Goal: Task Accomplishment & Management: Use online tool/utility

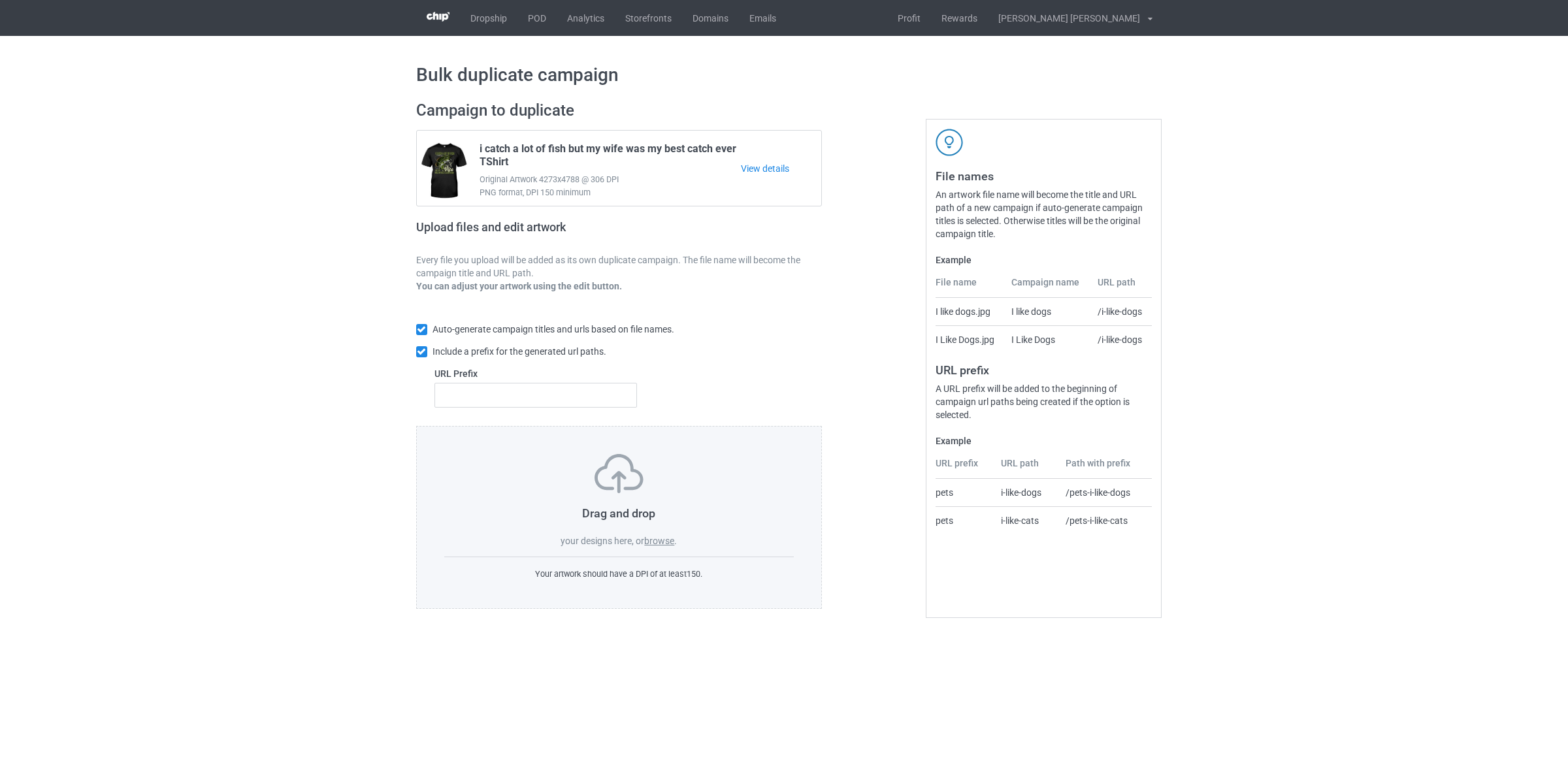
click at [661, 546] on label "browse" at bounding box center [659, 541] width 30 height 11
click at [0, 0] on input "browse" at bounding box center [0, 0] width 0 height 0
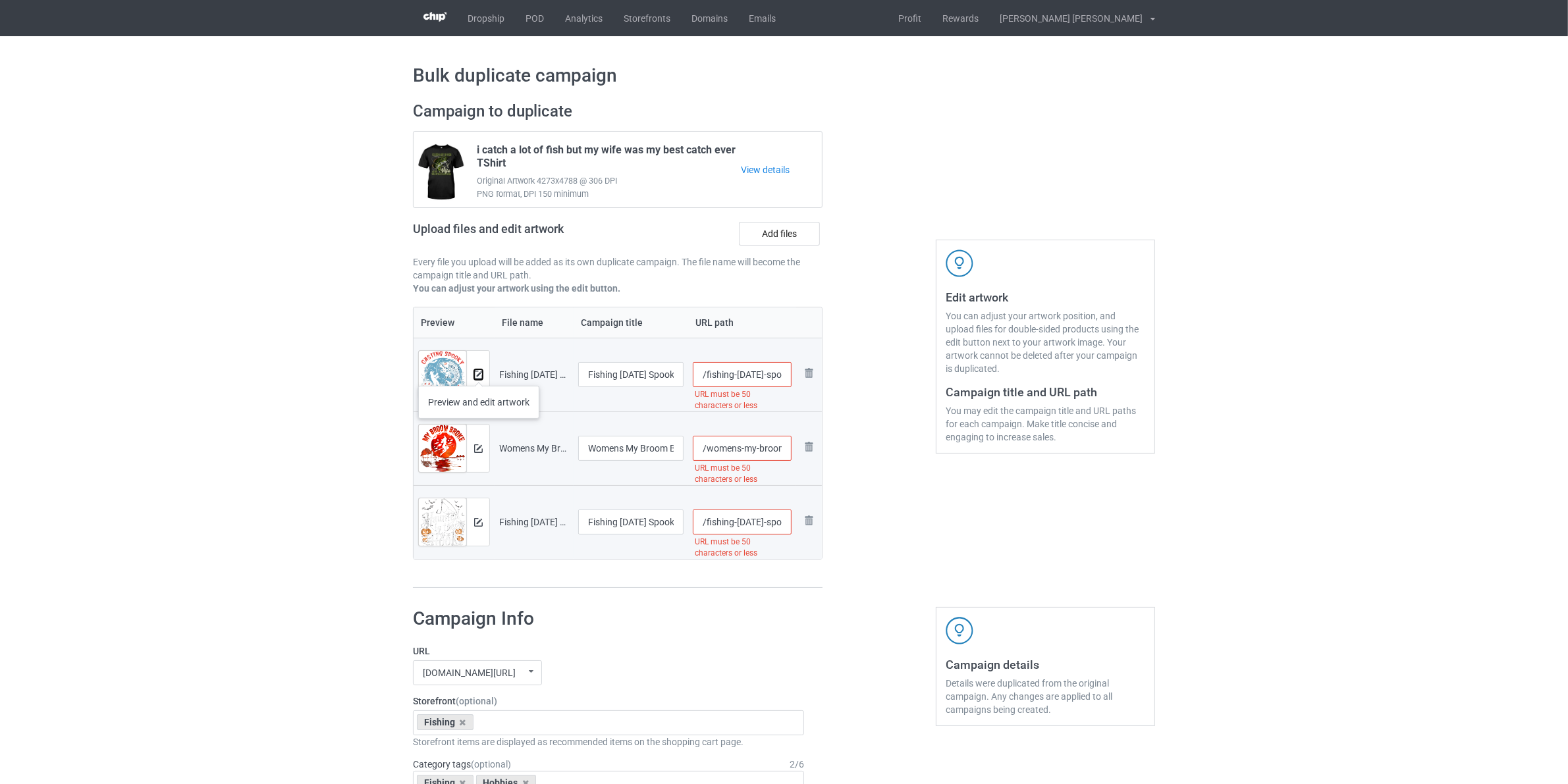
click at [479, 373] on img at bounding box center [478, 375] width 9 height 9
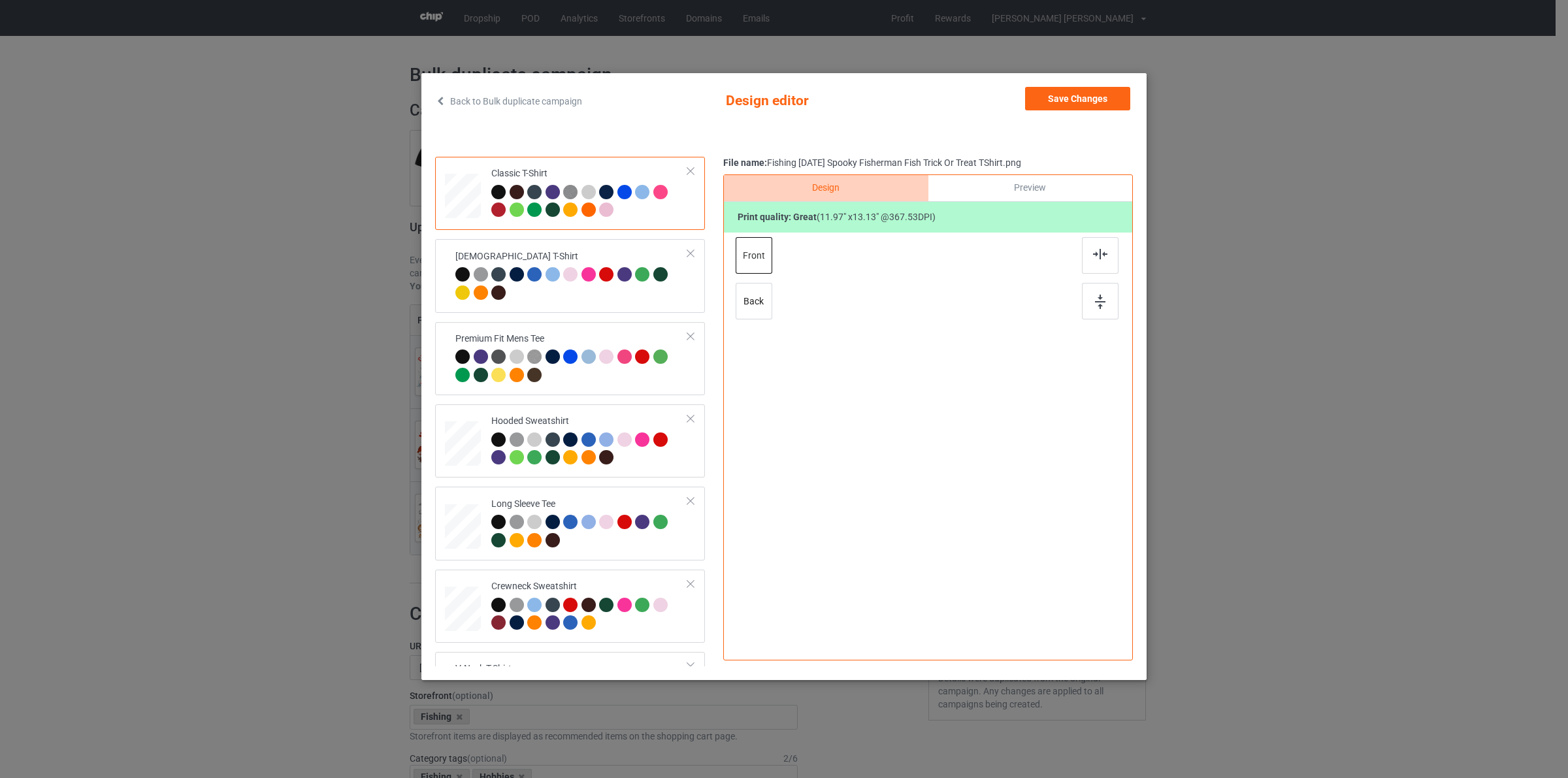
scroll to position [311, 0]
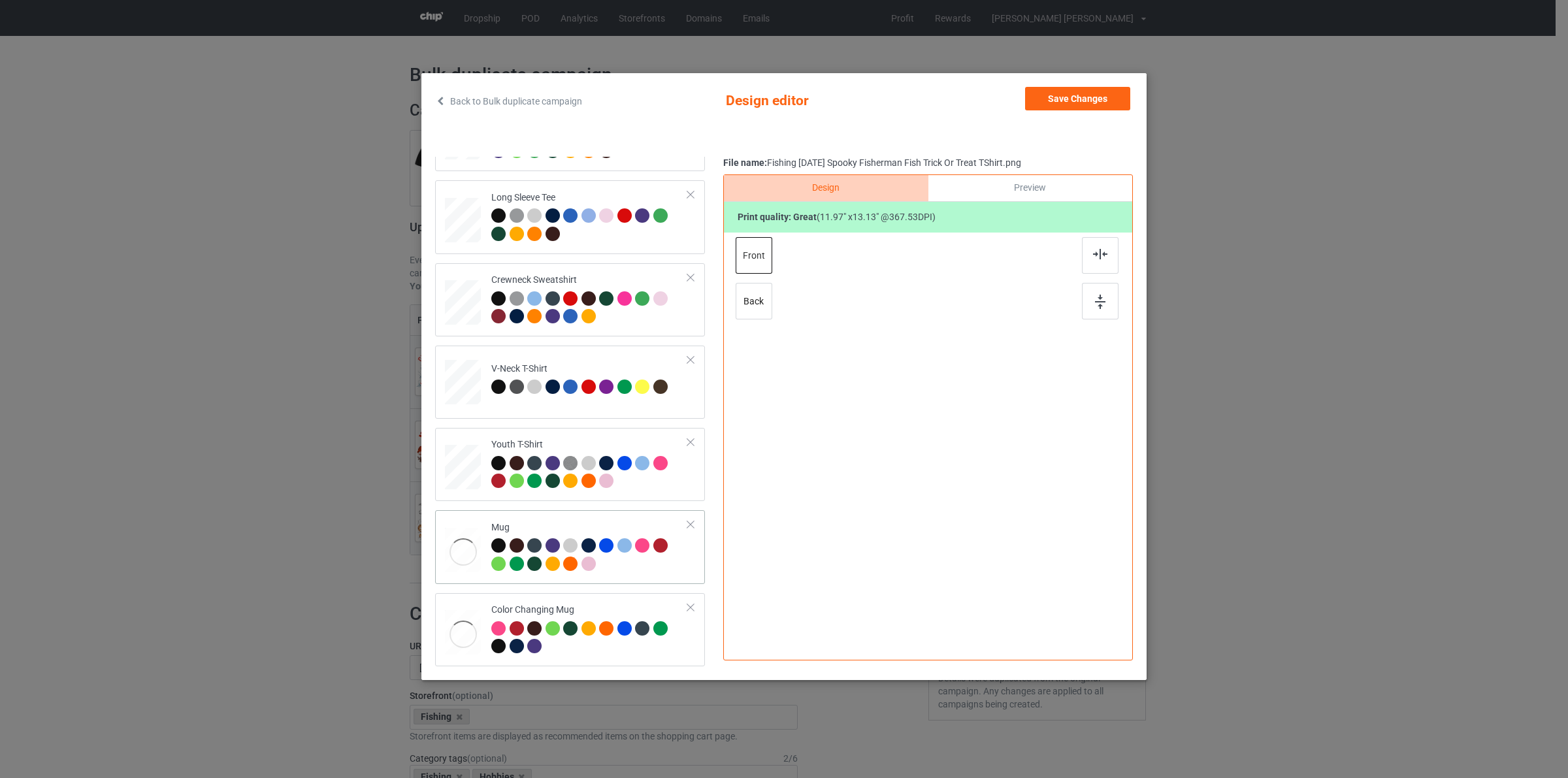
click at [574, 567] on div at bounding box center [570, 563] width 14 height 14
click at [484, 465] on td "Youth T-Shirt" at bounding box center [590, 465] width 211 height 63
click at [501, 208] on div at bounding box center [498, 215] width 14 height 14
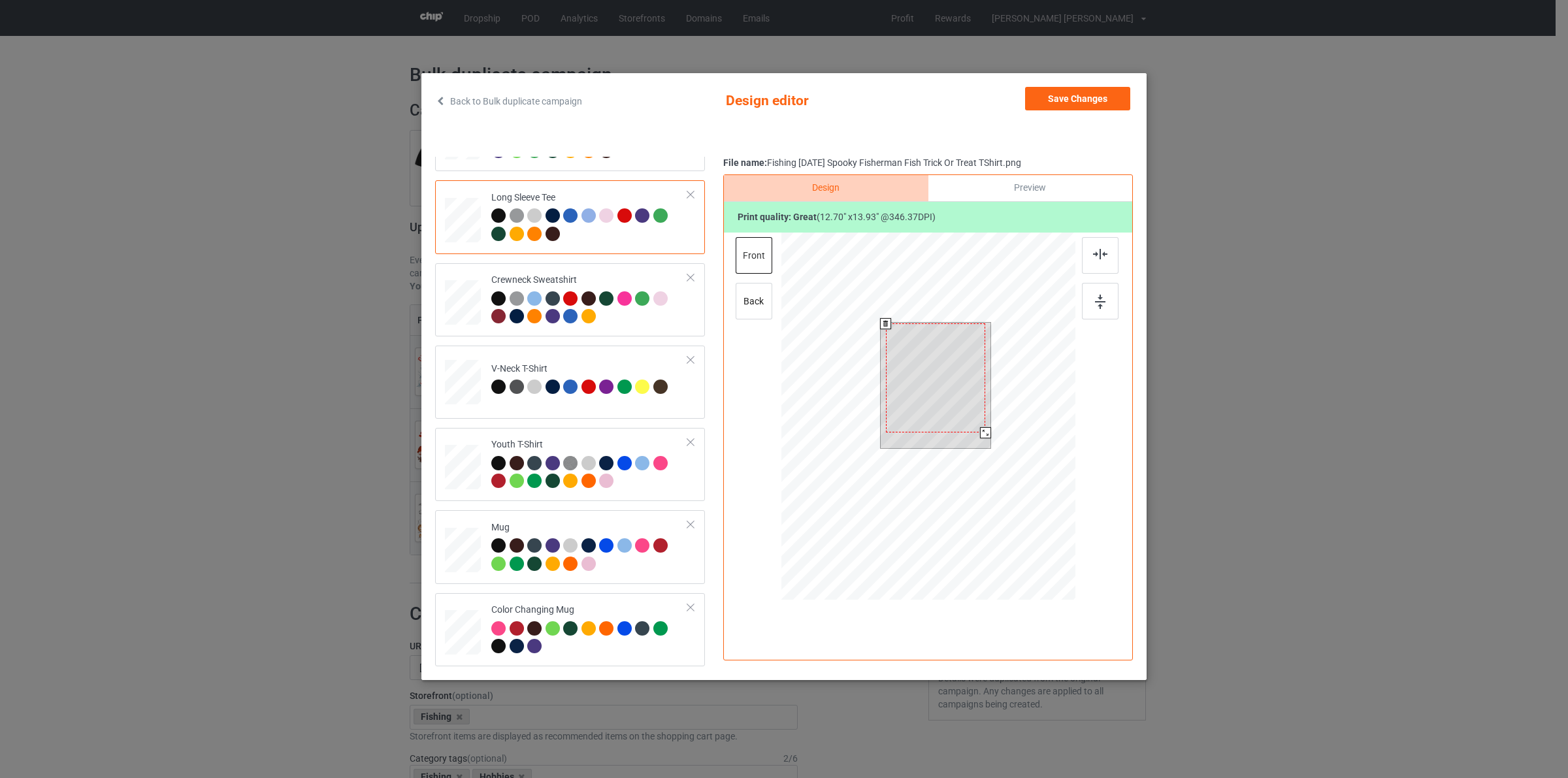
click at [986, 431] on div at bounding box center [986, 433] width 11 height 11
click at [1080, 95] on button "Save Changes" at bounding box center [1077, 98] width 105 height 23
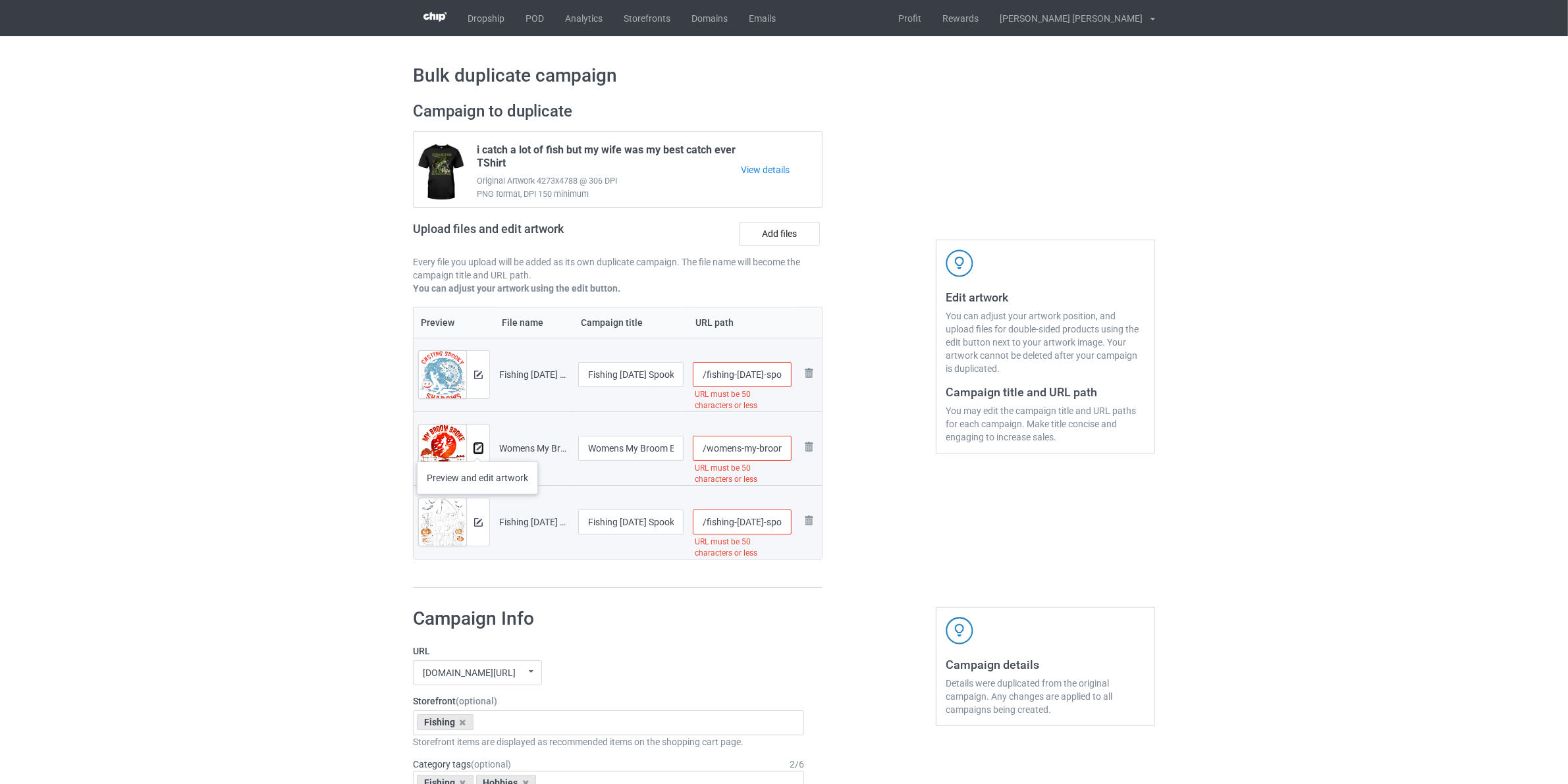
click at [481, 445] on img at bounding box center [478, 449] width 9 height 9
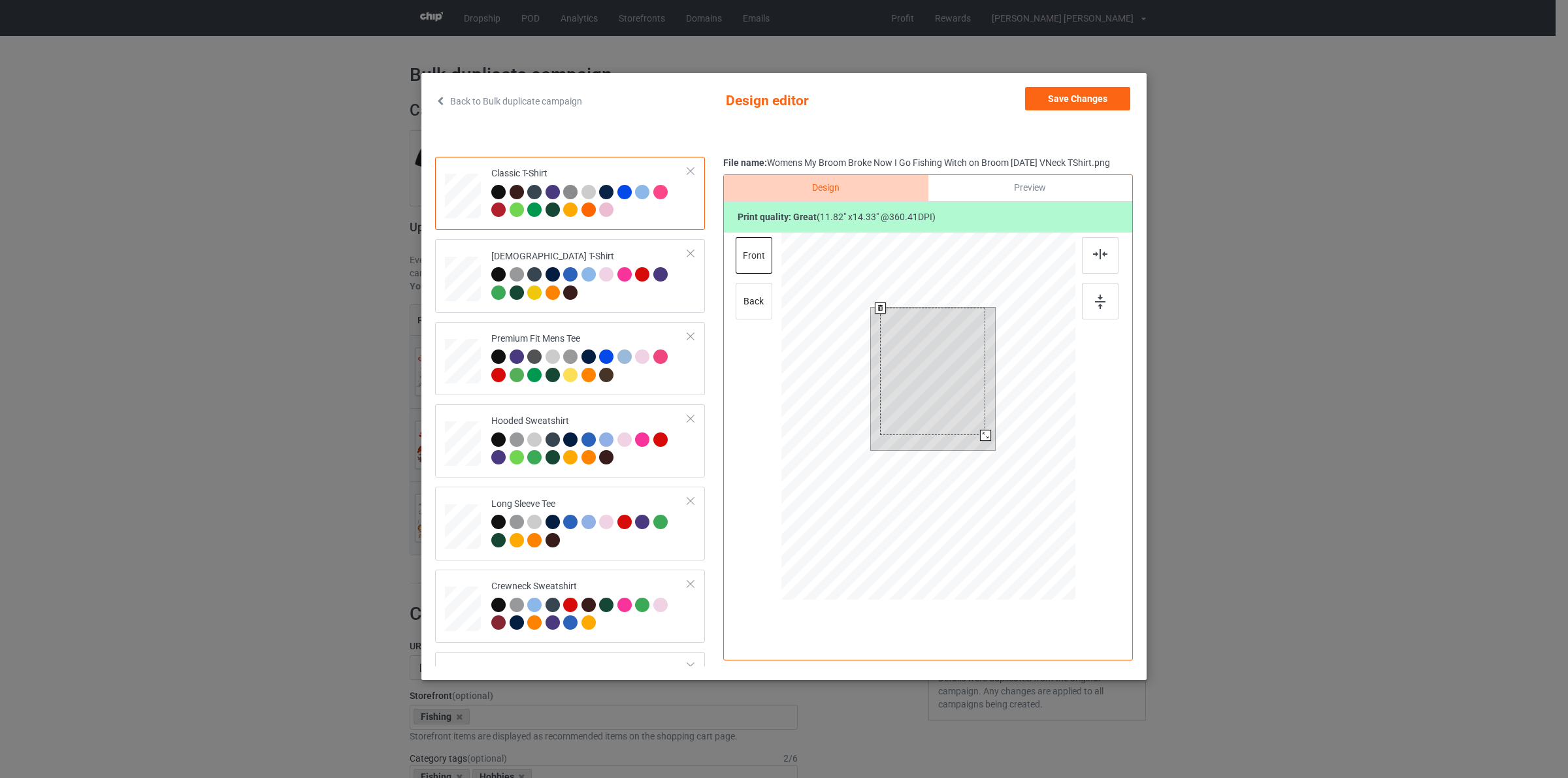
drag, startPoint x: 981, startPoint y: 431, endPoint x: 988, endPoint y: 432, distance: 7.1
click at [988, 432] on div at bounding box center [986, 436] width 11 height 11
click at [1099, 87] on button "Save Changes" at bounding box center [1077, 98] width 105 height 23
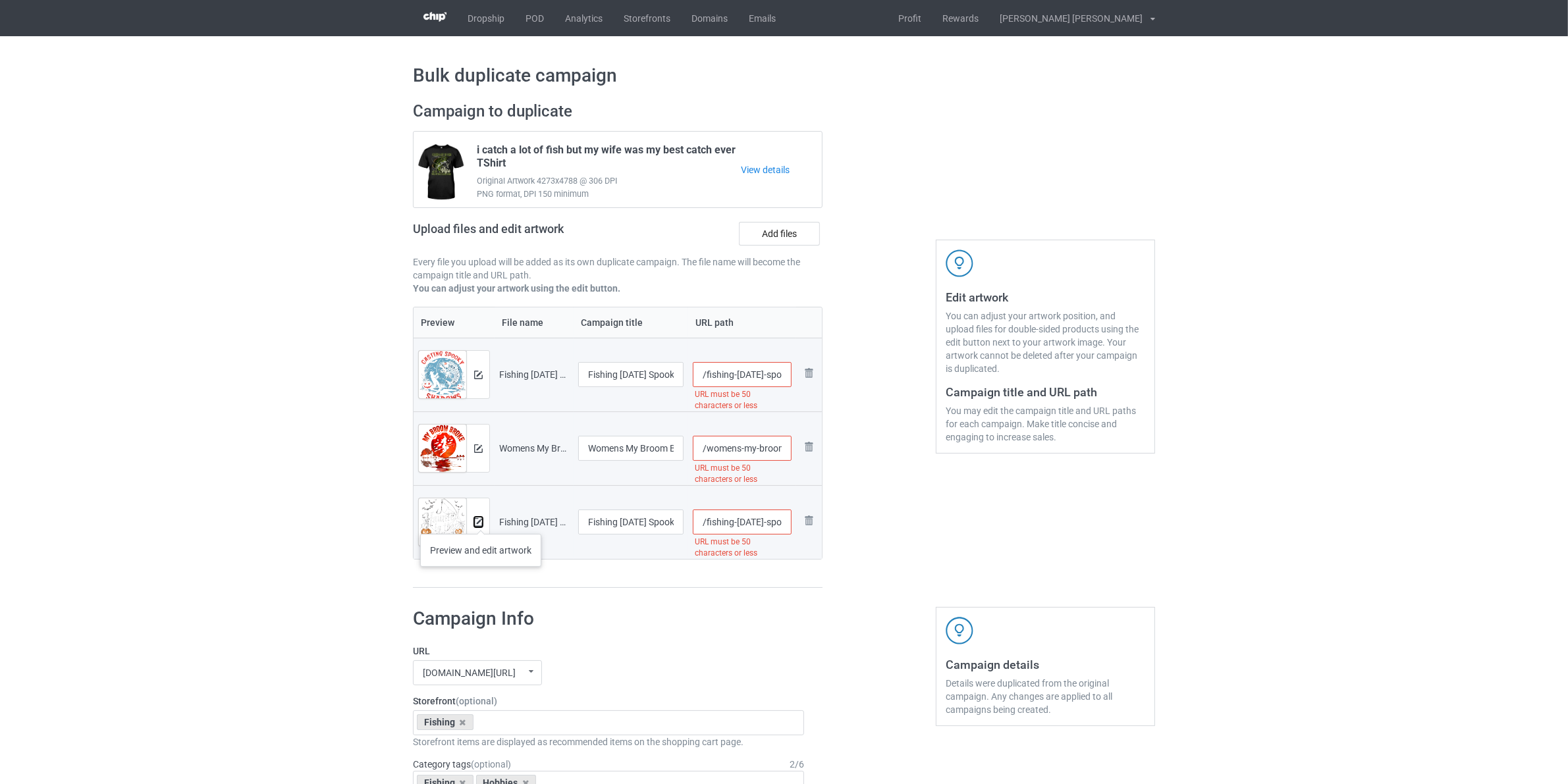
click at [481, 521] on img at bounding box center [478, 522] width 9 height 9
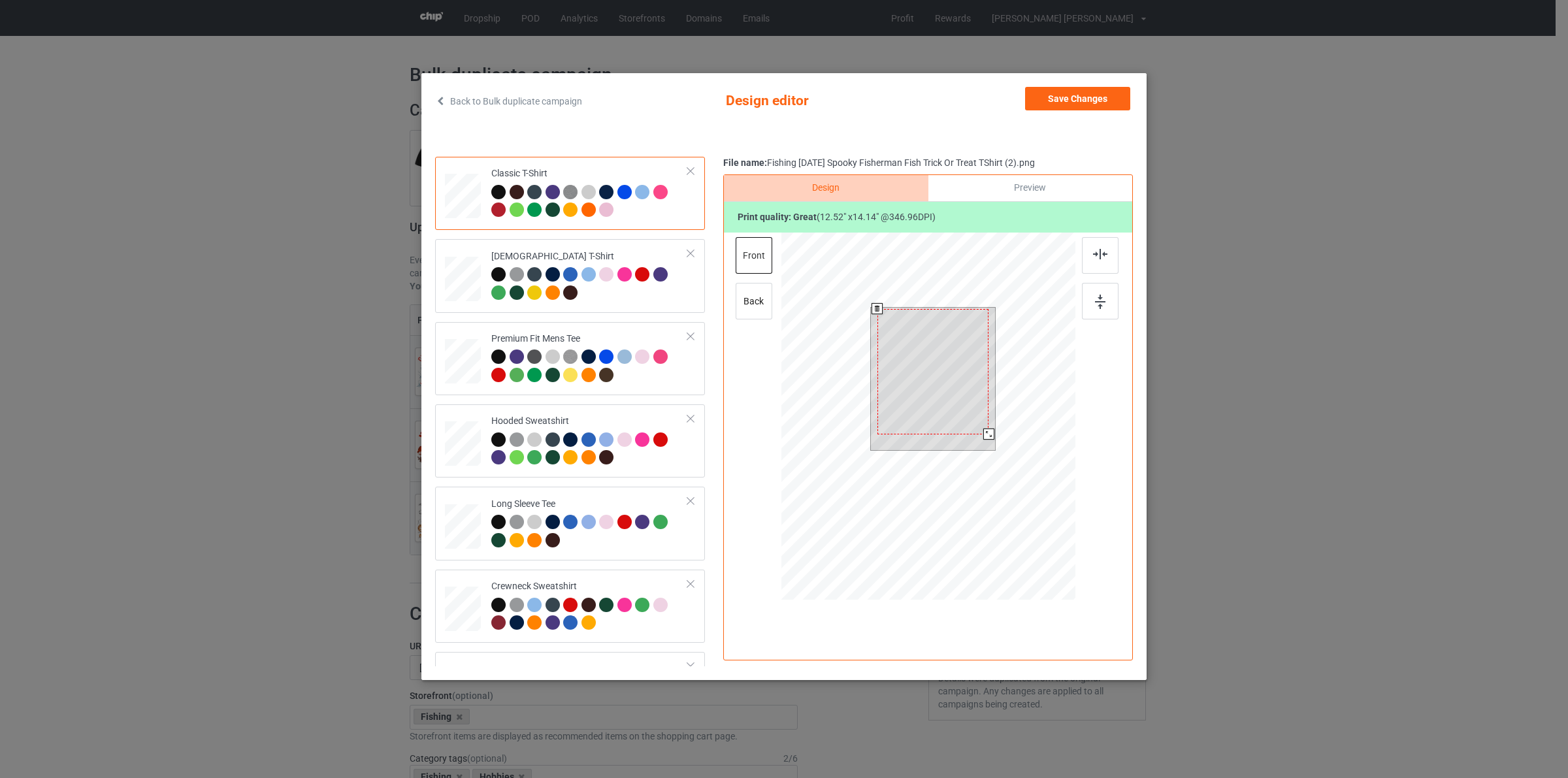
click at [988, 430] on div at bounding box center [989, 434] width 11 height 11
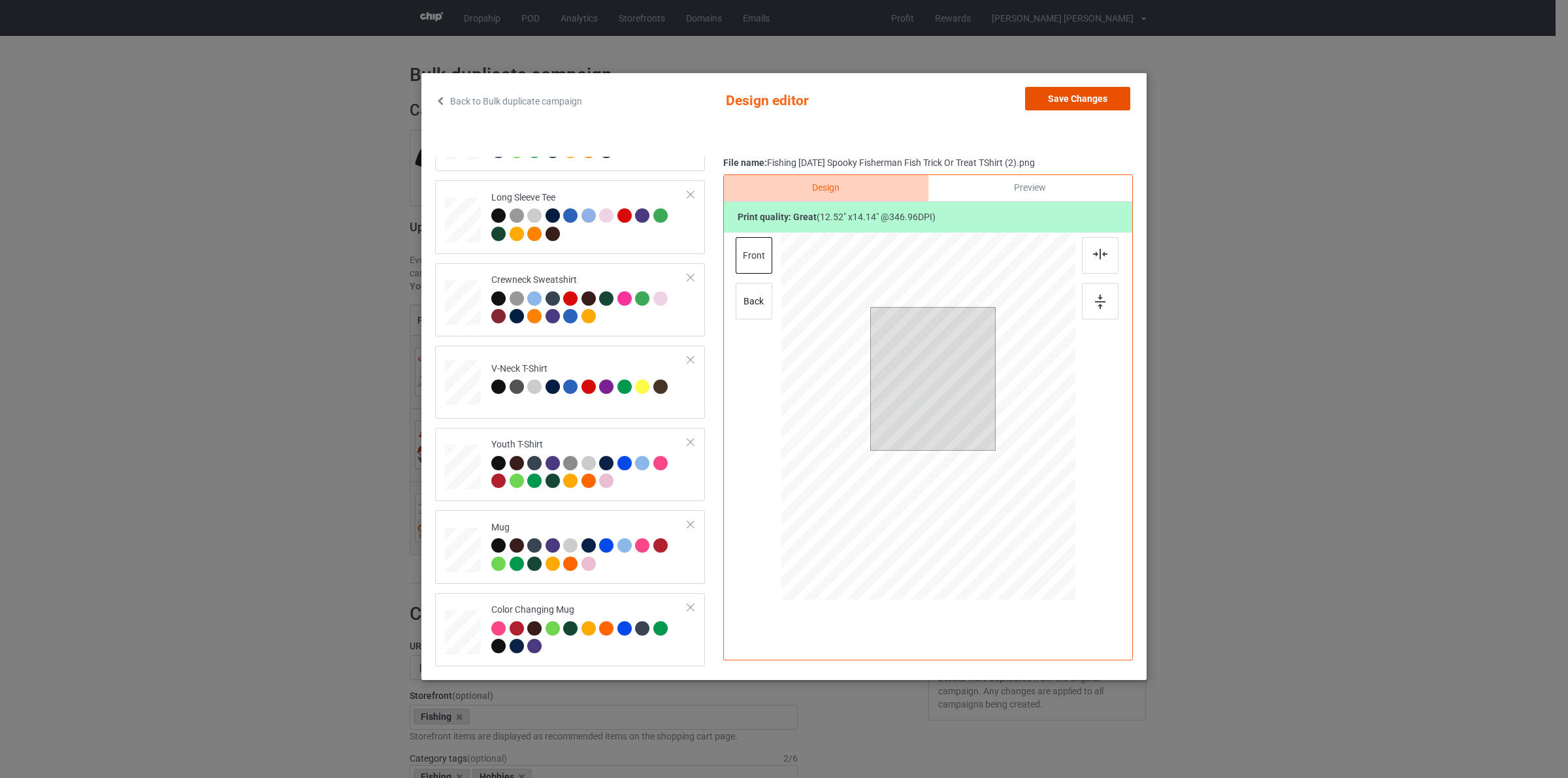
click at [1090, 92] on button "Save Changes" at bounding box center [1077, 98] width 105 height 23
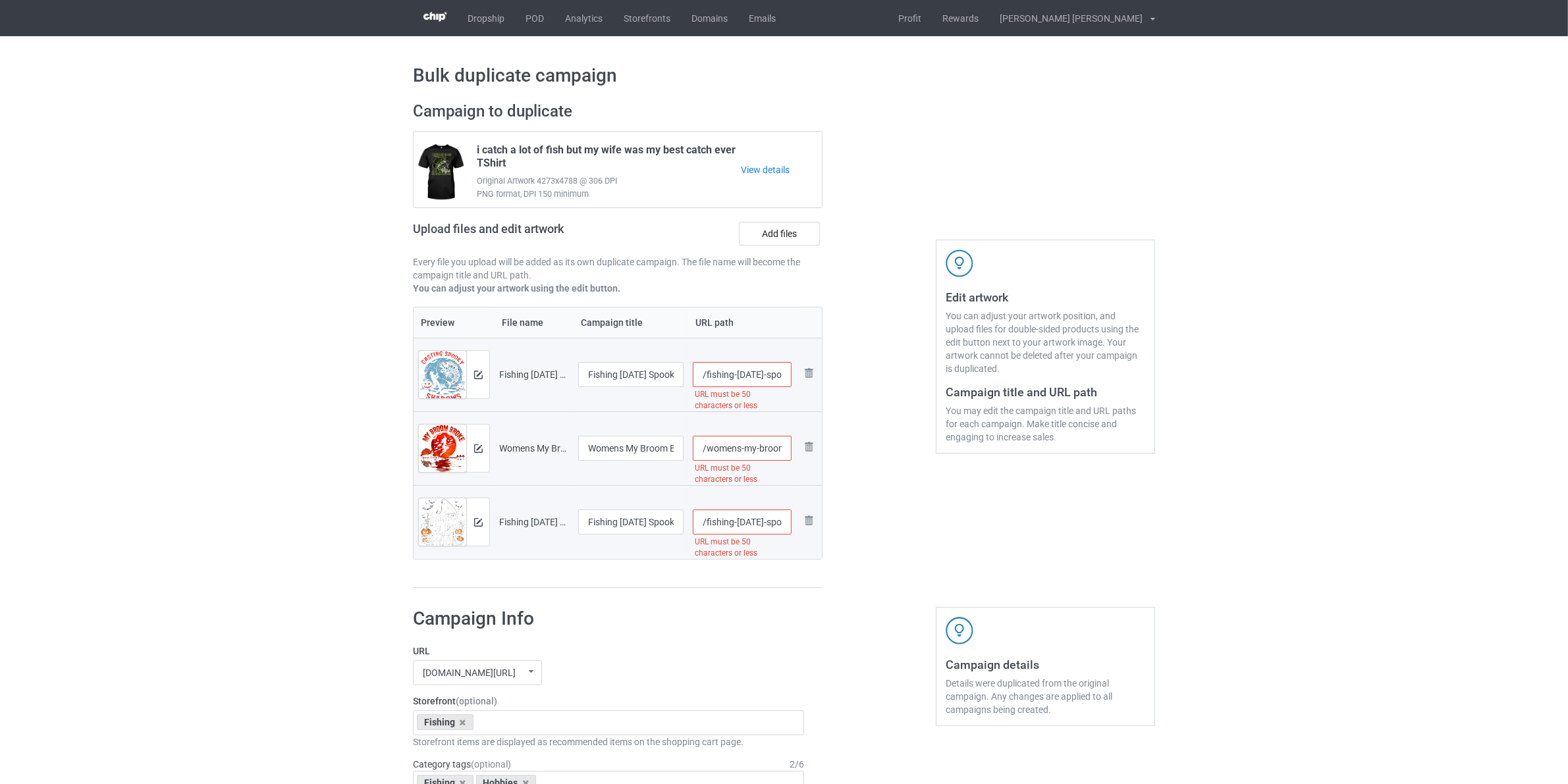
drag, startPoint x: 736, startPoint y: 376, endPoint x: 706, endPoint y: 375, distance: 30.0
click at [706, 375] on input "/fishing-halloween-spooky-fisherman-fish-trick-or-treat-tshirt" at bounding box center [743, 374] width 100 height 25
click at [706, 455] on input "/womens-my-broom-broke-now-i-go-fishing-witch-on-broom-halloween-vneck-tshirt" at bounding box center [743, 448] width 100 height 25
paste input "fishing-"
type input "/fishing-womens-my-broom-broke-now-i-go-fishing-witch-on-broom-halloween-vneck-…"
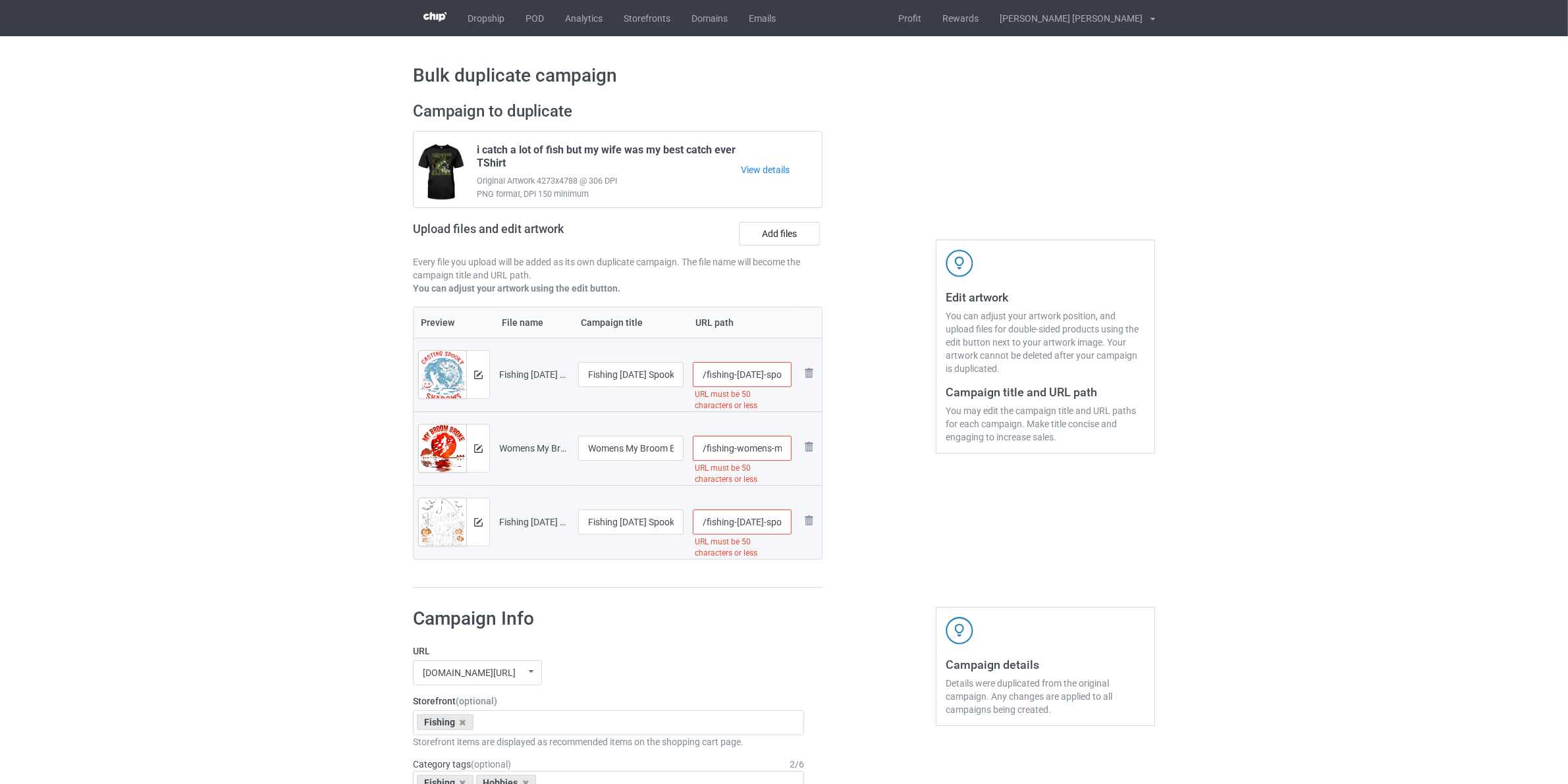
scroll to position [0, 174]
drag, startPoint x: 782, startPoint y: 524, endPoint x: 870, endPoint y: 537, distance: 89.0
click at [870, 536] on div "Campaign to duplicate i catch a lot of fish but my wife was my best catch ever …" at bounding box center [784, 345] width 761 height 506
type input "/fishing-halloween-"
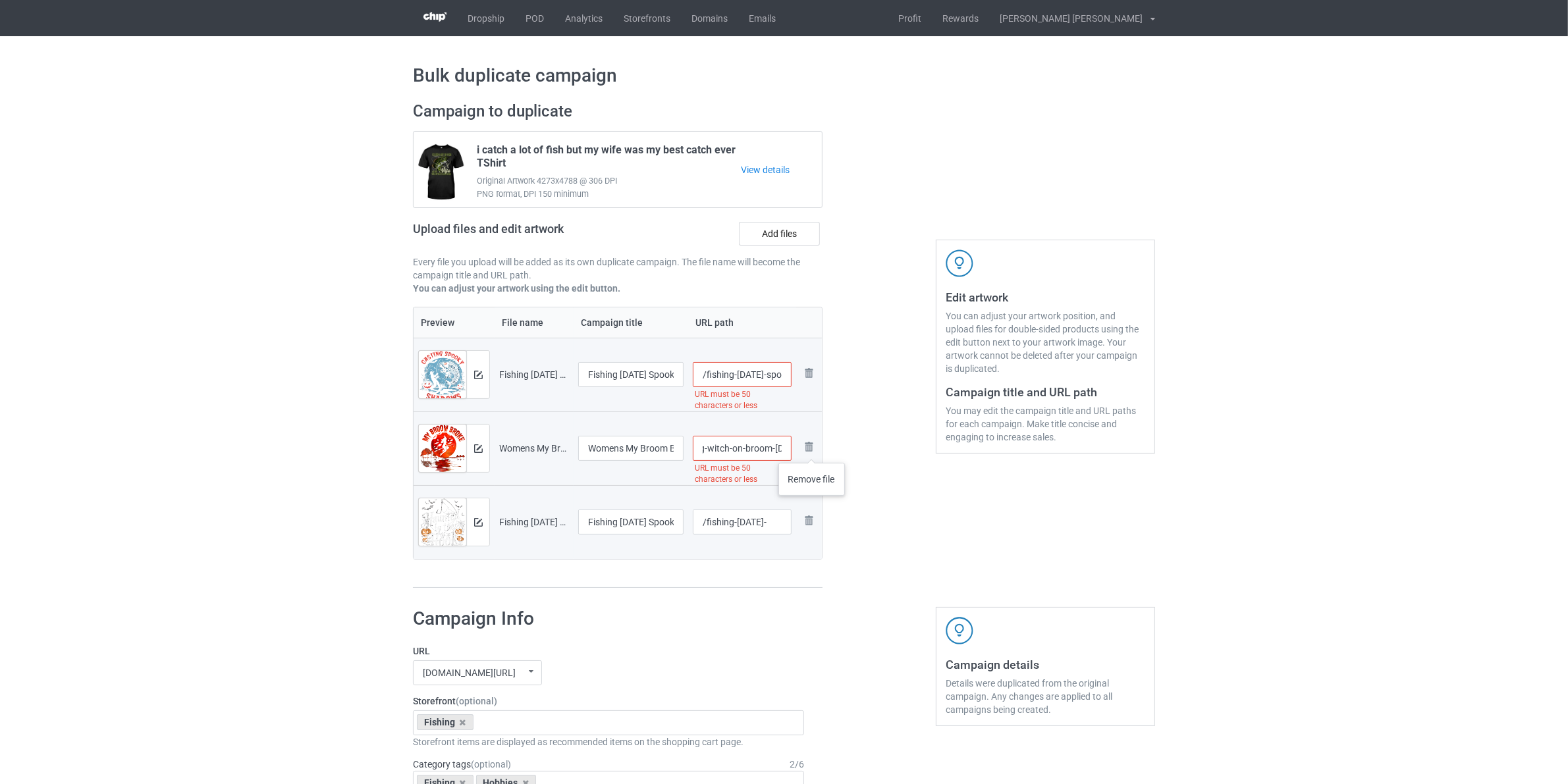
drag, startPoint x: 801, startPoint y: 448, endPoint x: 827, endPoint y: 447, distance: 26.0
click at [822, 451] on table "Preview File name Campaign title URL path Preview and edit artwork Fishing Hall…" at bounding box center [618, 433] width 410 height 253
type input "/fishing-womens-mvneck-tshirt"
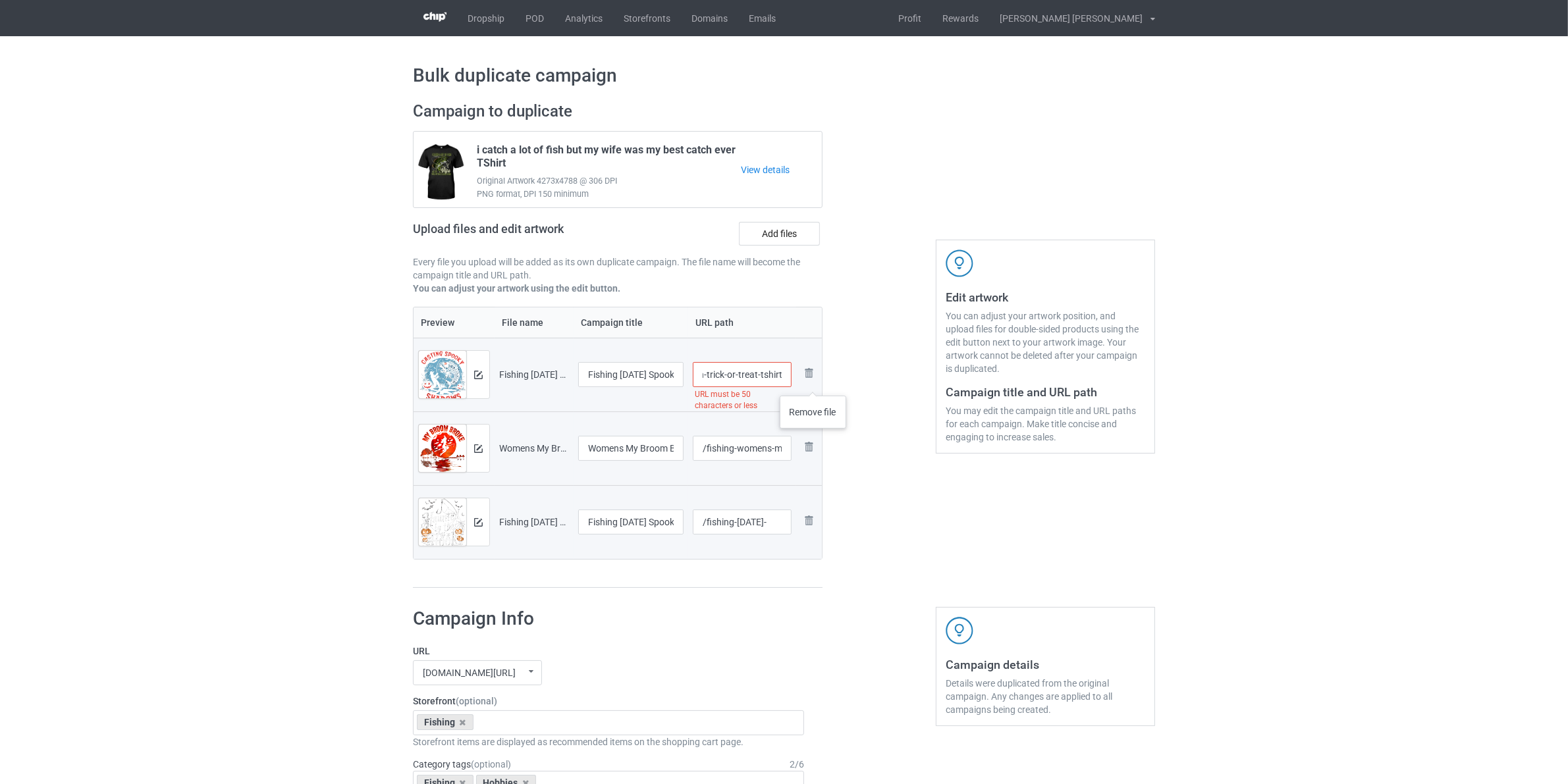
drag, startPoint x: 785, startPoint y: 370, endPoint x: 838, endPoint y: 400, distance: 60.9
click at [837, 397] on div "Campaign to duplicate i catch a lot of fish but my wife was my best catch ever …" at bounding box center [784, 345] width 761 height 506
type input "/fishing-halloween-s"
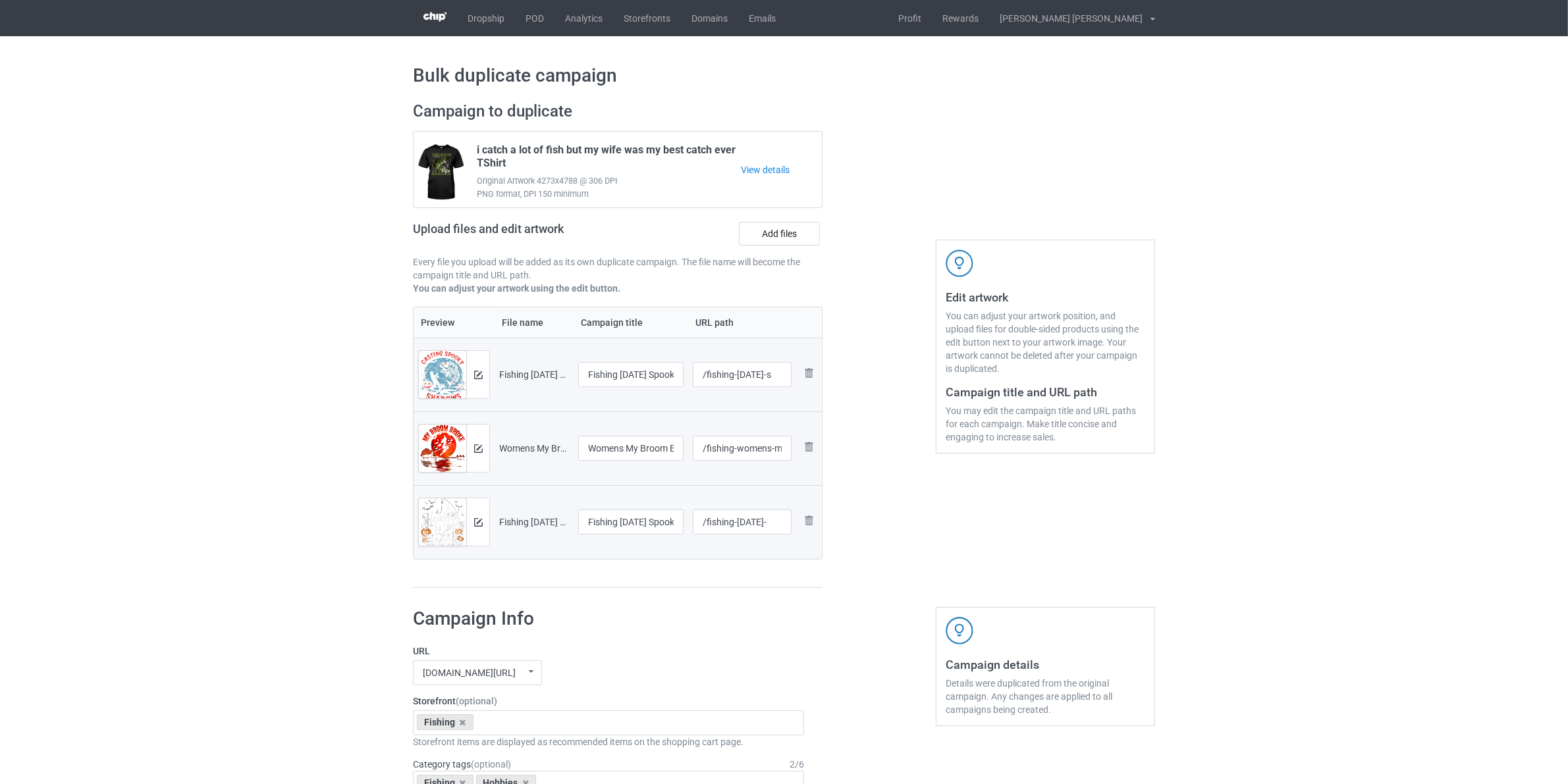
click at [886, 508] on div at bounding box center [879, 345] width 95 height 506
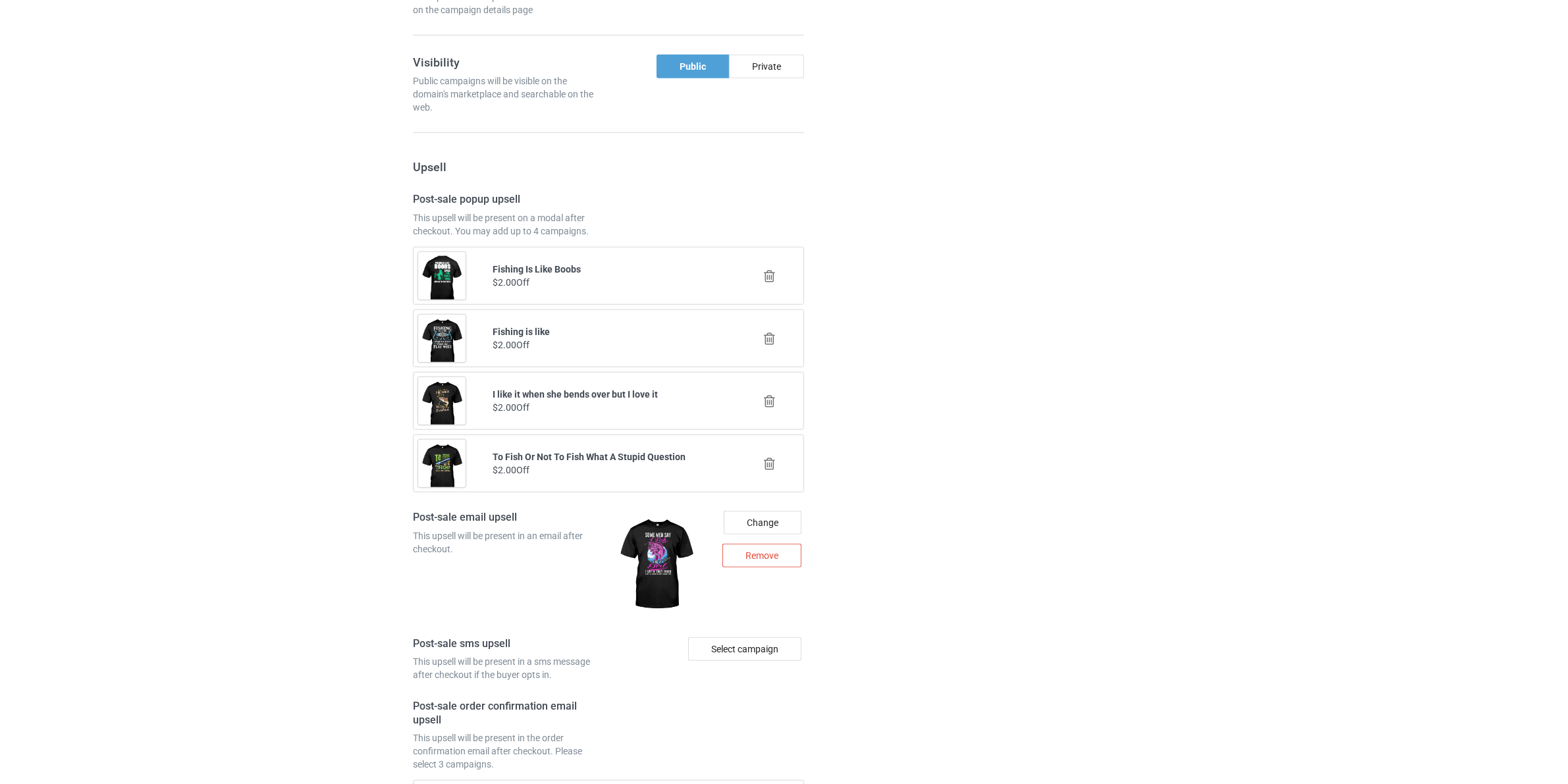
scroll to position [1557, 0]
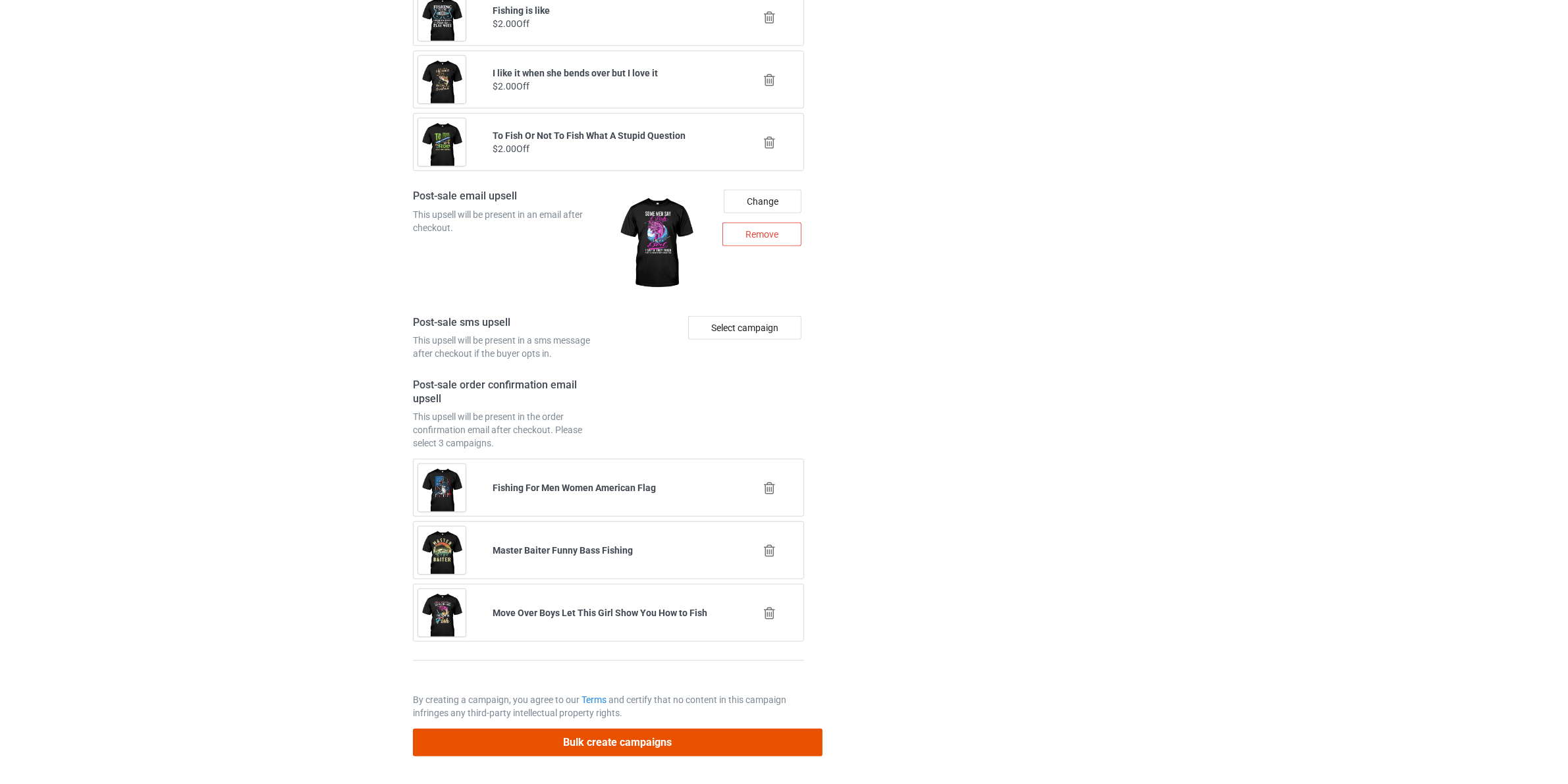
click at [594, 741] on button "Bulk create campaigns" at bounding box center [618, 742] width 410 height 27
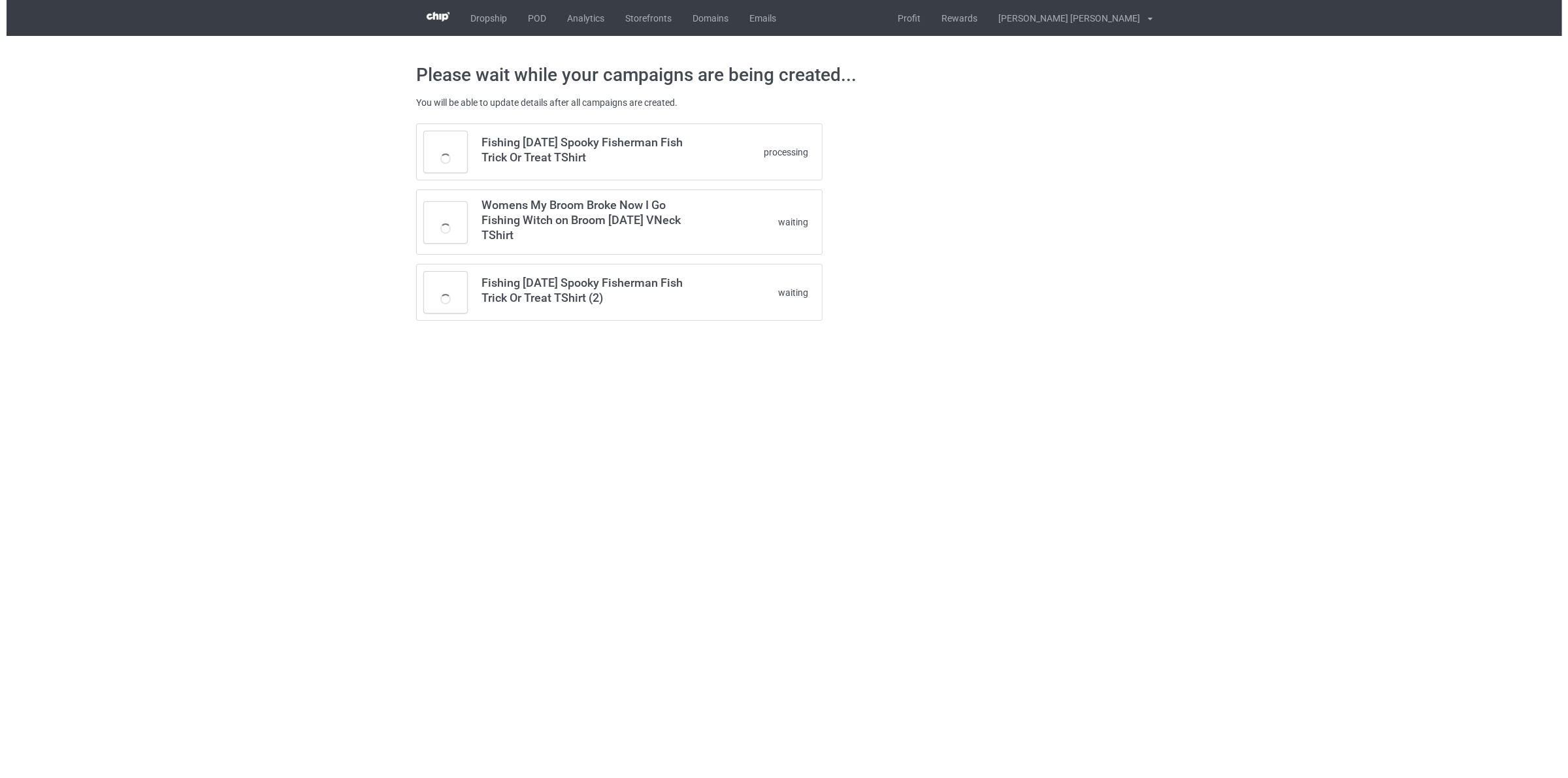
scroll to position [0, 0]
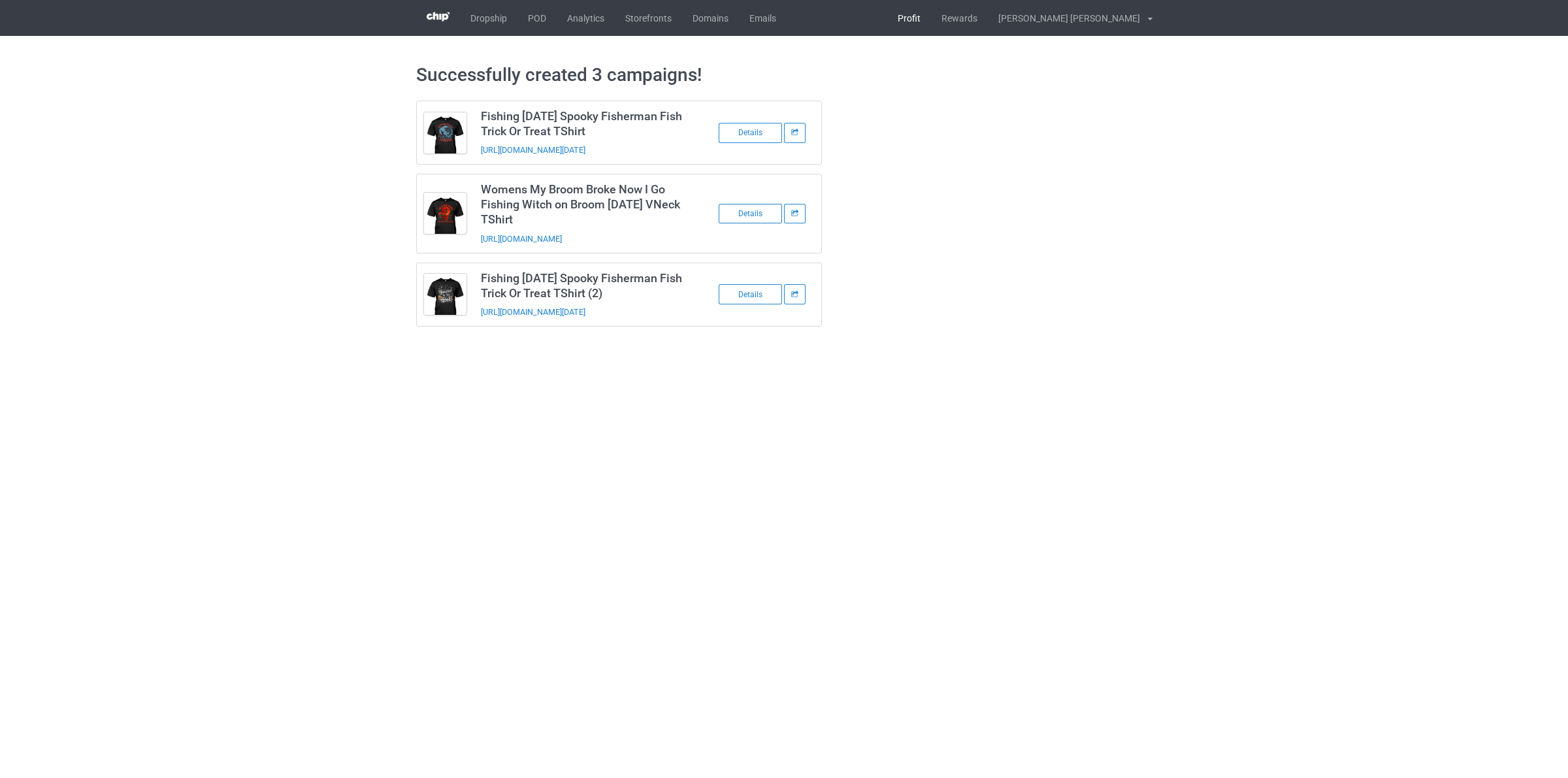
click at [931, 18] on link "Profit" at bounding box center [909, 18] width 44 height 36
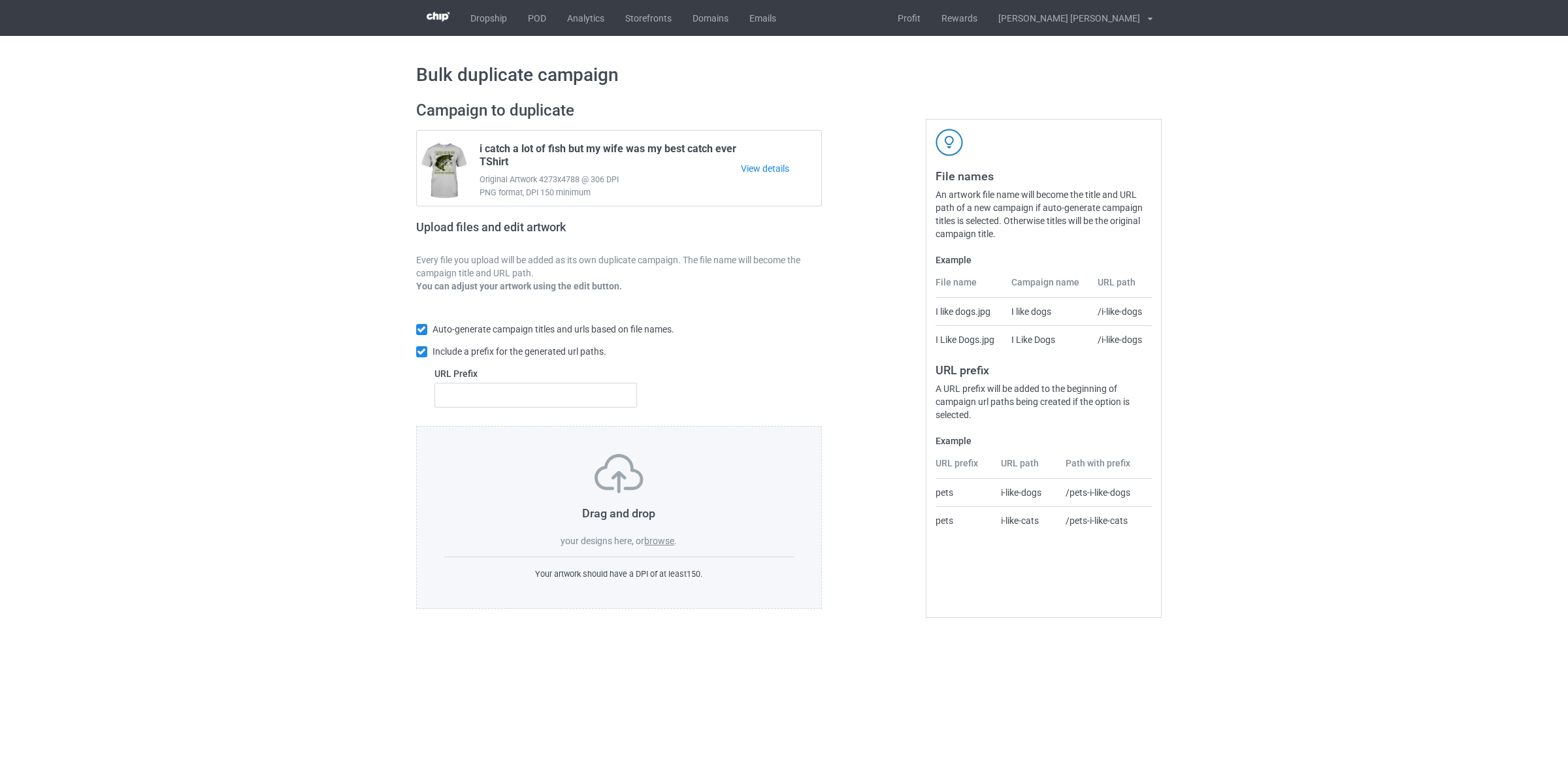
click at [663, 539] on label "browse" at bounding box center [659, 541] width 30 height 11
click at [0, 0] on input "browse" at bounding box center [0, 0] width 0 height 0
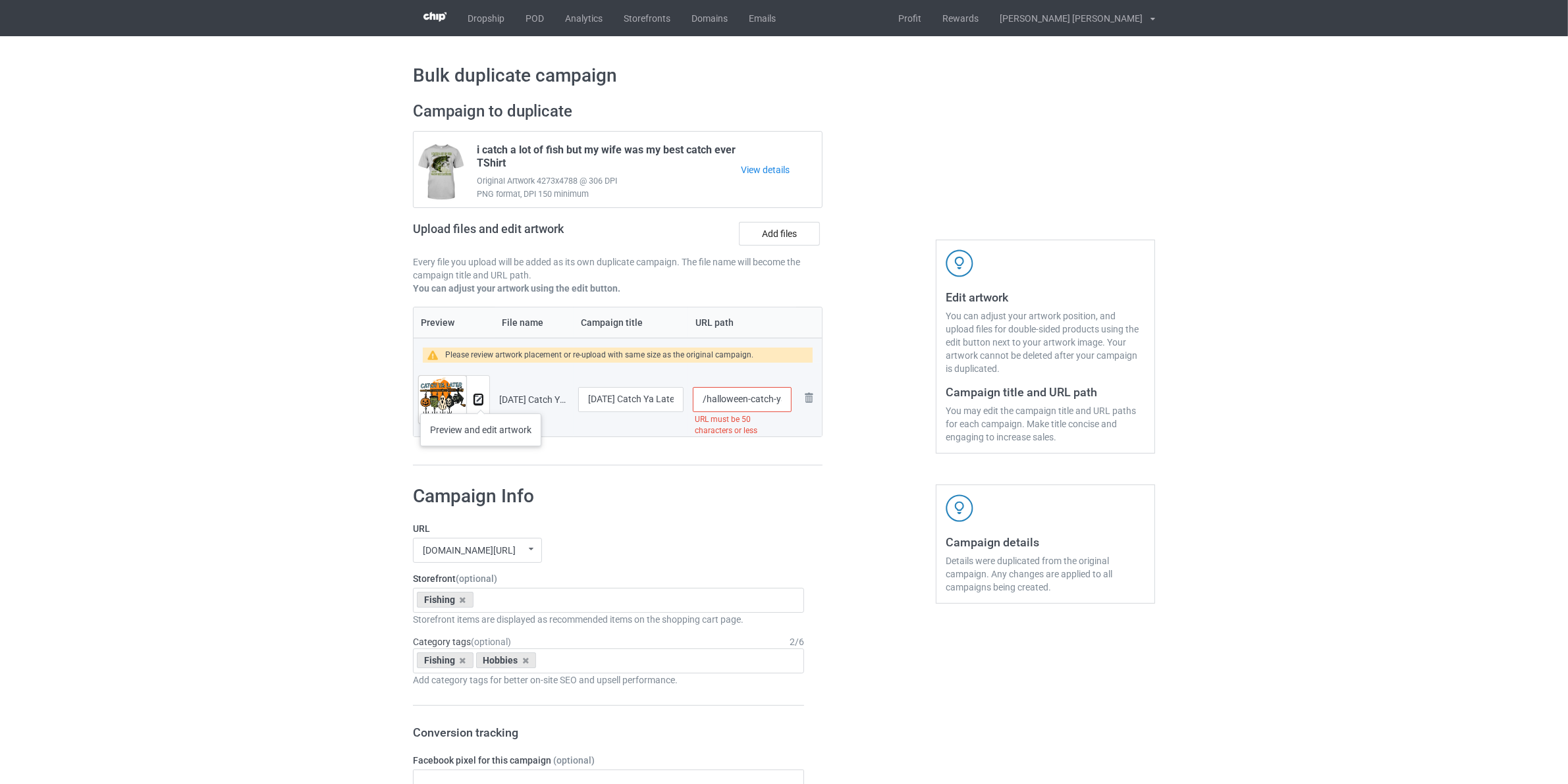
click at [481, 401] on img at bounding box center [478, 400] width 9 height 9
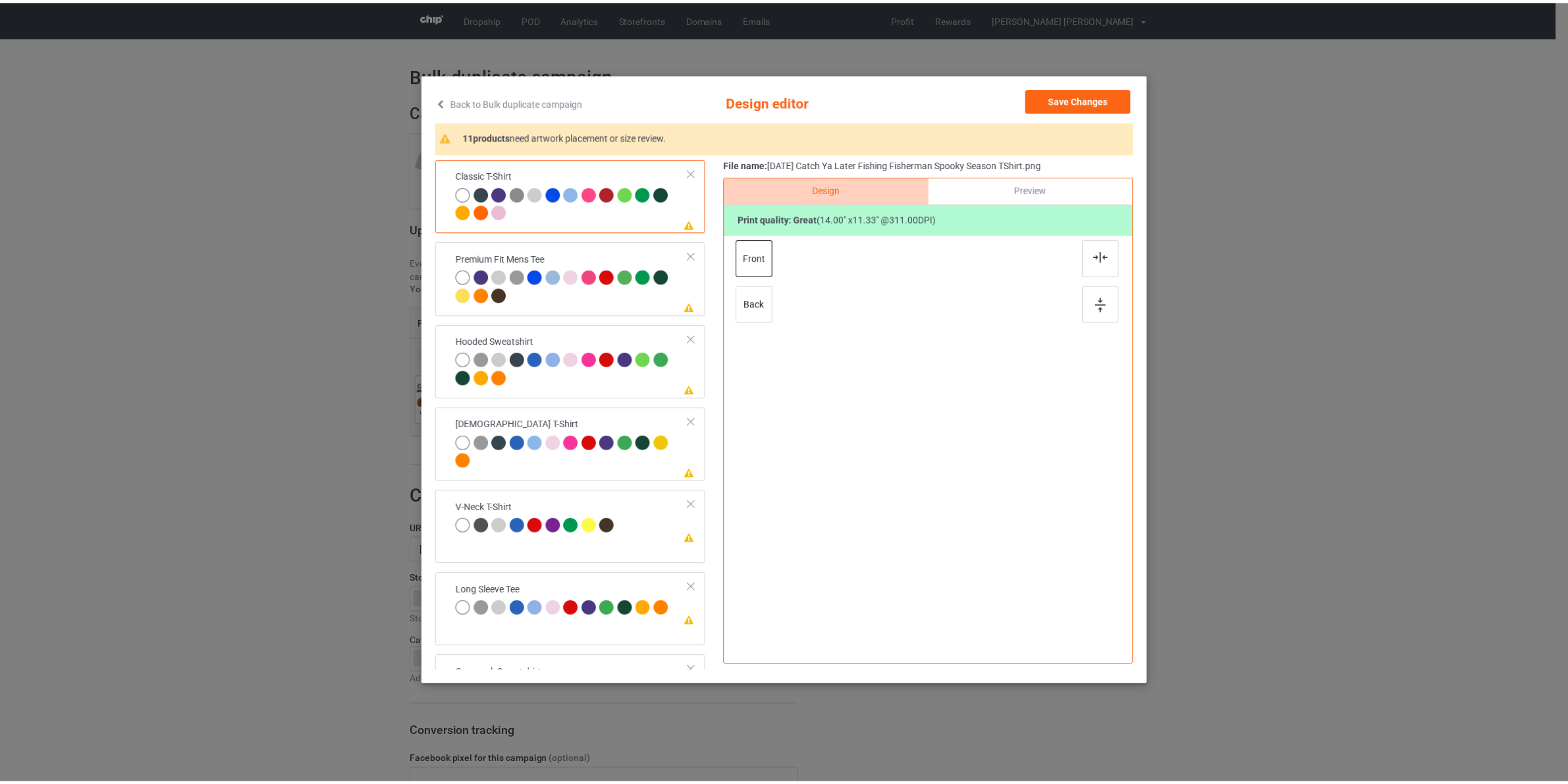
scroll to position [395, 0]
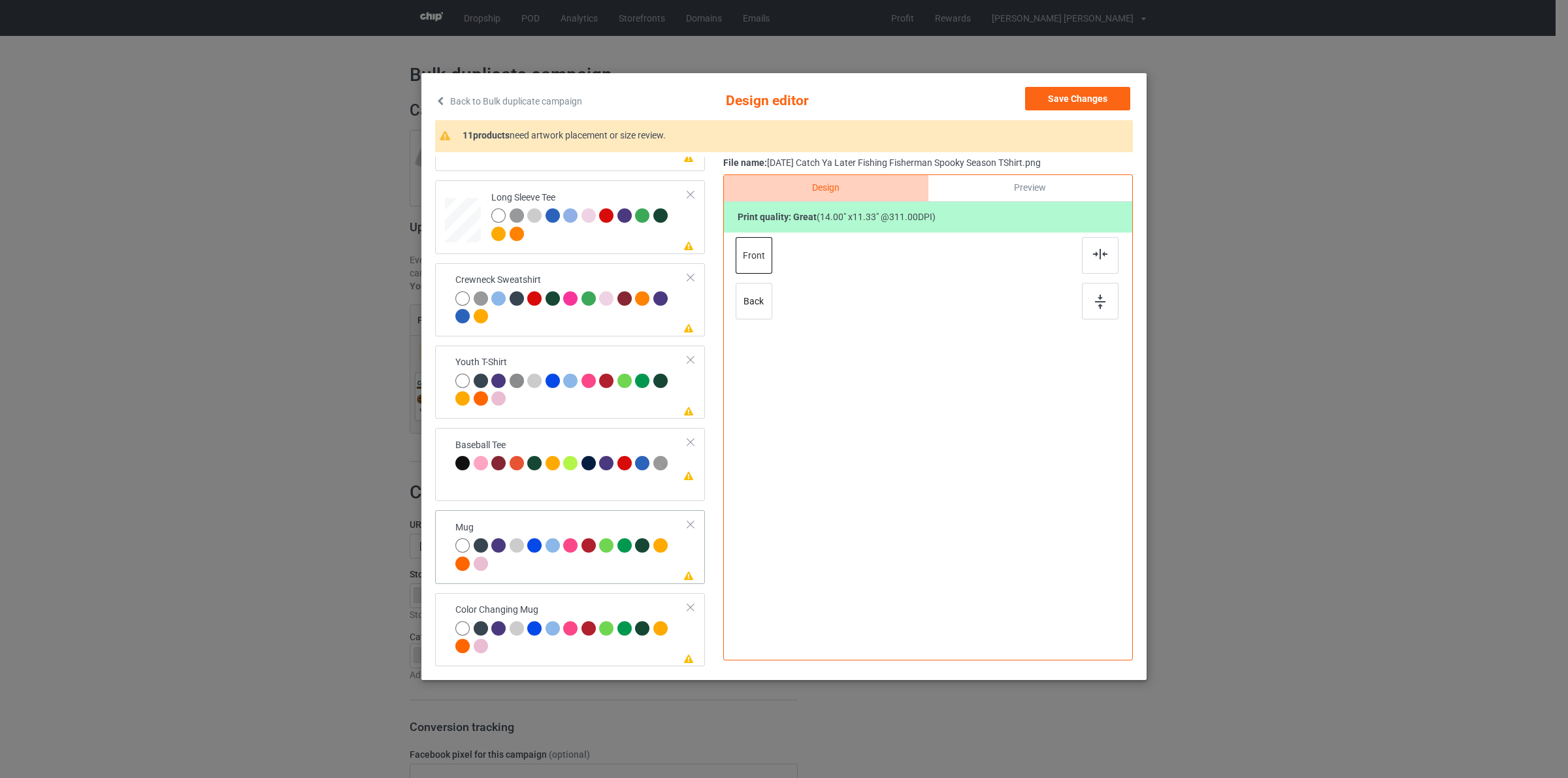
click at [598, 541] on div at bounding box center [591, 548] width 18 height 18
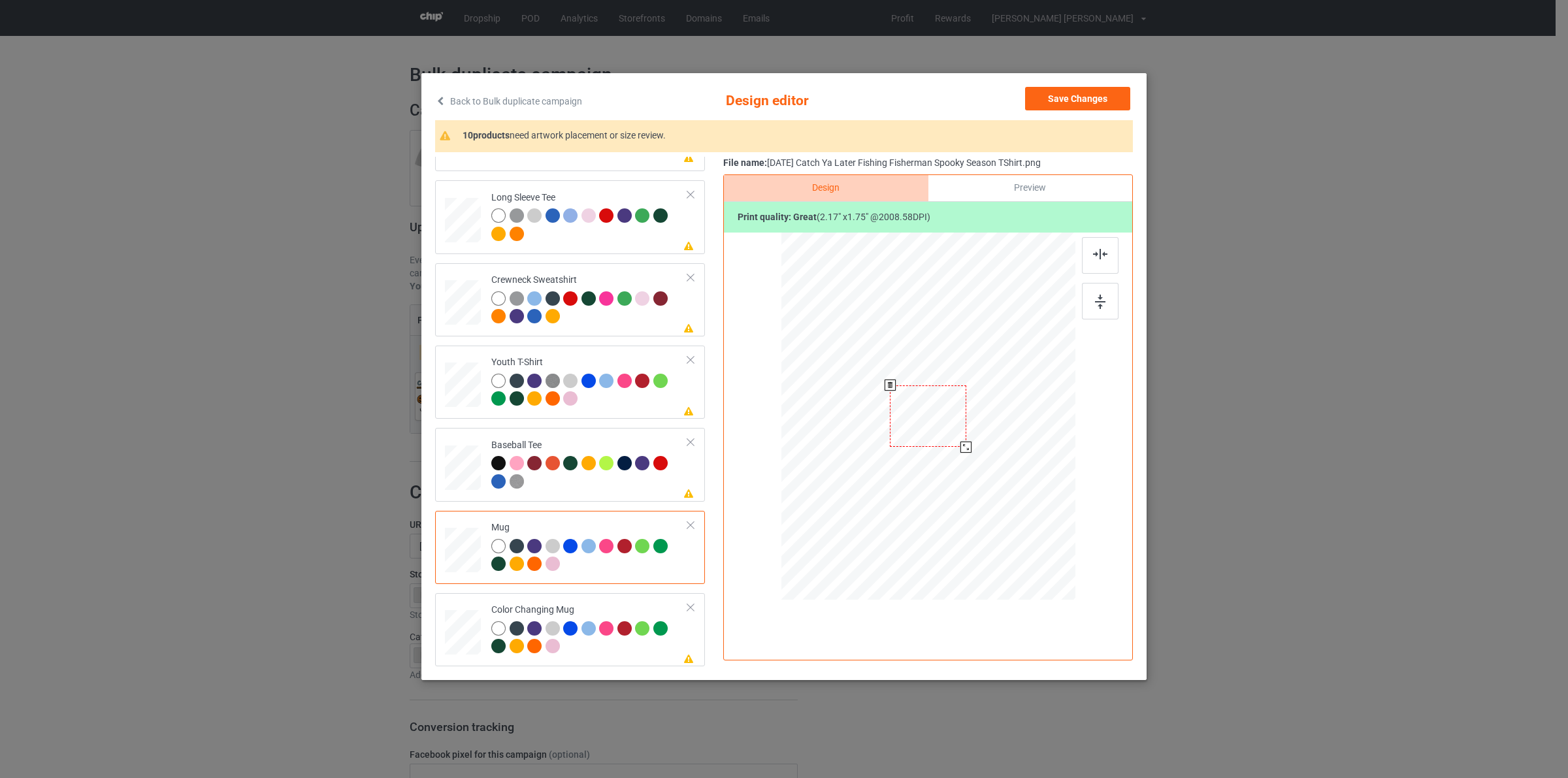
drag, startPoint x: 1015, startPoint y: 486, endPoint x: 971, endPoint y: 439, distance: 64.4
click at [971, 439] on div at bounding box center [928, 416] width 294 height 122
drag, startPoint x: 949, startPoint y: 425, endPoint x: 1029, endPoint y: 429, distance: 80.1
click at [1029, 429] on div at bounding box center [1008, 420] width 76 height 61
click at [1050, 452] on div at bounding box center [1048, 453] width 11 height 11
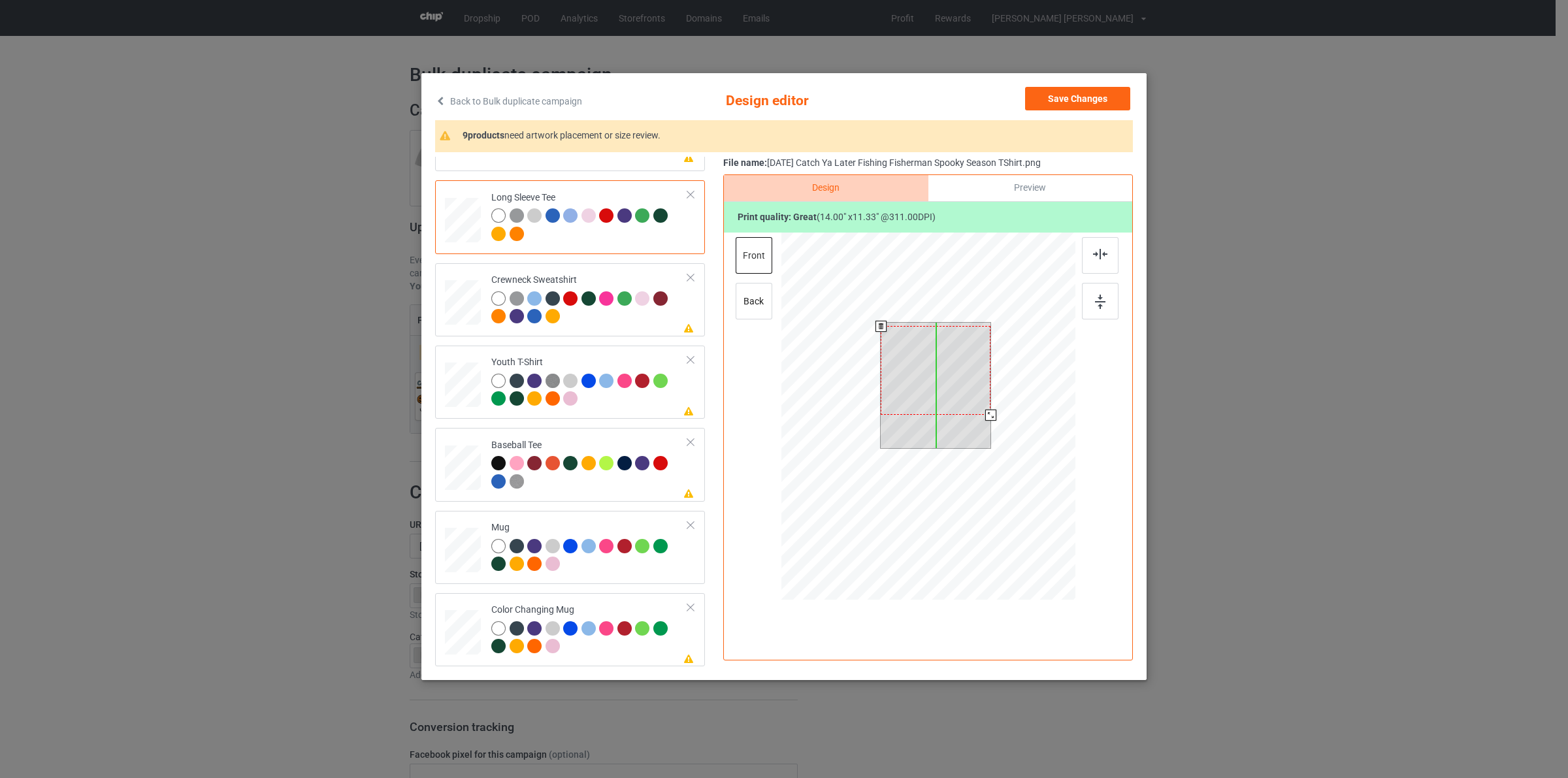
click at [958, 394] on div at bounding box center [935, 371] width 109 height 89
click at [898, 409] on div at bounding box center [935, 367] width 109 height 89
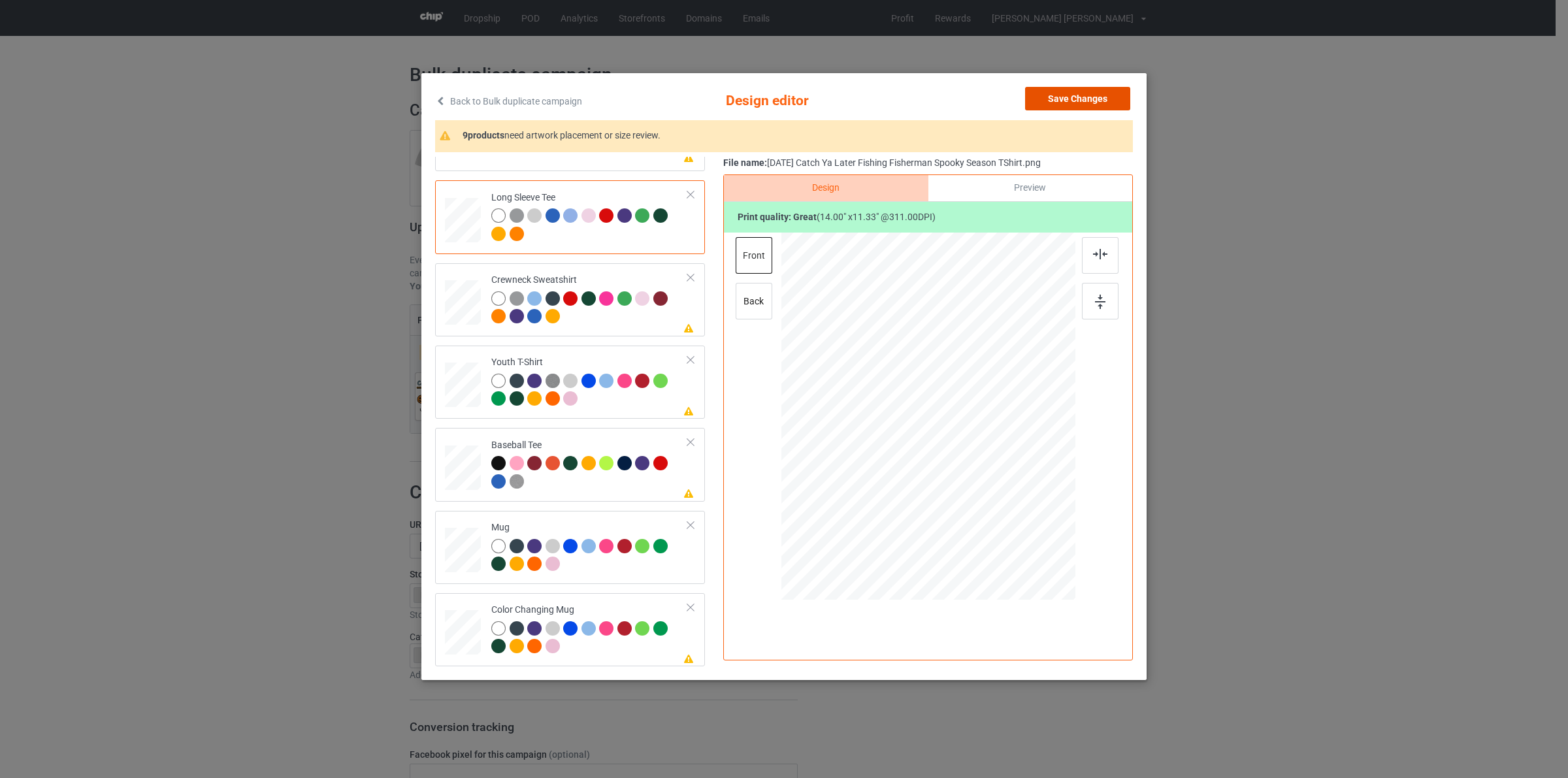
click at [1099, 97] on button "Save Changes" at bounding box center [1077, 98] width 105 height 23
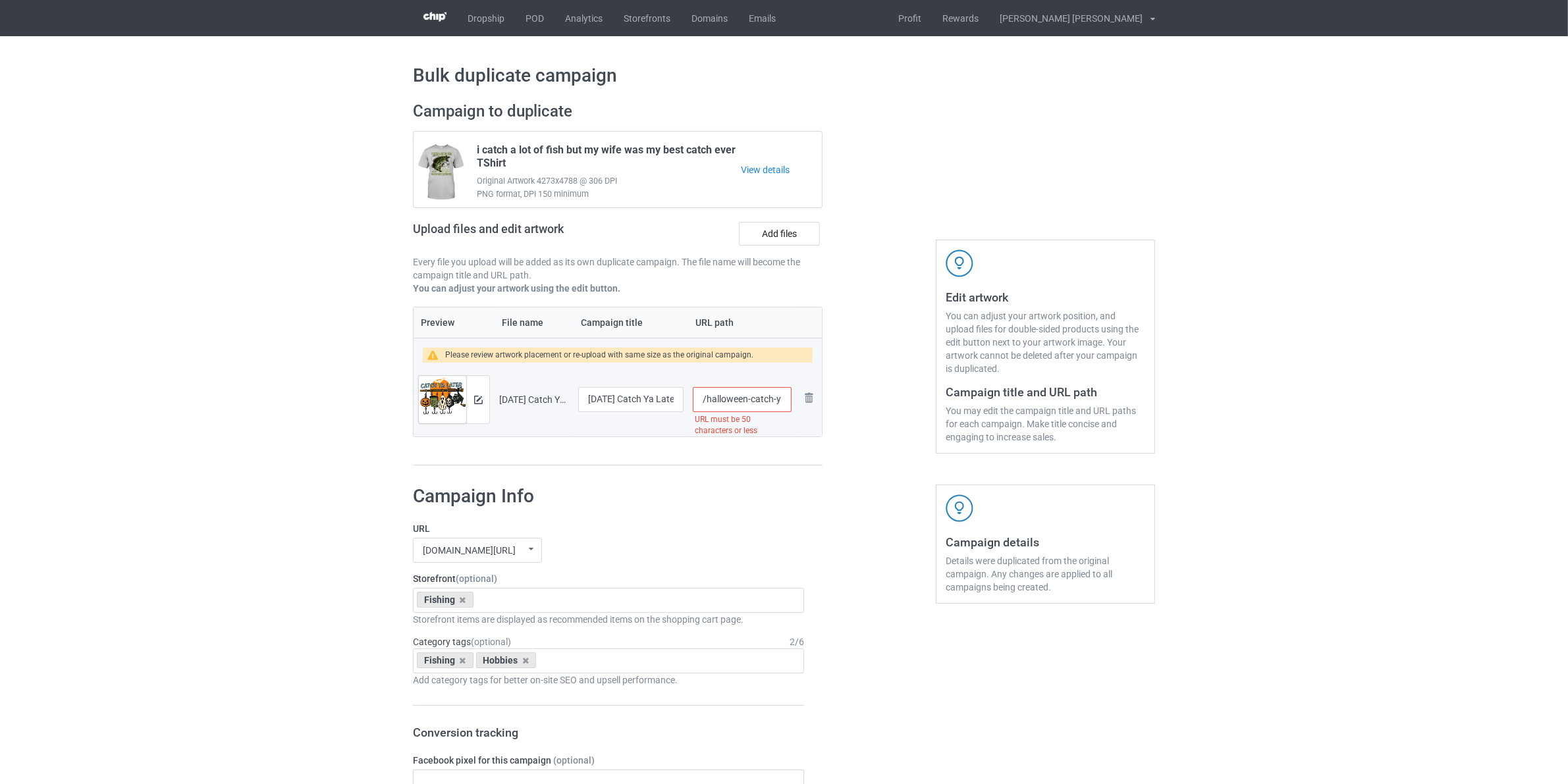
click at [709, 396] on input "/halloween-catch-ya-later-fishing-fisherman-spooky-season-tshirt" at bounding box center [742, 399] width 99 height 25
drag, startPoint x: 786, startPoint y: 398, endPoint x: 814, endPoint y: 402, distance: 28.3
click at [814, 402] on tr "Preview and edit artwork Halloween Catch Ya Later Fishing Fisherman Spooky Seas…" at bounding box center [618, 400] width 409 height 74
type input "/fishing-halloween-c"
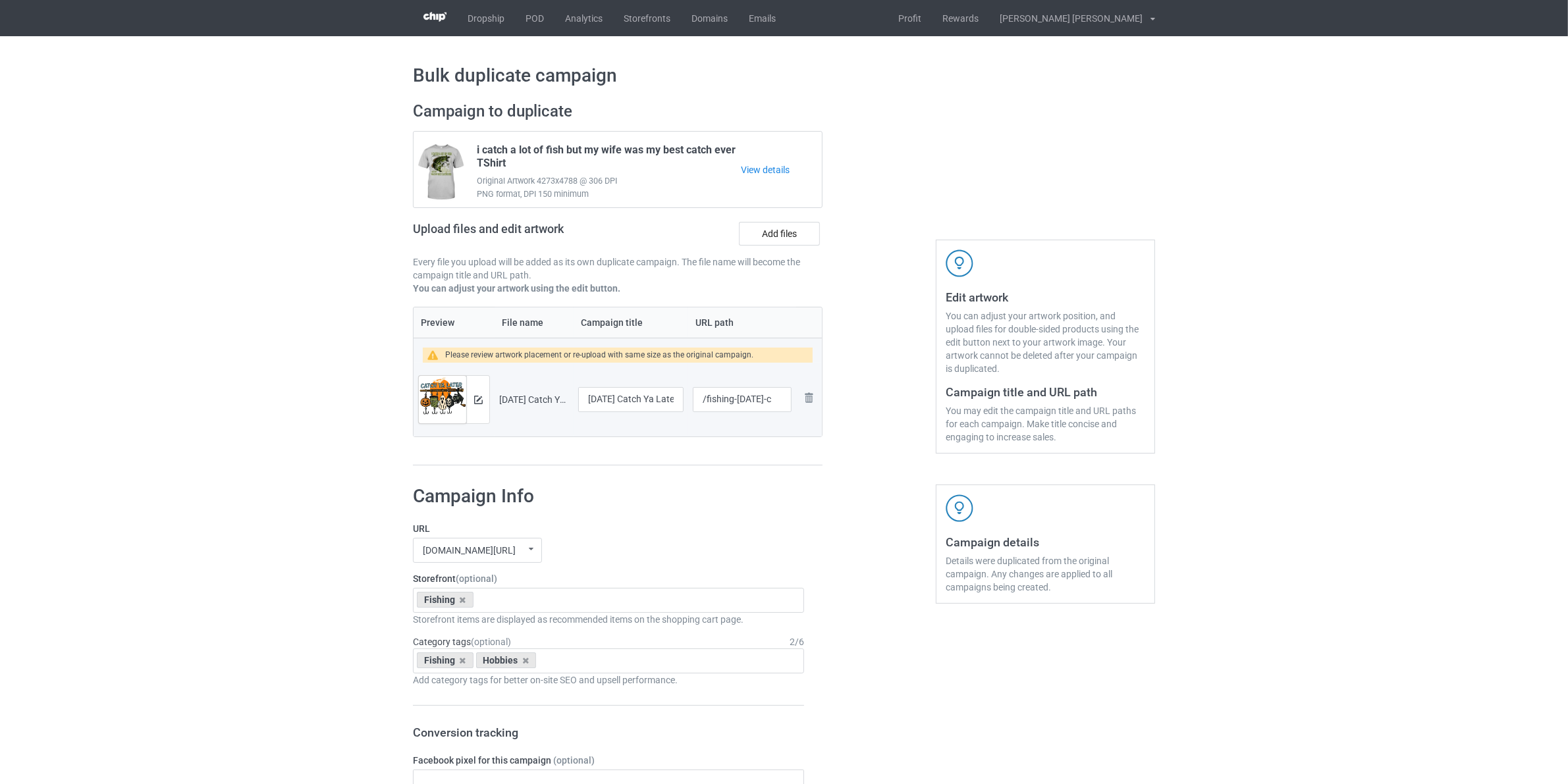
scroll to position [0, 0]
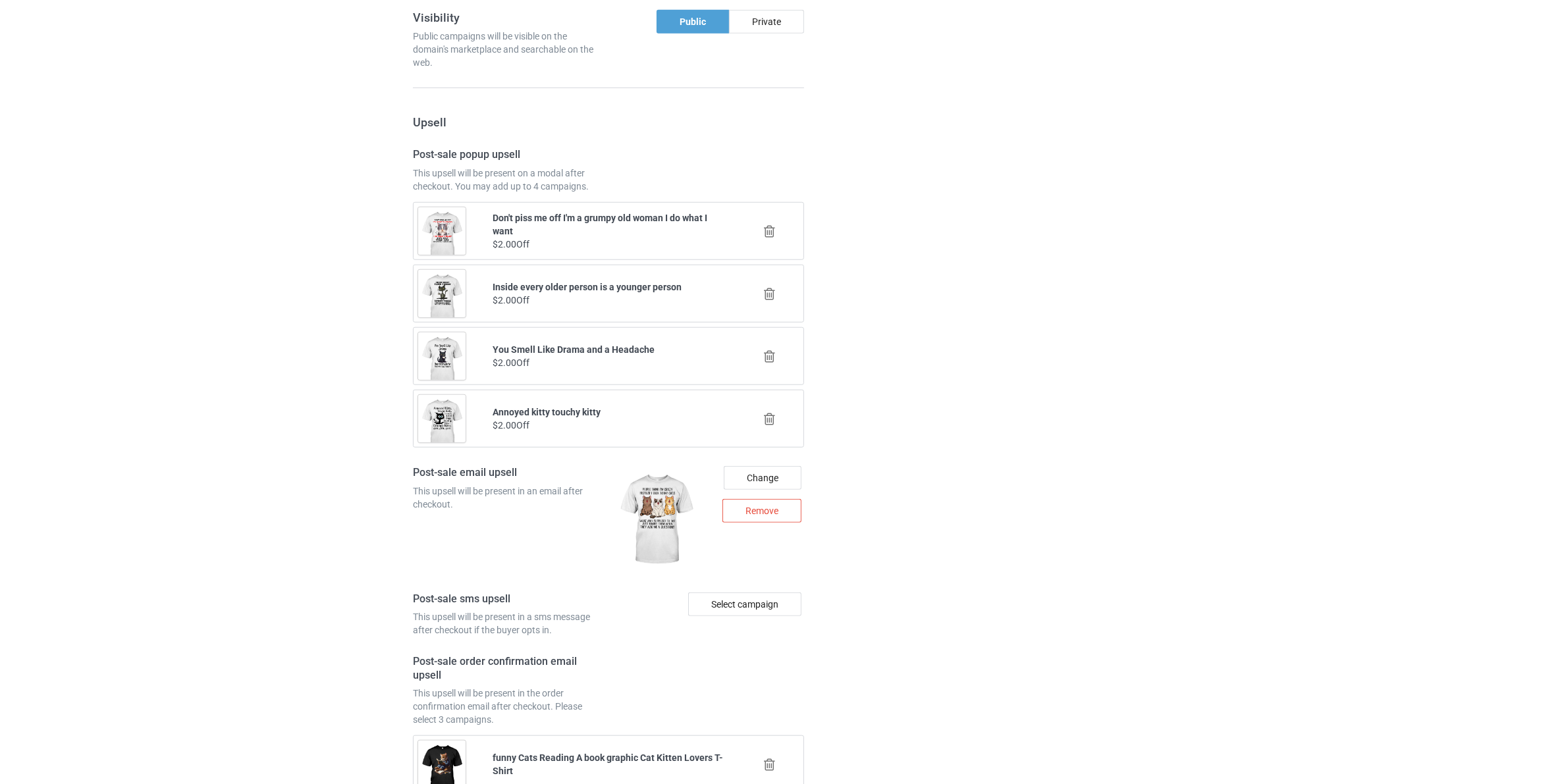
scroll to position [1628, 0]
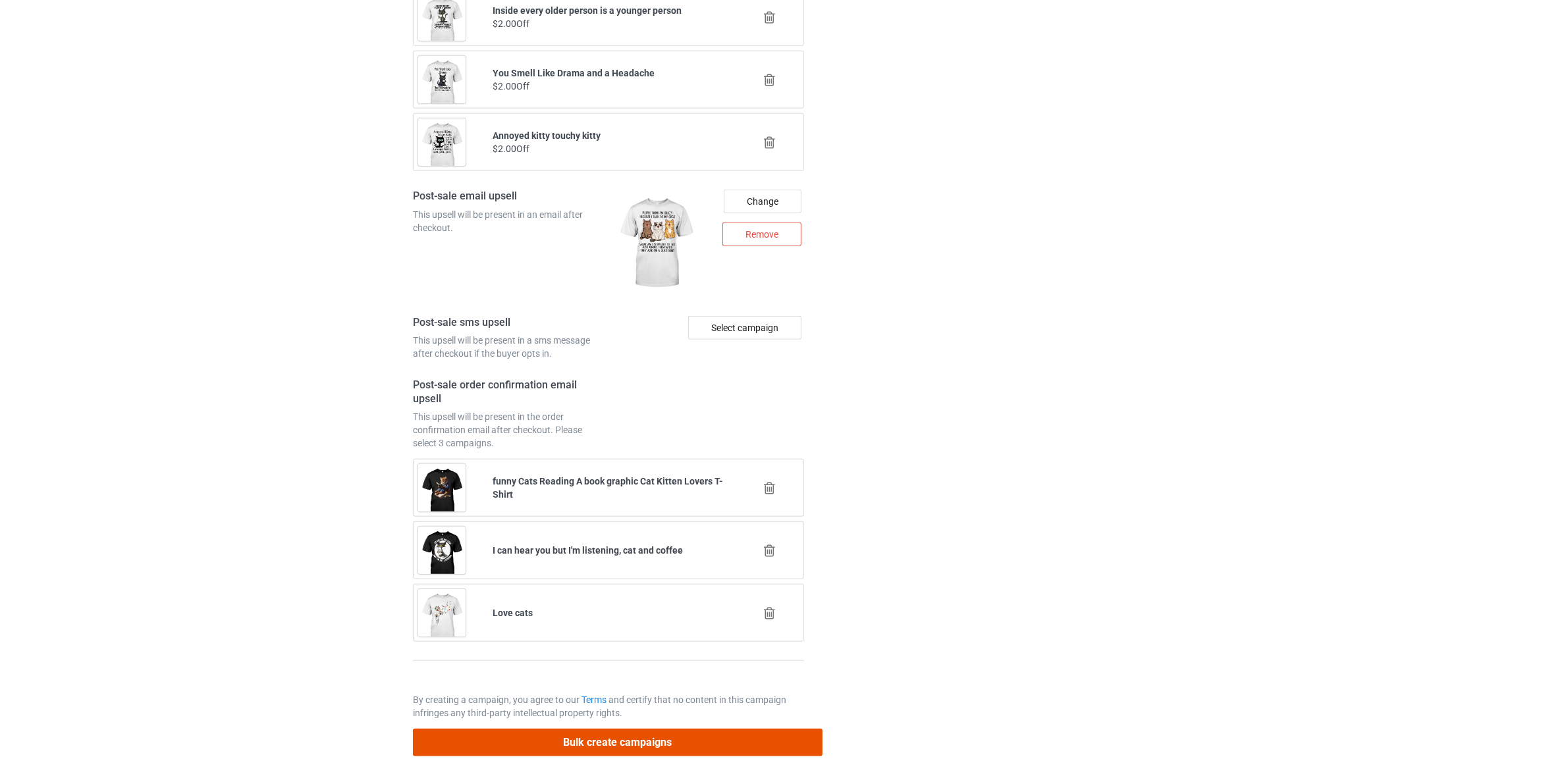
click at [733, 746] on button "Bulk create campaigns" at bounding box center [618, 742] width 410 height 27
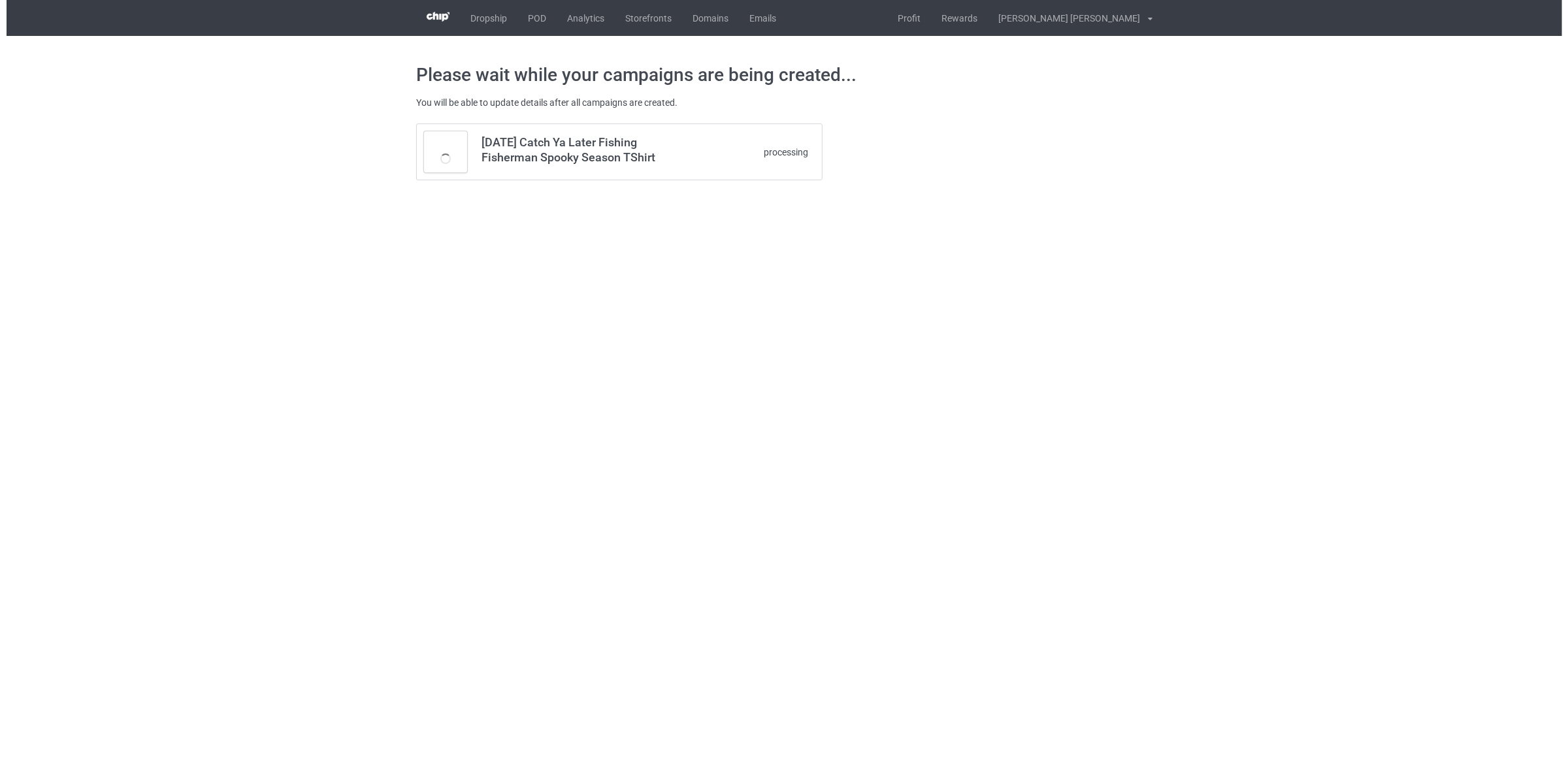
scroll to position [0, 0]
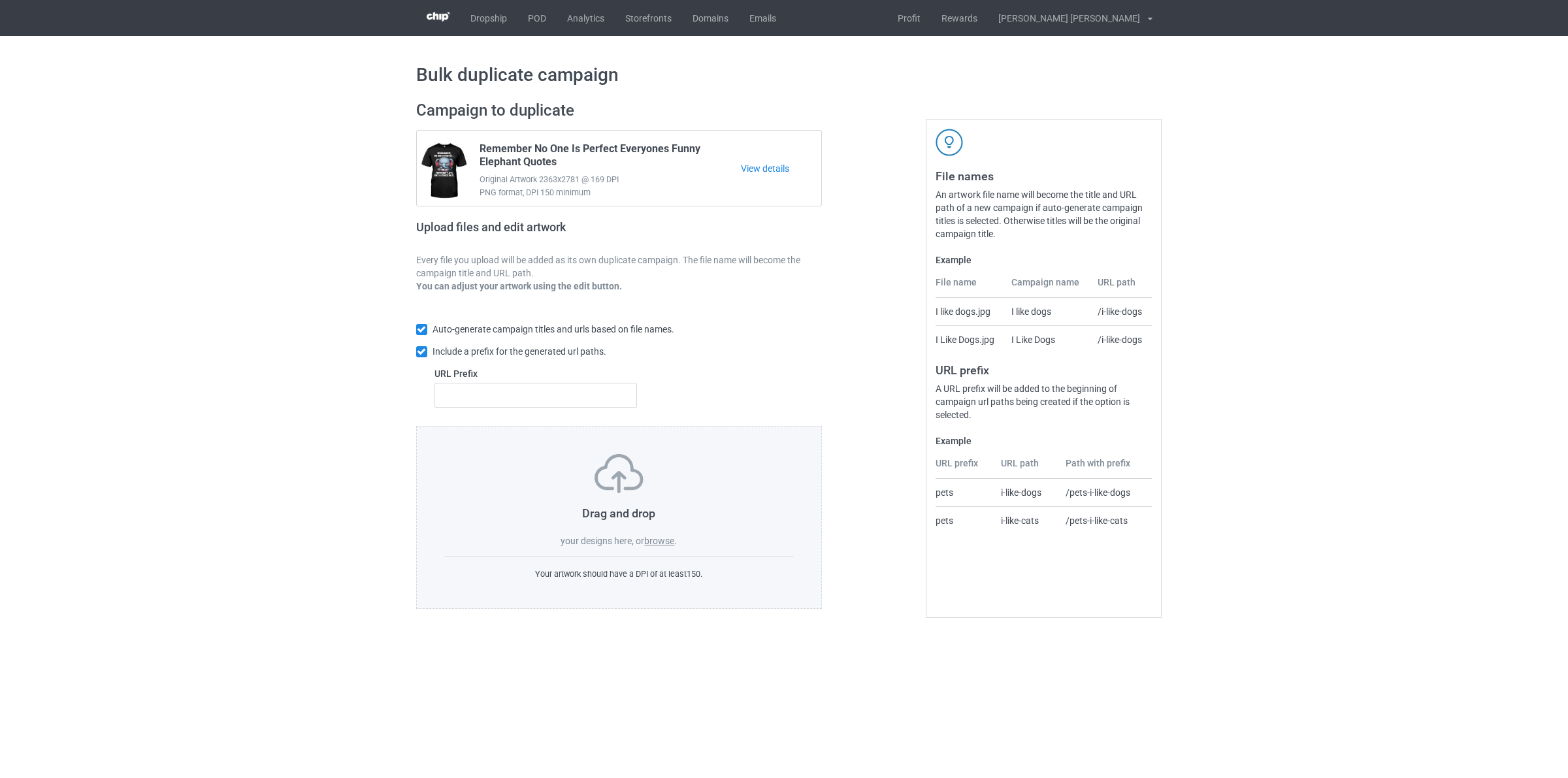
click at [665, 546] on label "browse" at bounding box center [659, 541] width 30 height 11
click at [0, 0] on input "browse" at bounding box center [0, 0] width 0 height 0
click at [647, 537] on label "browse" at bounding box center [659, 541] width 30 height 11
click at [0, 0] on input "browse" at bounding box center [0, 0] width 0 height 0
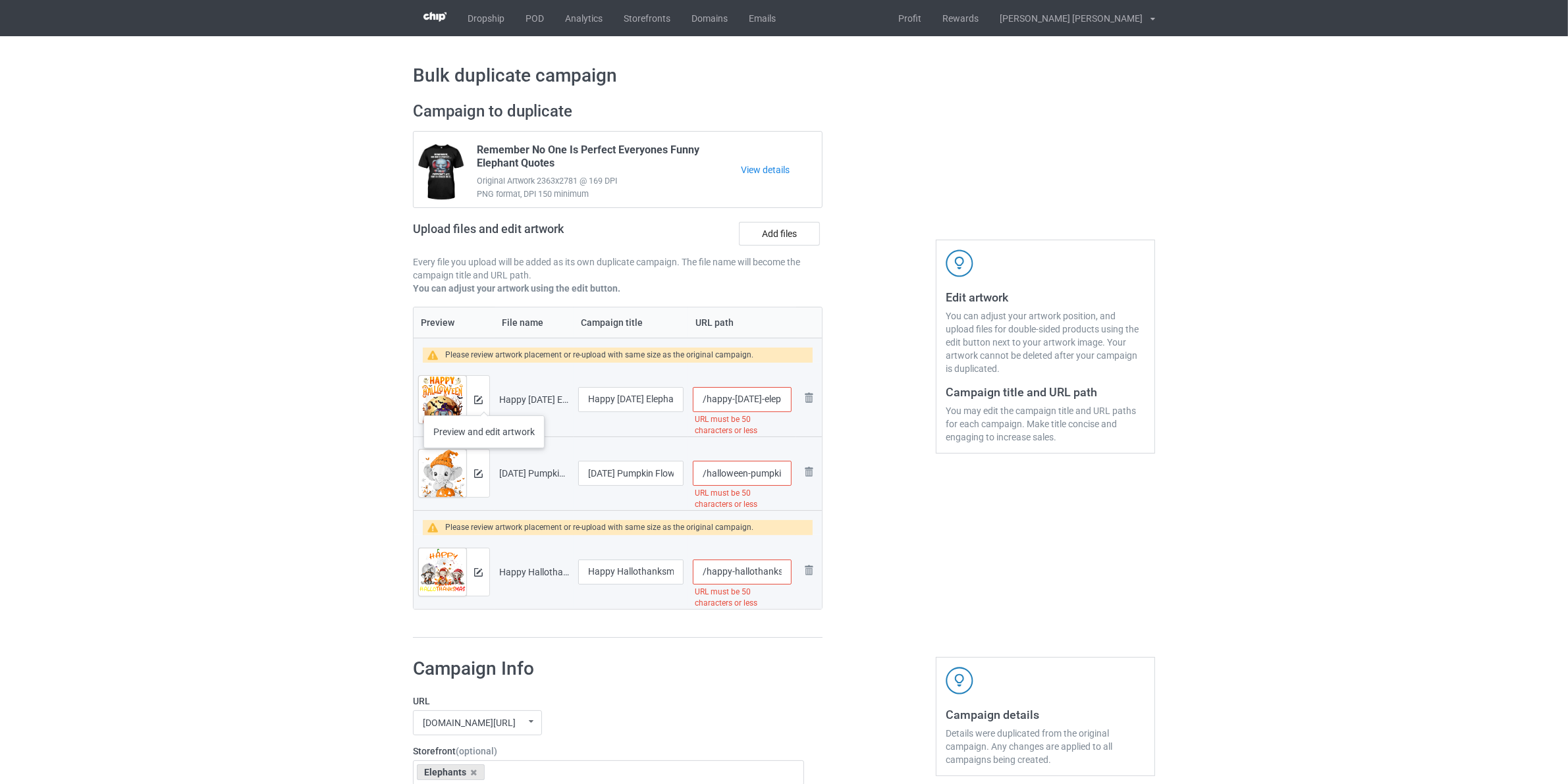
click at [483, 402] on div at bounding box center [478, 399] width 23 height 48
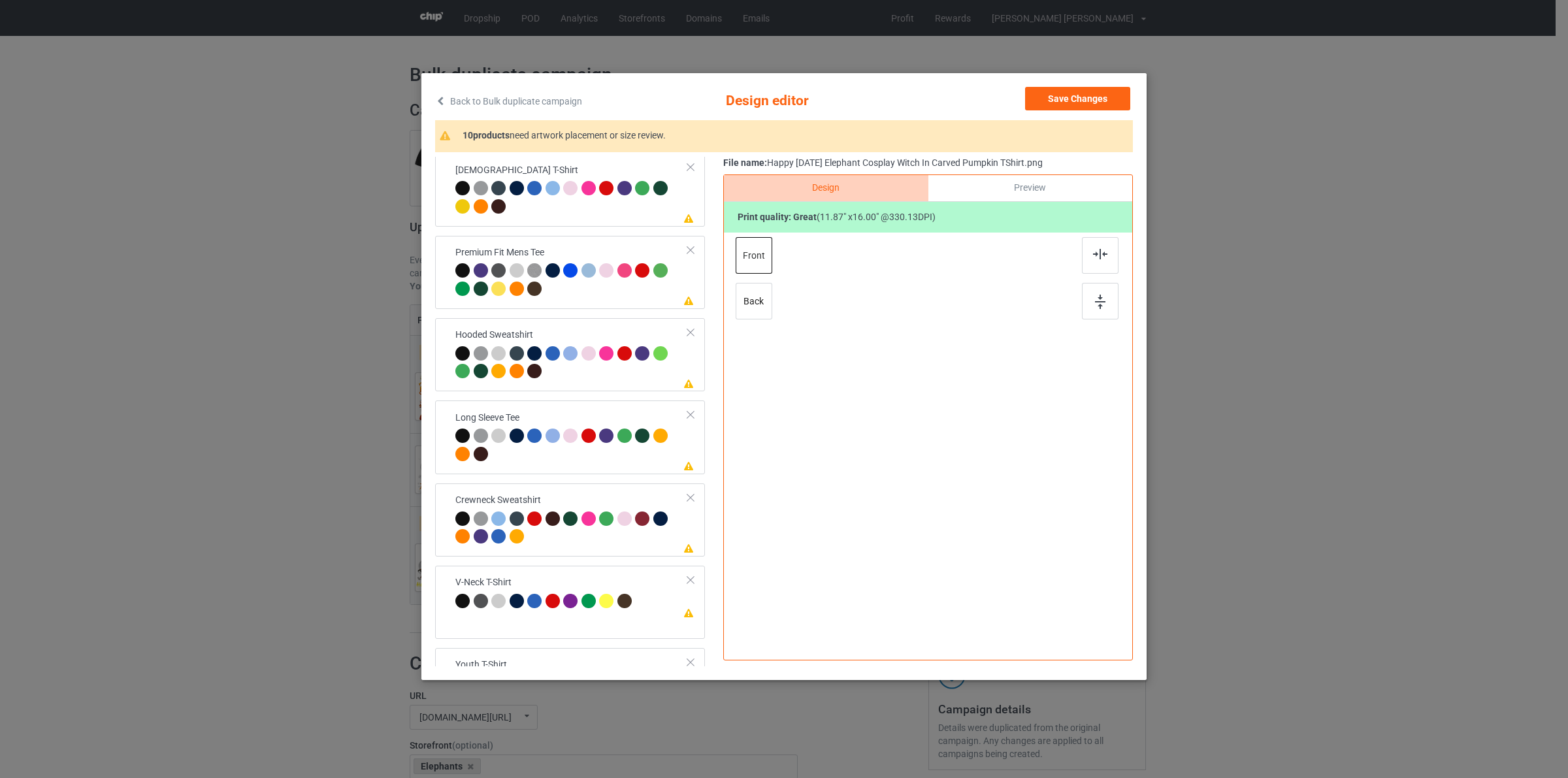
scroll to position [311, 0]
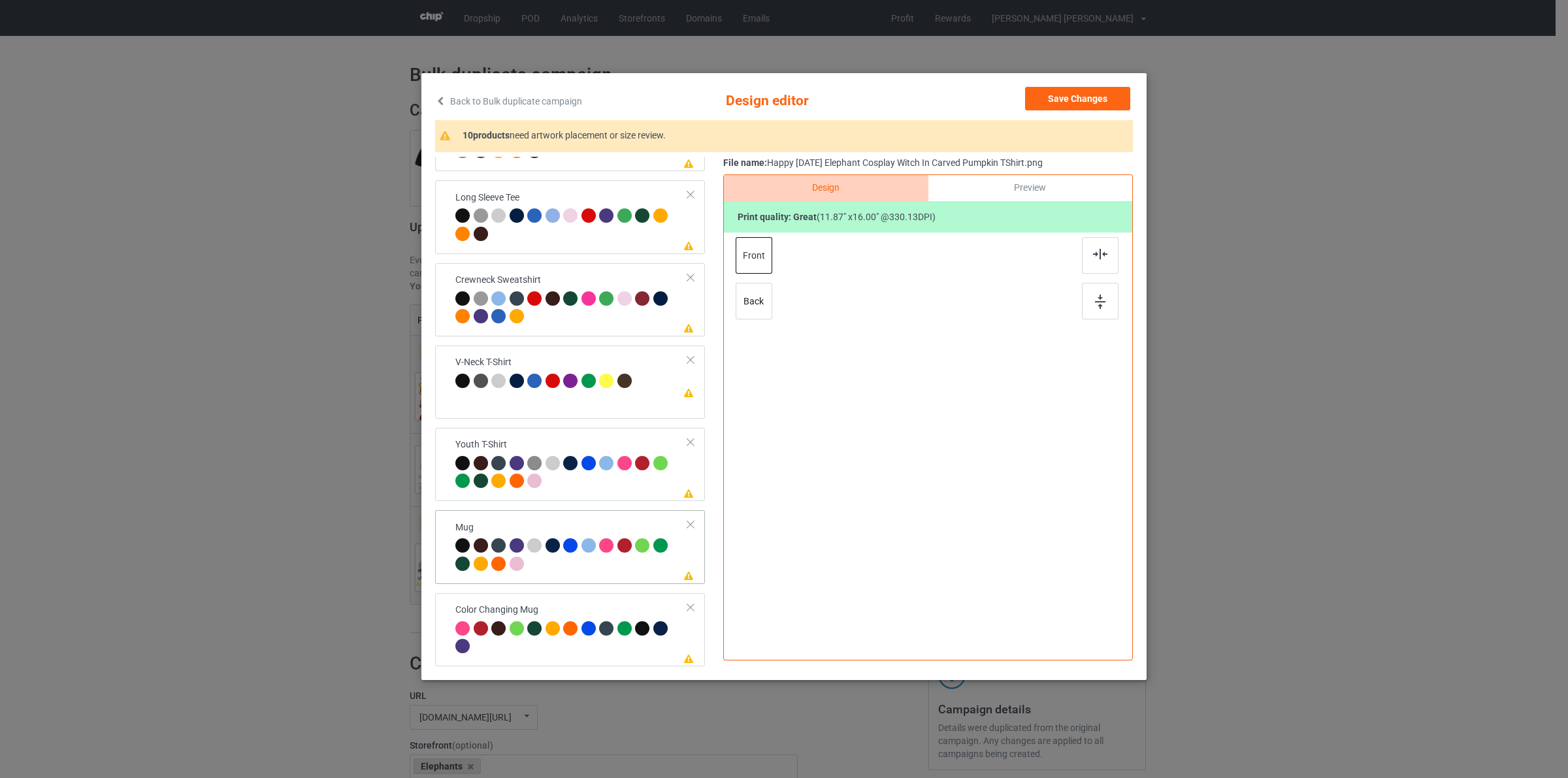
click at [583, 520] on td "Please review artwork placement Mug" at bounding box center [572, 546] width 247 height 63
click at [592, 549] on div at bounding box center [589, 546] width 14 height 14
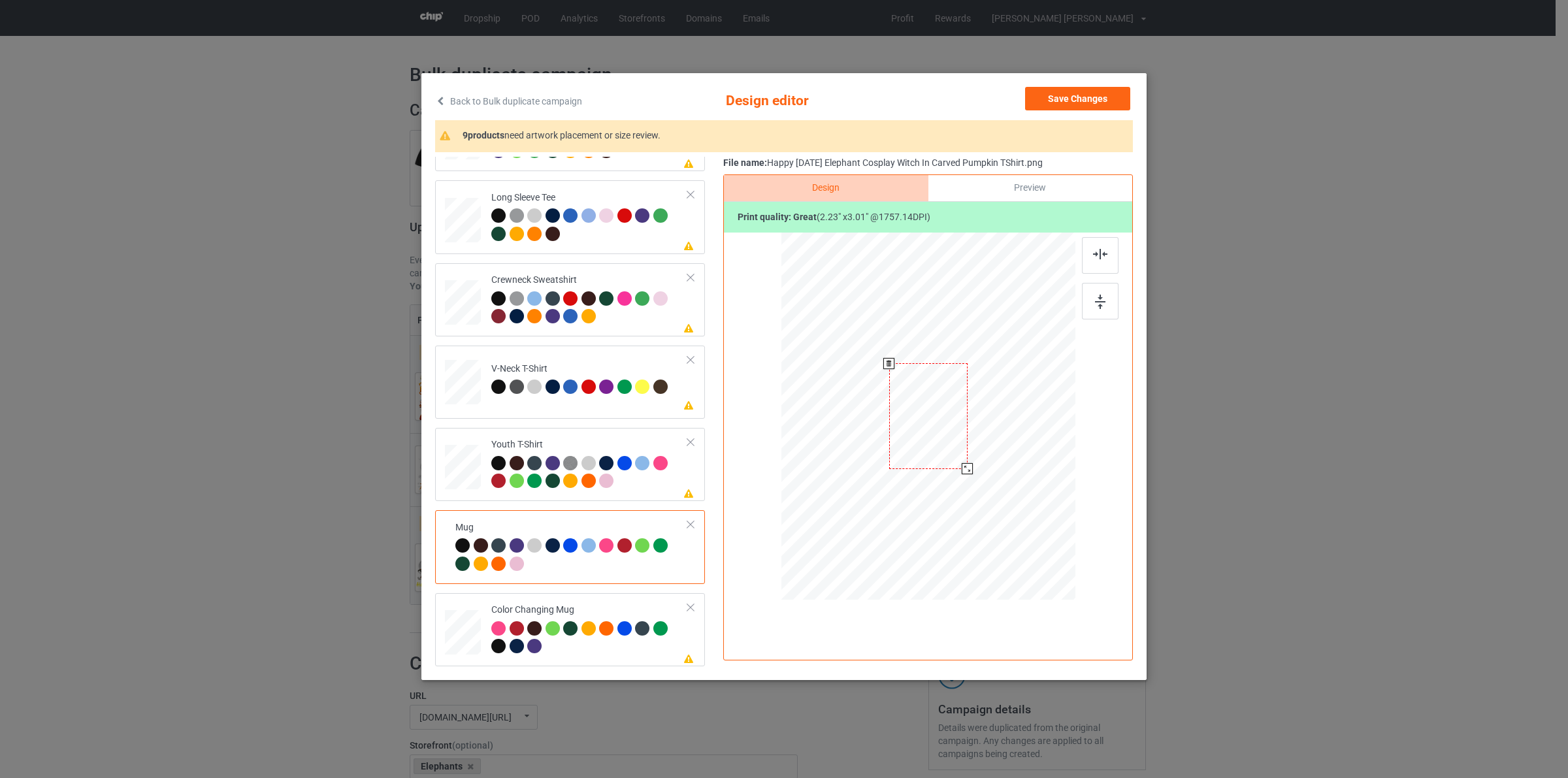
drag, startPoint x: 1015, startPoint y: 536, endPoint x: 991, endPoint y: 435, distance: 103.8
click at [991, 435] on div at bounding box center [928, 416] width 294 height 122
drag, startPoint x: 1012, startPoint y: 430, endPoint x: 1029, endPoint y: 433, distance: 17.3
click at [1029, 433] on div at bounding box center [1009, 417] width 78 height 106
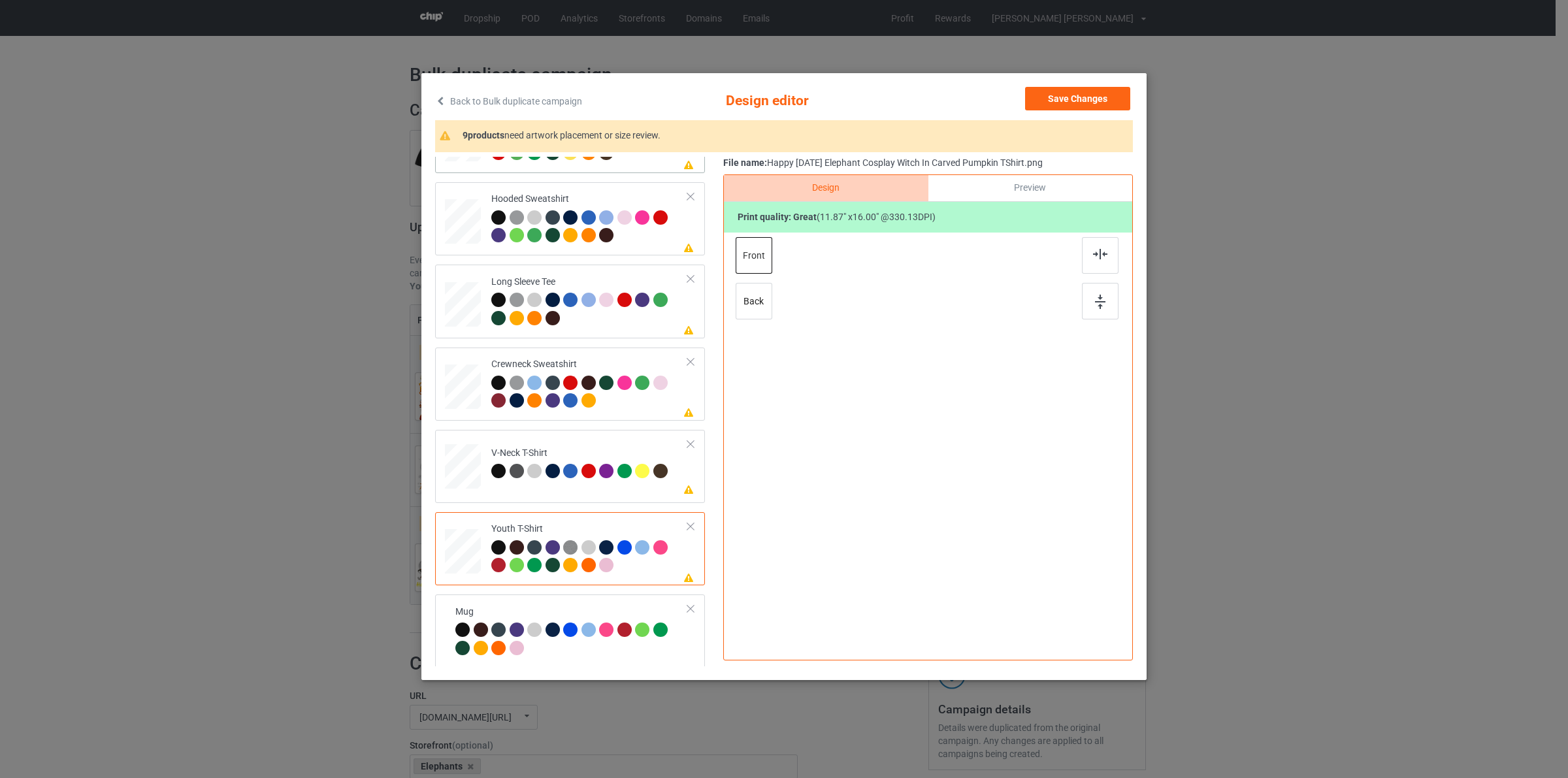
scroll to position [0, 0]
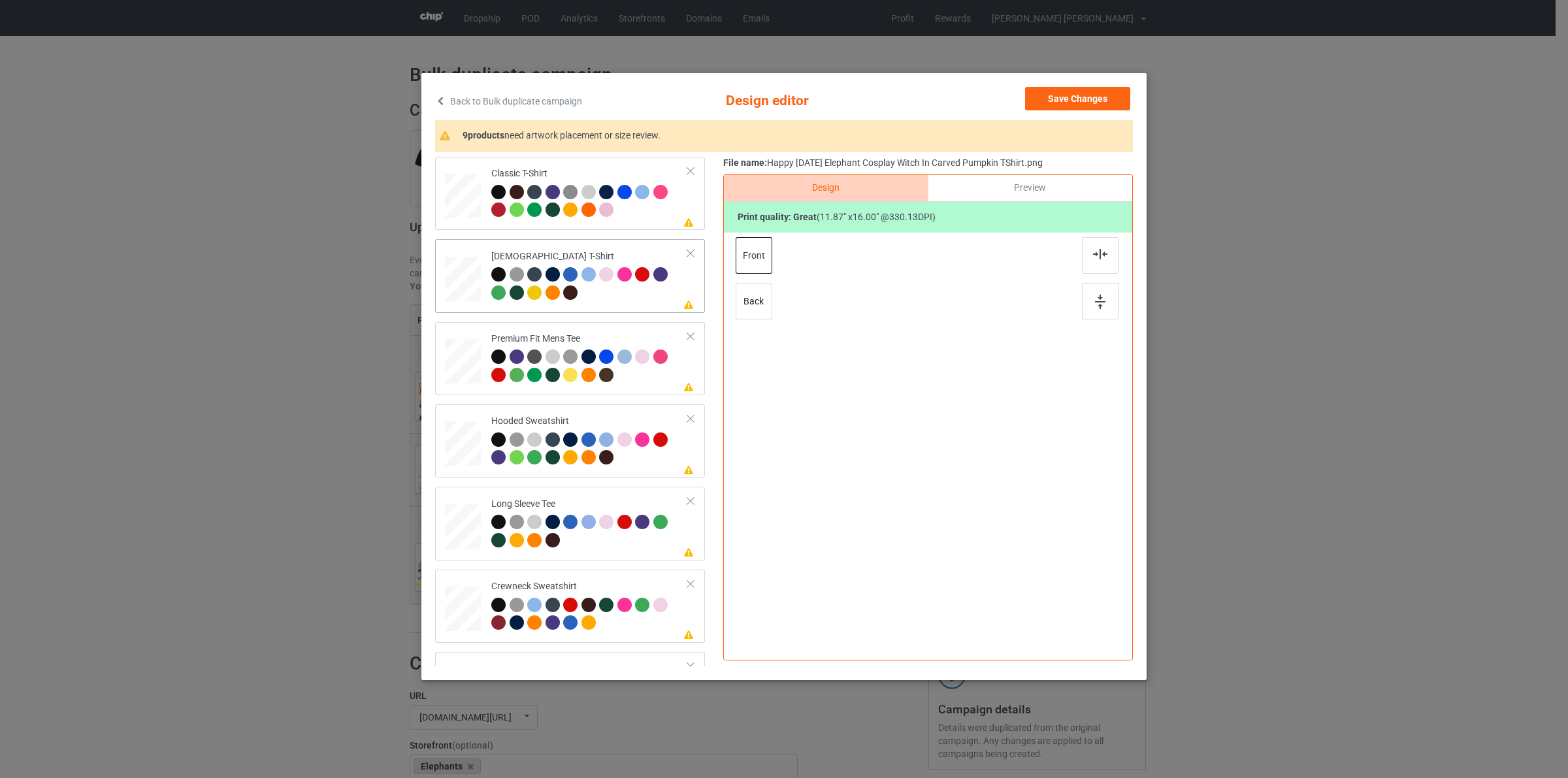
click at [465, 251] on td at bounding box center [465, 275] width 40 height 63
click at [1075, 90] on button "Save Changes" at bounding box center [1077, 98] width 105 height 23
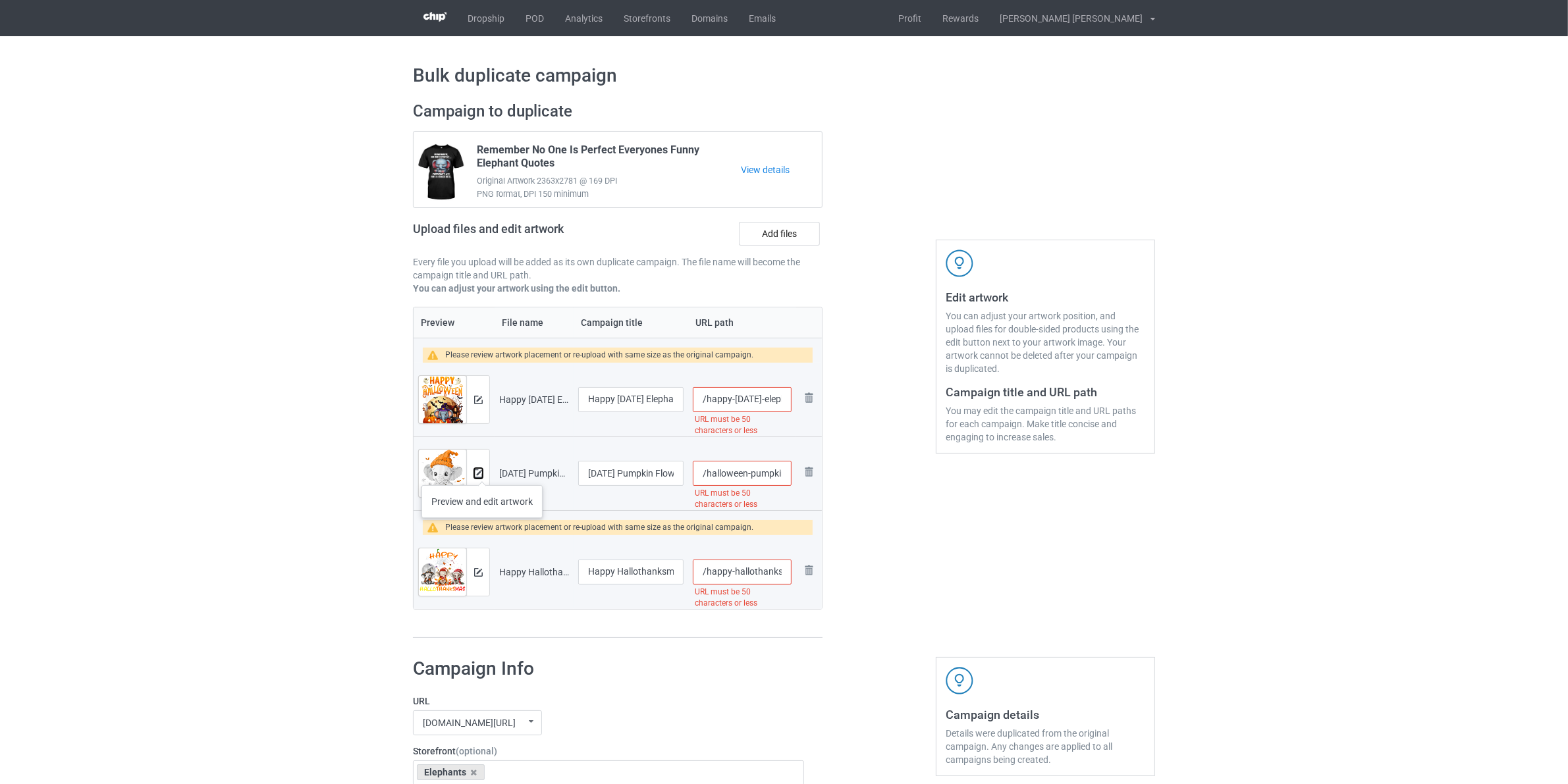
click at [482, 472] on img at bounding box center [478, 474] width 9 height 9
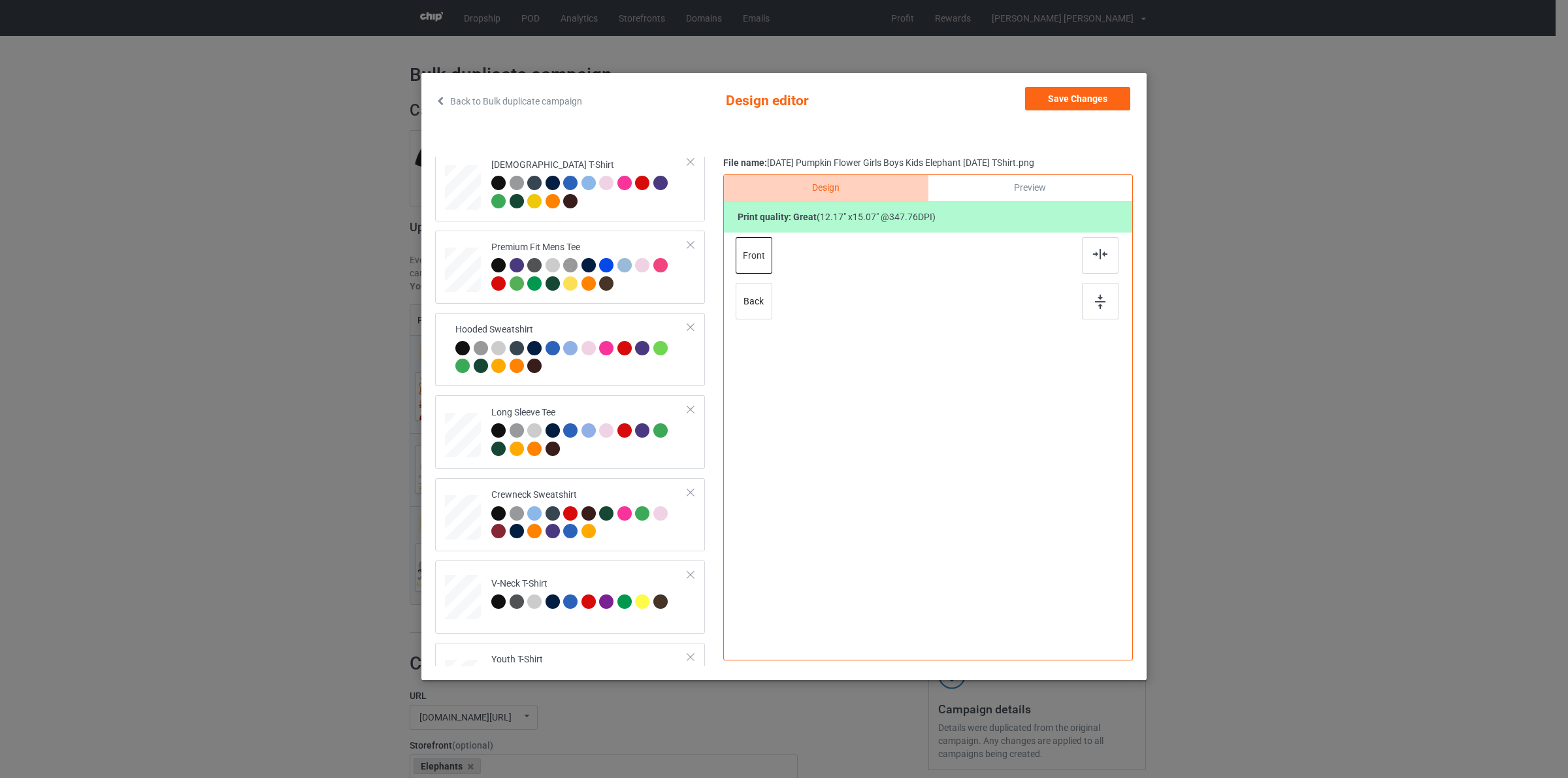
scroll to position [311, 0]
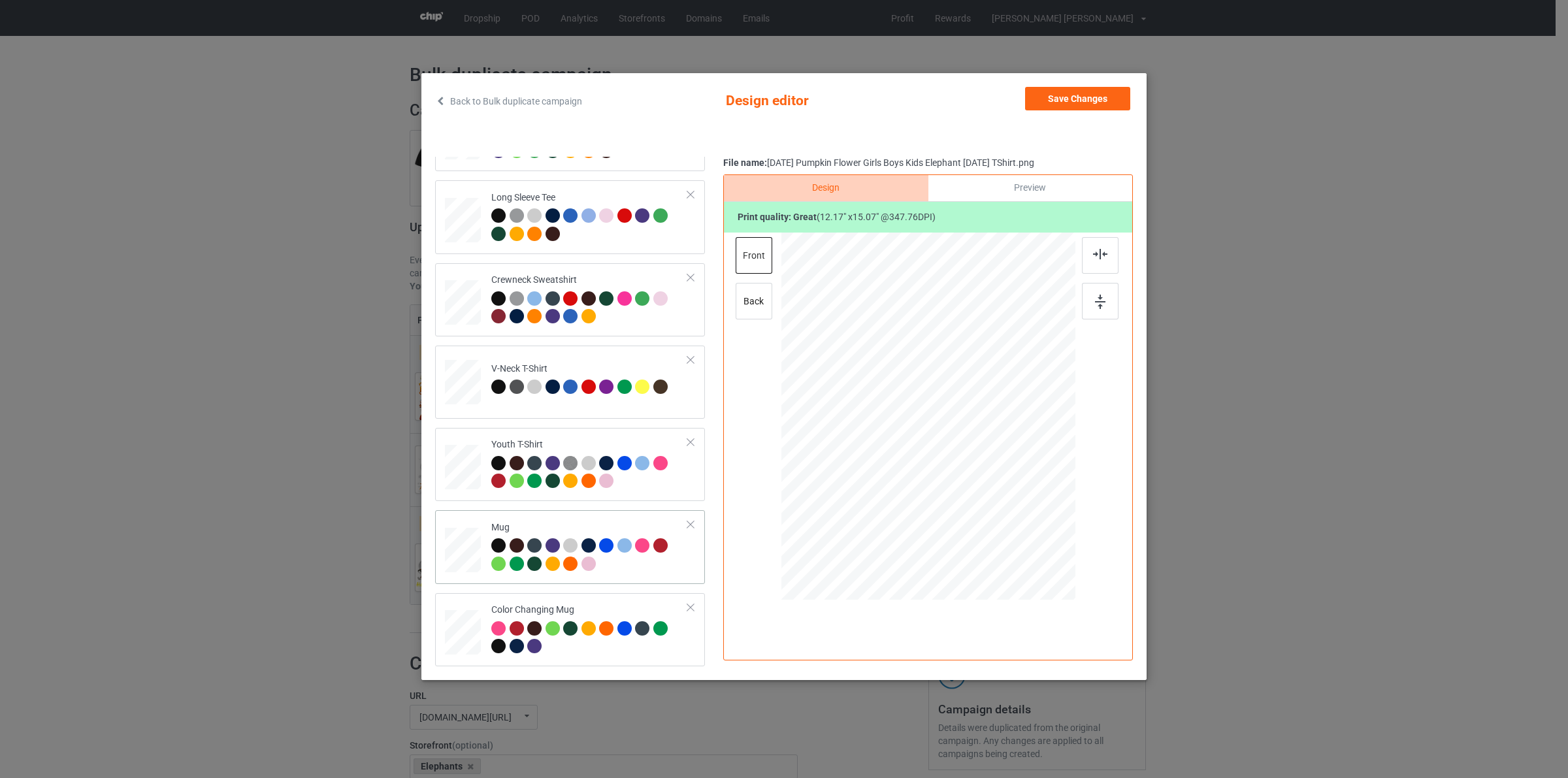
click at [517, 542] on div at bounding box center [517, 546] width 14 height 14
drag, startPoint x: 1070, startPoint y: 106, endPoint x: 795, endPoint y: 184, distance: 285.8
click at [1070, 107] on button "Save Changes" at bounding box center [1077, 98] width 105 height 23
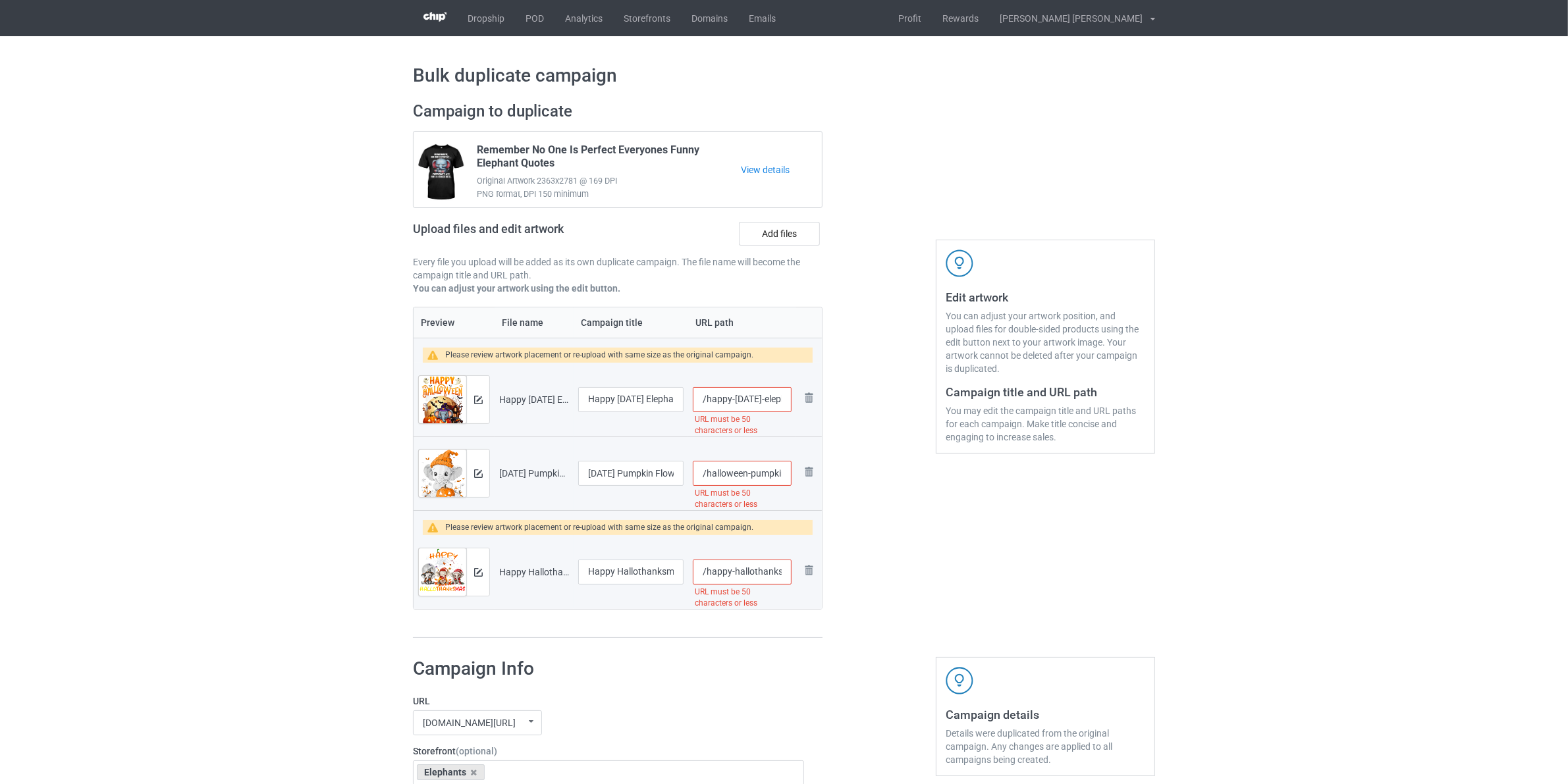
click at [472, 576] on div at bounding box center [478, 572] width 23 height 48
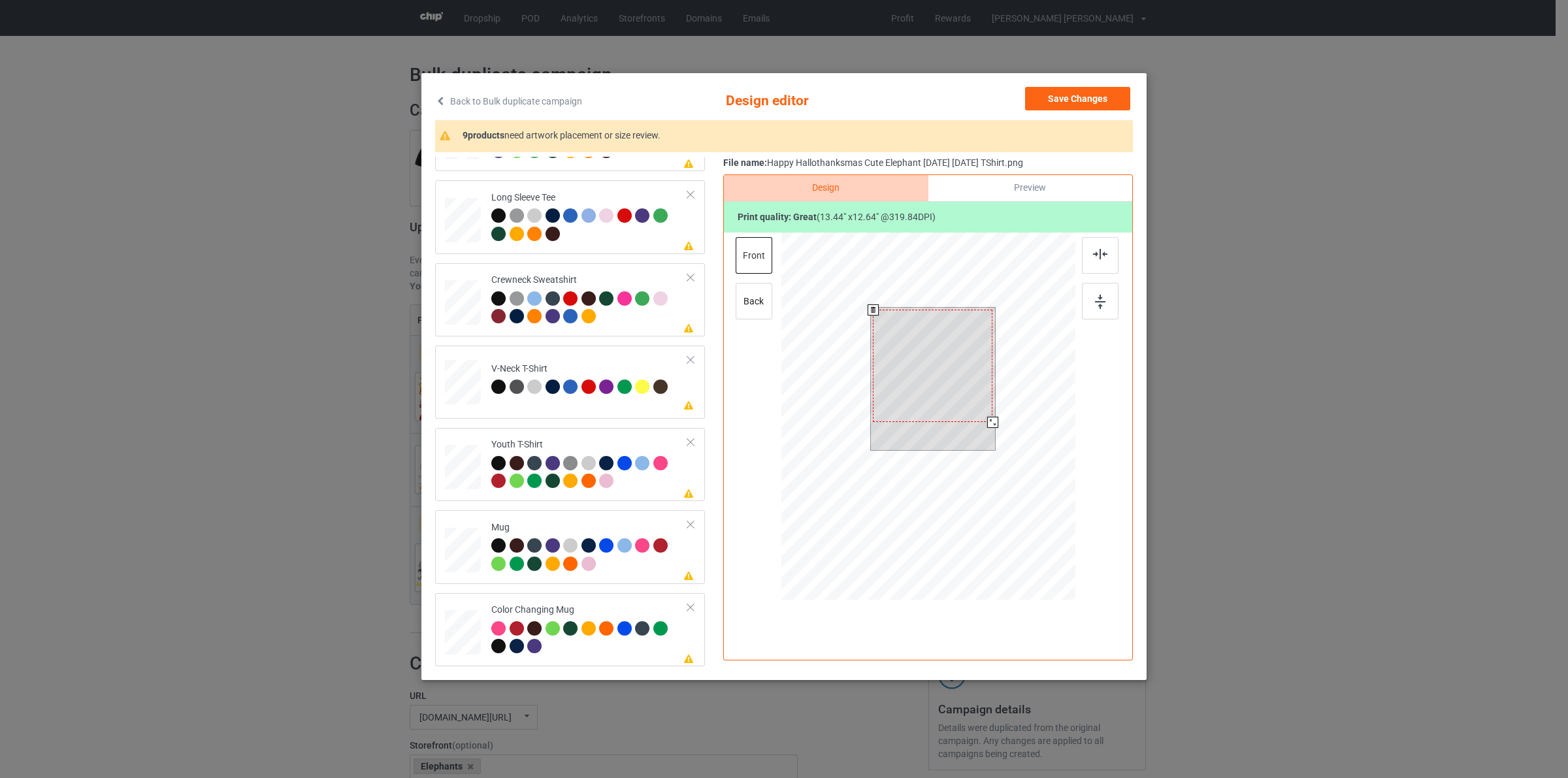
click at [987, 423] on div at bounding box center [993, 422] width 11 height 11
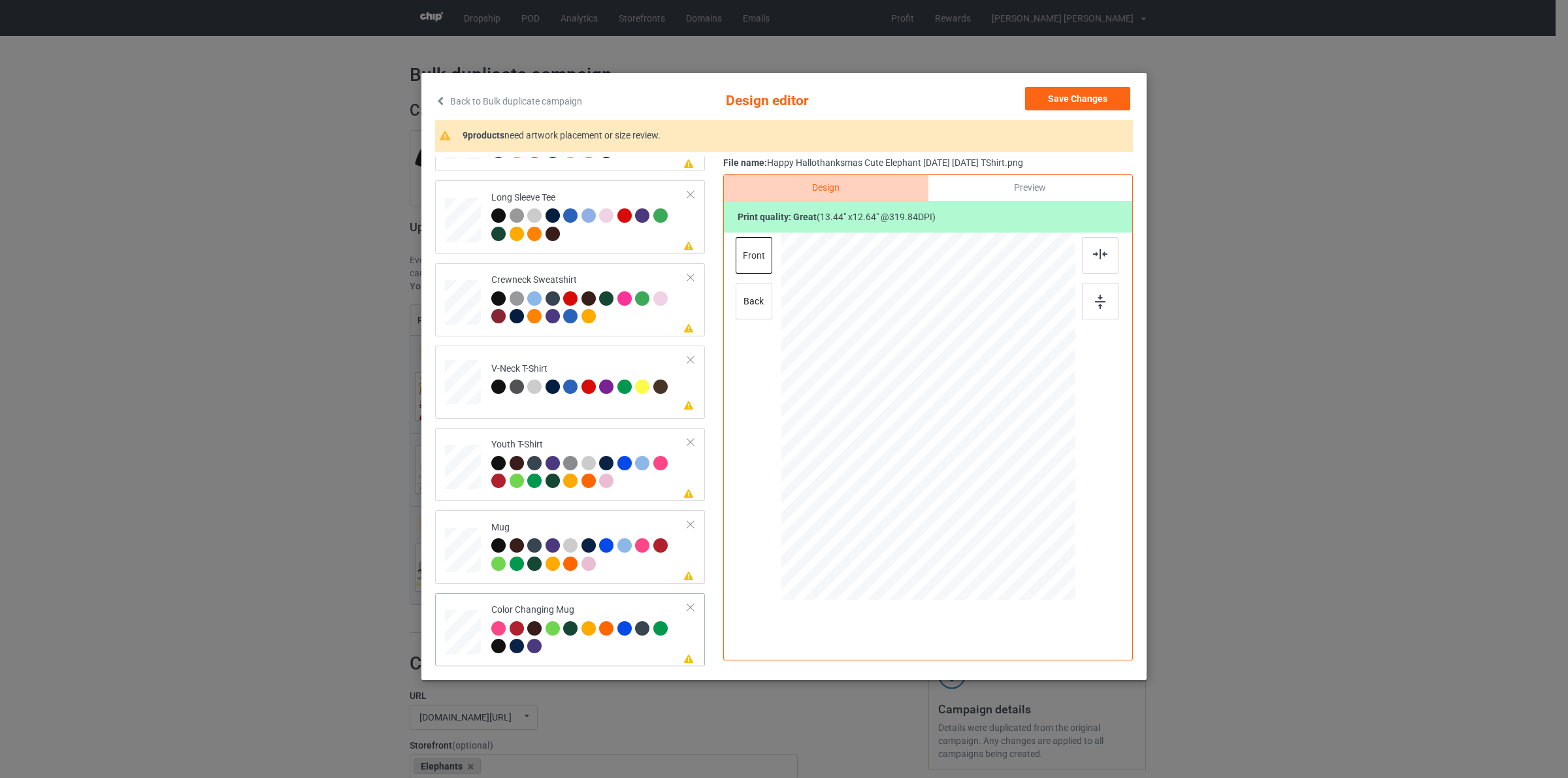
click at [486, 624] on td "Please review artwork placement Color Changing Mug" at bounding box center [590, 630] width 211 height 63
drag, startPoint x: 1017, startPoint y: 498, endPoint x: 981, endPoint y: 435, distance: 72.6
click at [981, 435] on div at bounding box center [928, 416] width 294 height 122
drag, startPoint x: 1032, startPoint y: 428, endPoint x: 1017, endPoint y: 431, distance: 15.3
click at [1017, 431] on div at bounding box center [1008, 421] width 81 height 76
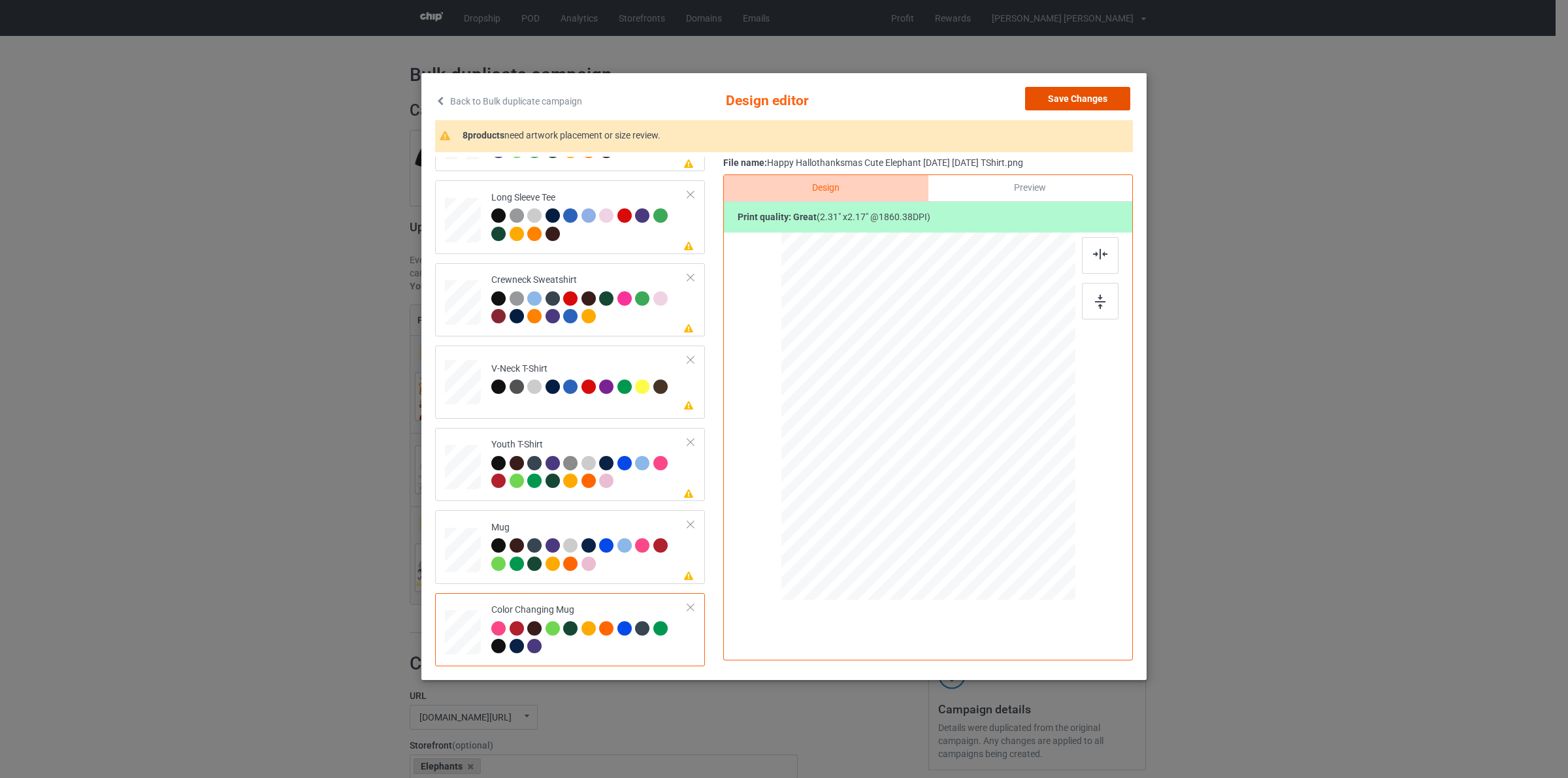
drag, startPoint x: 1076, startPoint y: 100, endPoint x: 1042, endPoint y: 109, distance: 35.2
click at [1075, 100] on button "Save Changes" at bounding box center [1077, 98] width 105 height 23
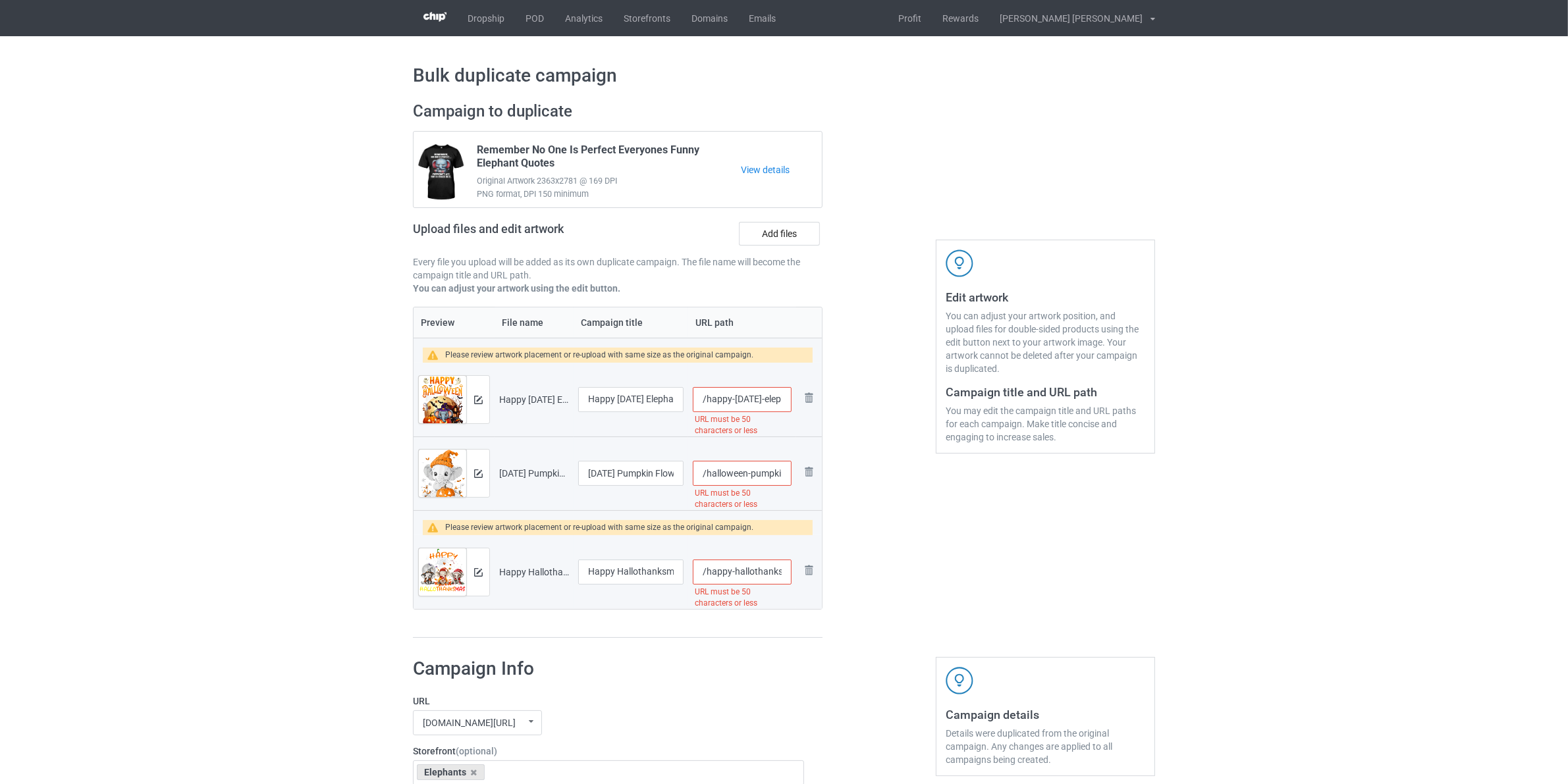
click at [707, 405] on input "/happy-[DATE]-elephant-cosplay-witch-in-carved-pumpkin-tshirt" at bounding box center [742, 399] width 99 height 25
paste input "elephant-"
type input "/elephant-happy-[DATE]-elephant-cosplay-witch-in-carved-pumpkin-tshirt"
click at [707, 472] on input "/halloween-pumpkin-flower-girls-boys-kids-elephant-[DATE]-tshirt" at bounding box center [742, 473] width 99 height 25
paste input "elephant-"
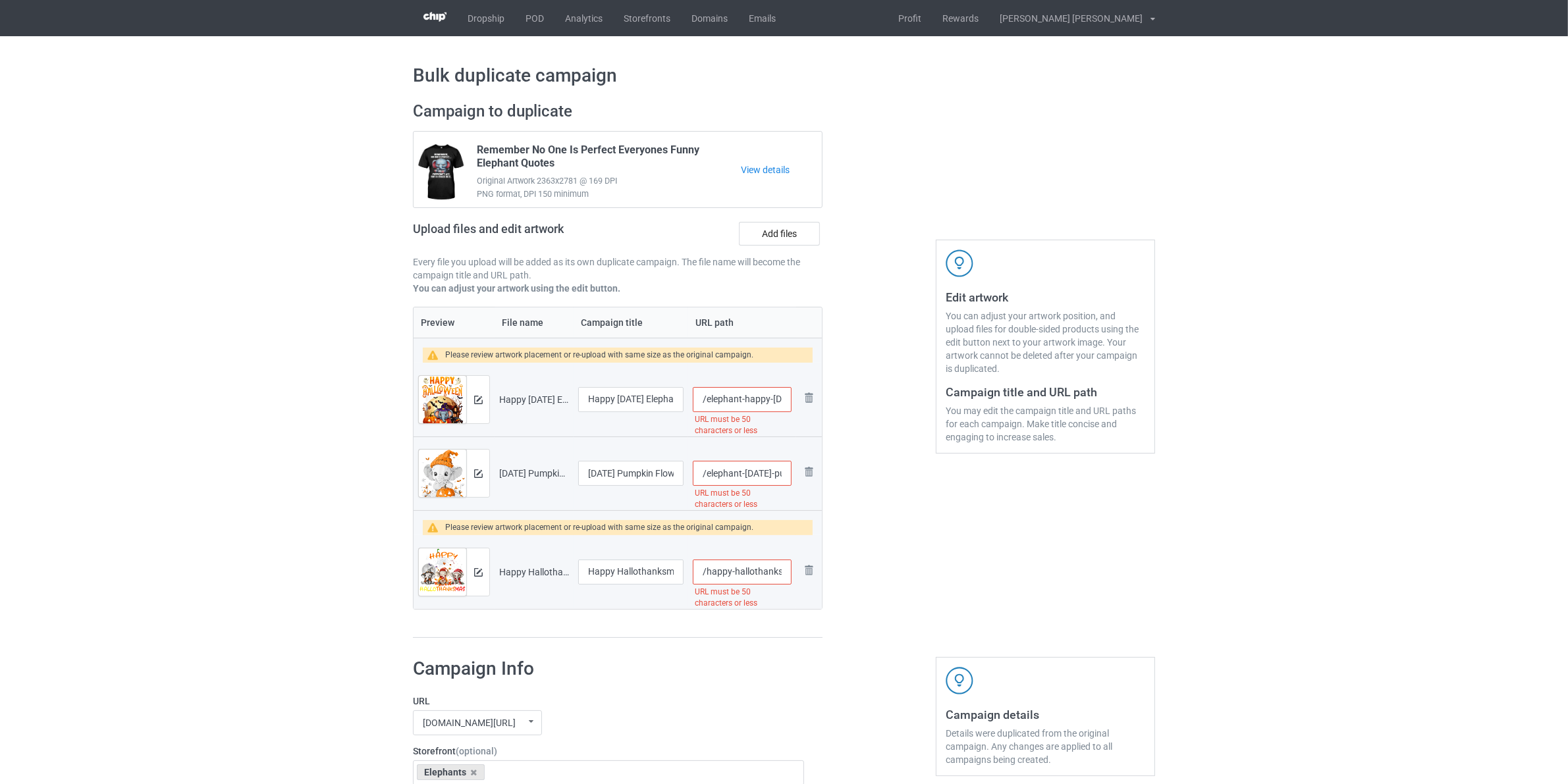
type input "/elephant-[DATE]-pumpkin-flower-girls-boys-kids-elephant-[DATE]-tshirt"
click at [706, 571] on input "/happy-hallothanksmas-cute-elephant-[DATE]-[DATE]-tshirt" at bounding box center [742, 572] width 99 height 25
paste input "elephant-"
drag, startPoint x: 788, startPoint y: 577, endPoint x: 825, endPoint y: 561, distance: 40.3
click at [837, 574] on div "Campaign to duplicate Remember No One Is Perfect Everyones Funny Elephant Quote…" at bounding box center [784, 370] width 761 height 556
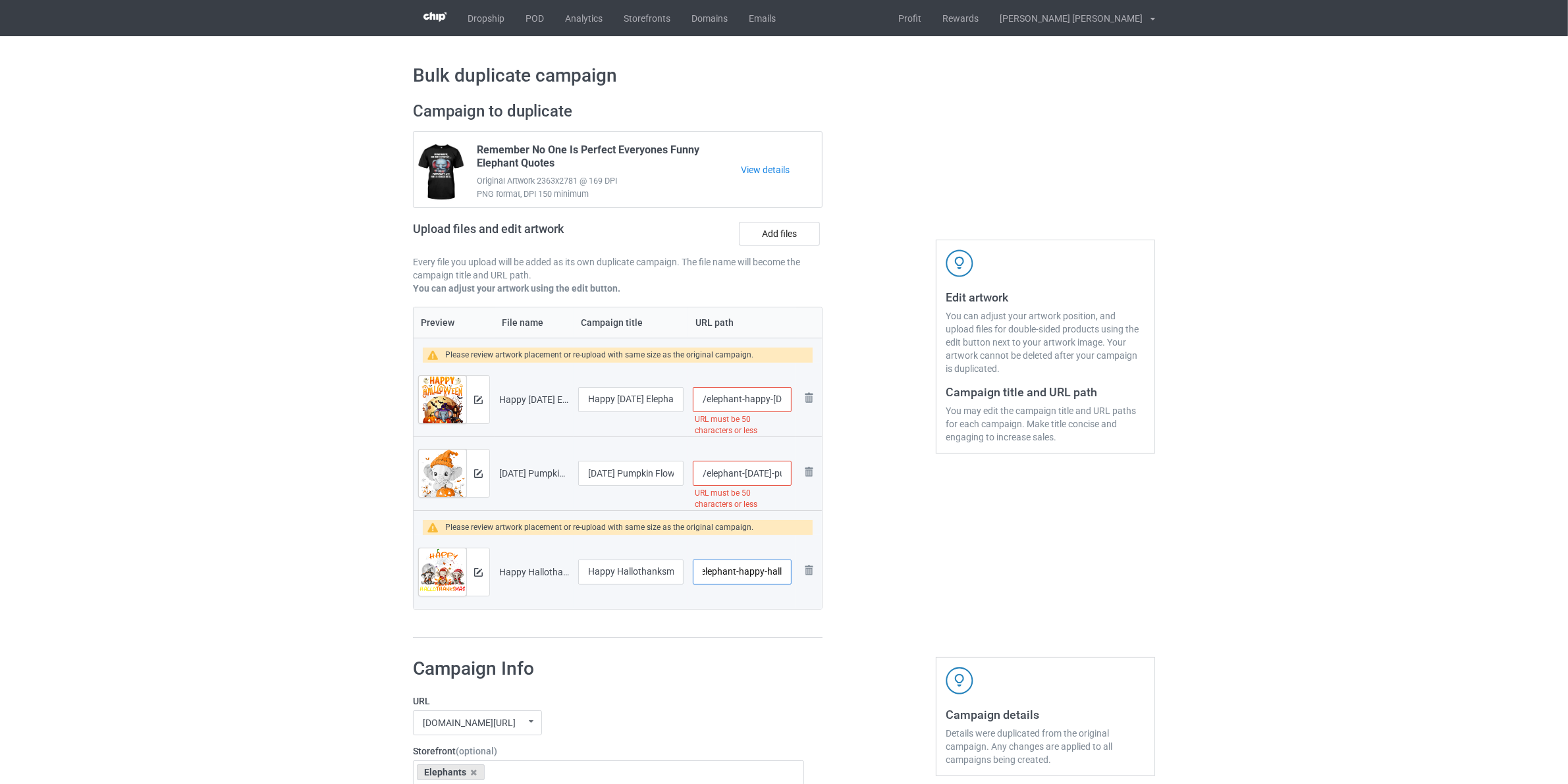
scroll to position [0, 4]
type input "/elephant-happy-hall"
drag, startPoint x: 777, startPoint y: 478, endPoint x: 824, endPoint y: 485, distance: 47.5
click at [824, 491] on div "Campaign to duplicate Remember No One Is Perfect Everyones Funny Elephant Quote…" at bounding box center [618, 370] width 428 height 556
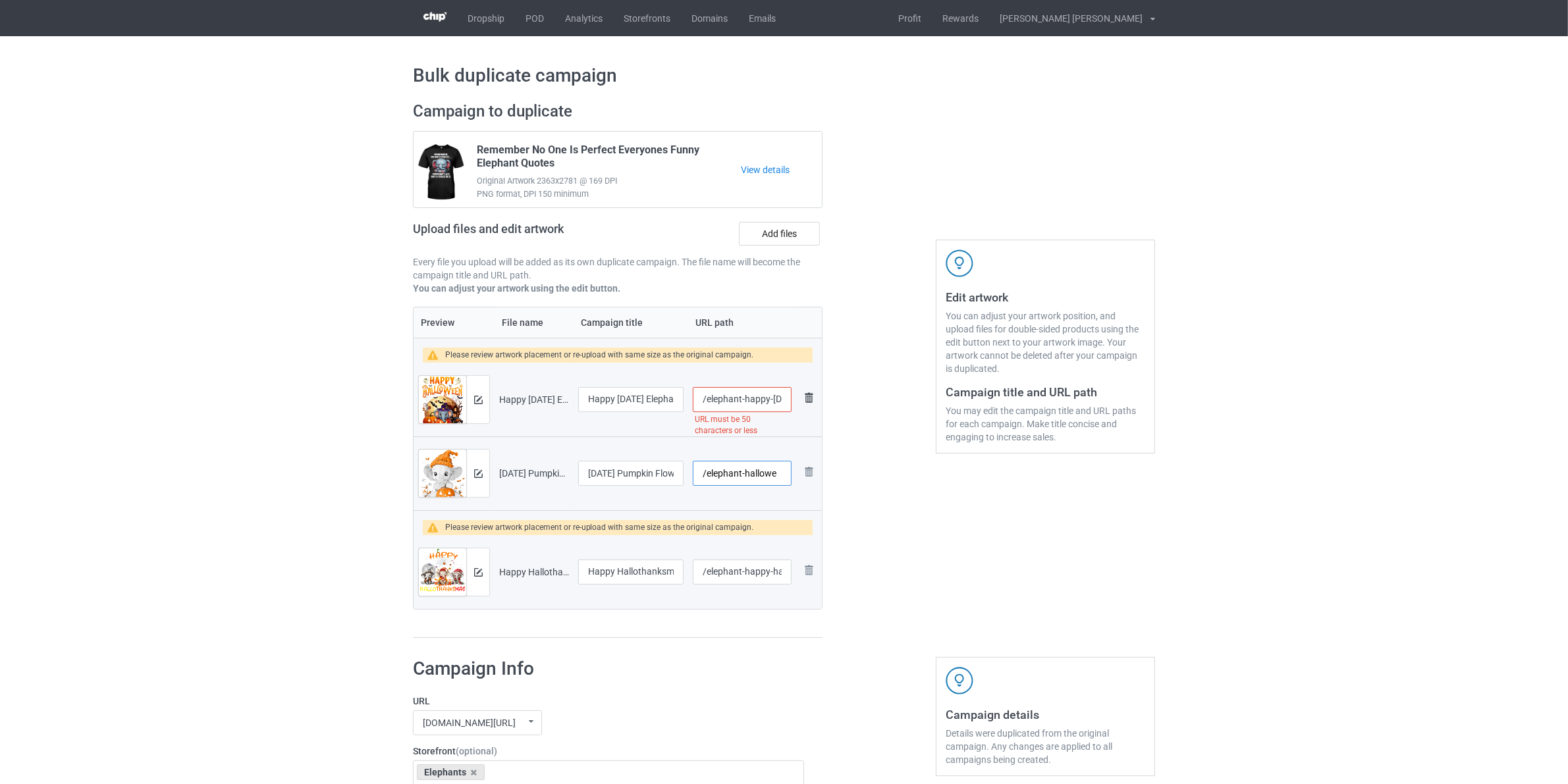
type input "/elephant-hallowe"
drag, startPoint x: 808, startPoint y: 408, endPoint x: 870, endPoint y: 443, distance: 71.2
click at [847, 427] on div "Campaign to duplicate Remember No One Is Perfect Everyones Funny Elephant Quote…" at bounding box center [784, 370] width 761 height 556
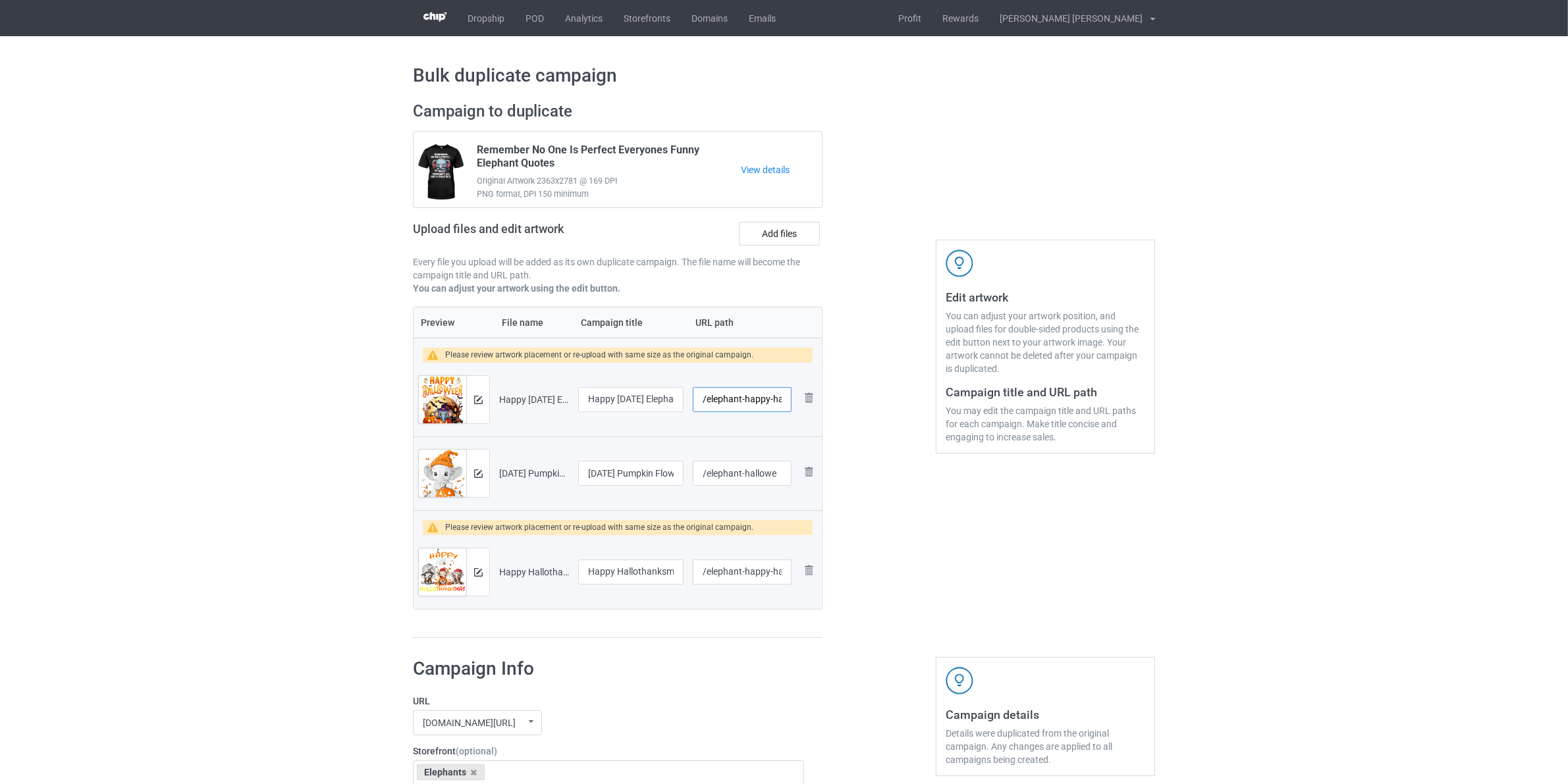
type input "/elephant-happy-ha"
click at [934, 548] on div "Edit artwork You can adjust your artwork position, and upload files for double-…" at bounding box center [1046, 370] width 238 height 556
click at [925, 543] on div at bounding box center [879, 370] width 95 height 556
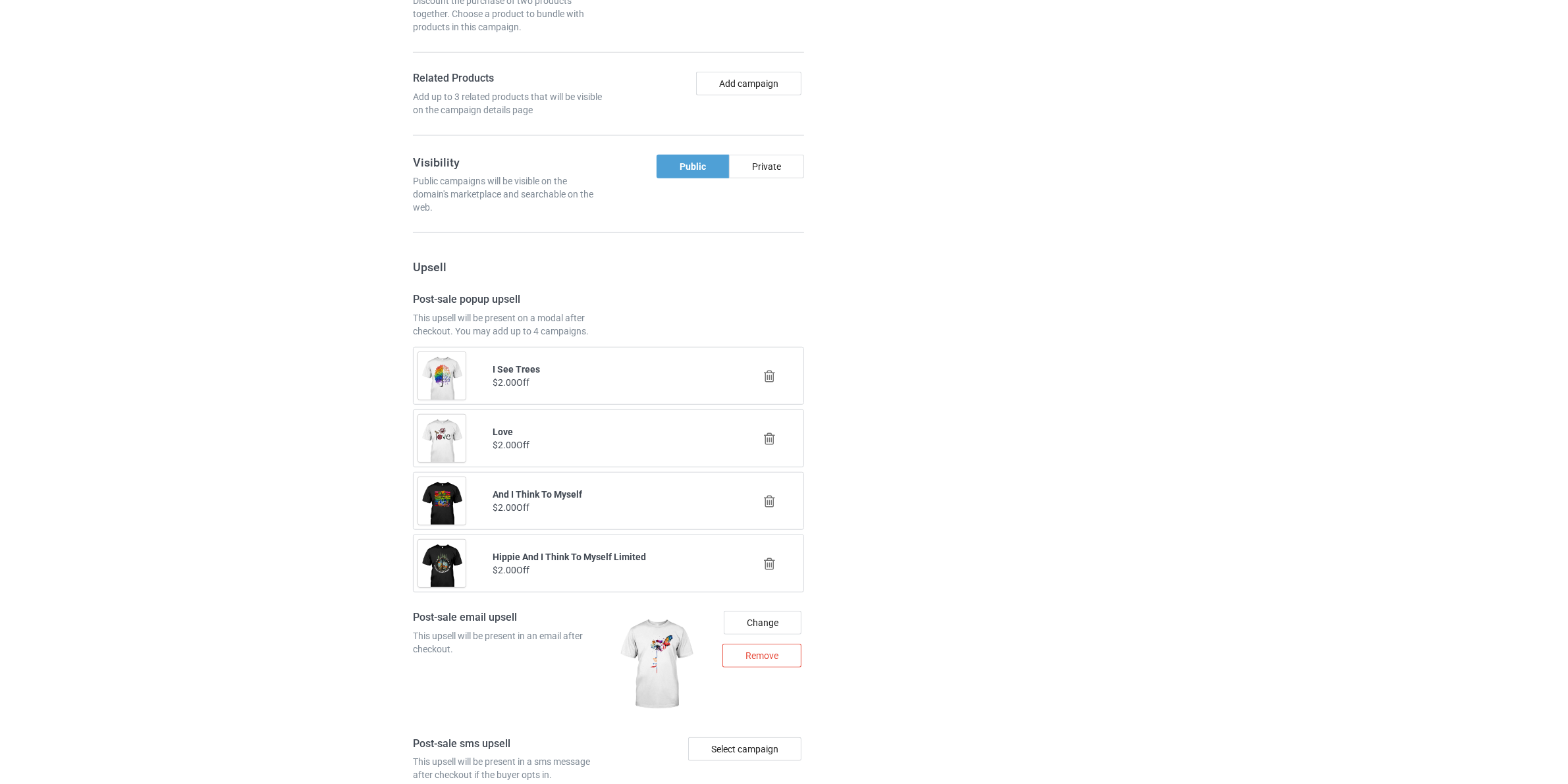
scroll to position [1545, 0]
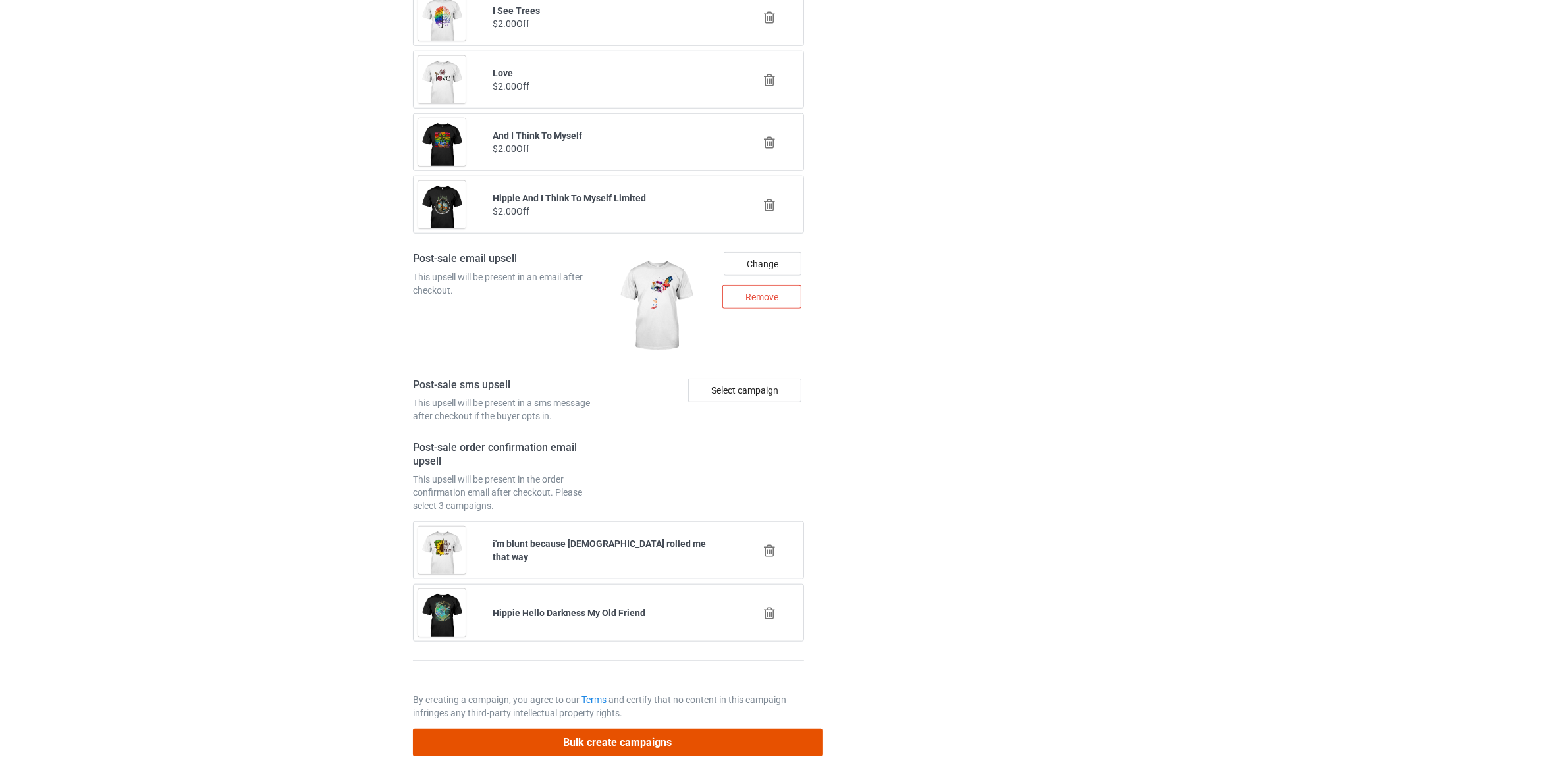
click at [649, 738] on button "Bulk create campaigns" at bounding box center [618, 742] width 410 height 27
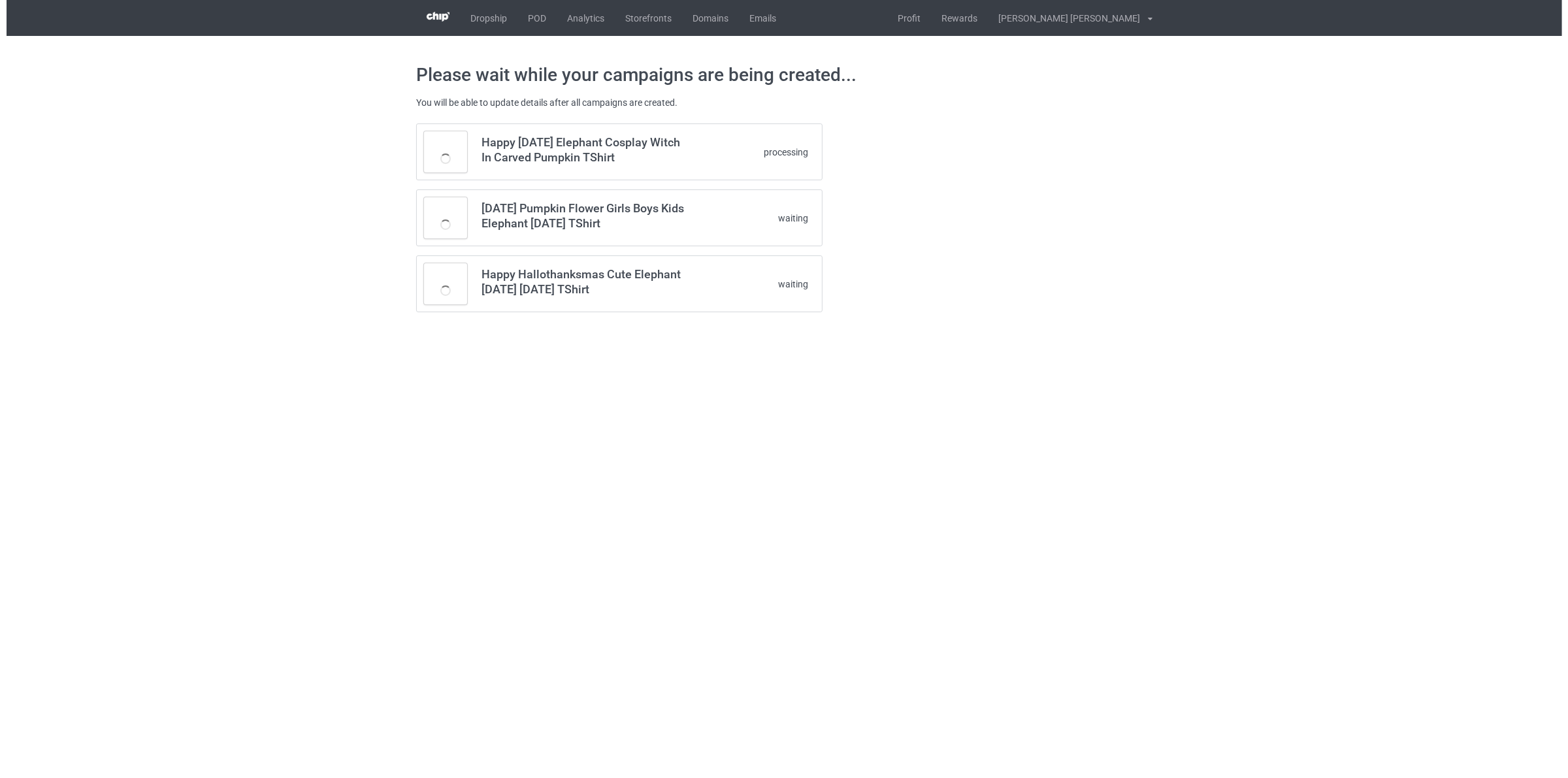
scroll to position [0, 0]
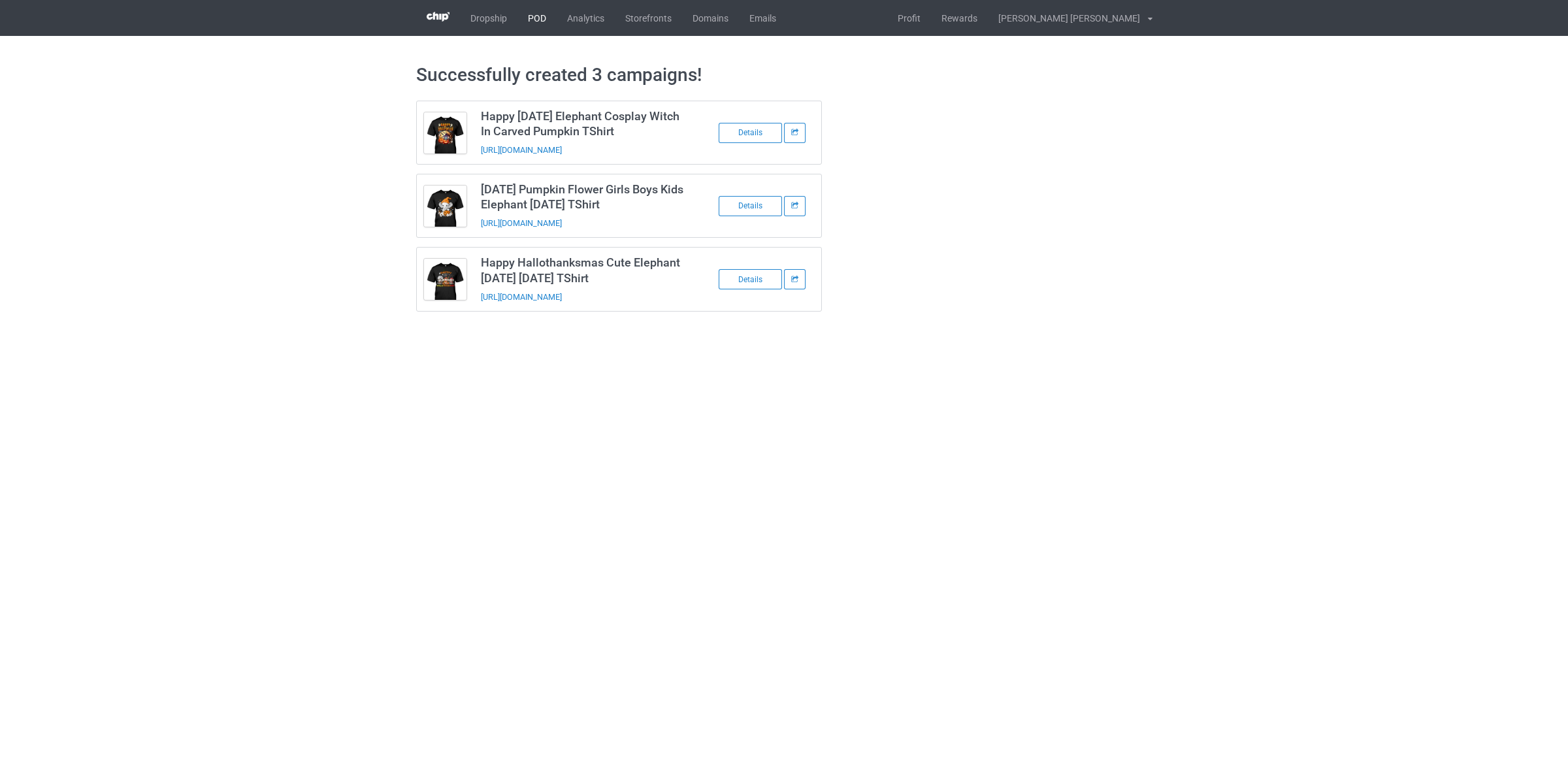
click at [534, 14] on link "POD" at bounding box center [537, 18] width 40 height 36
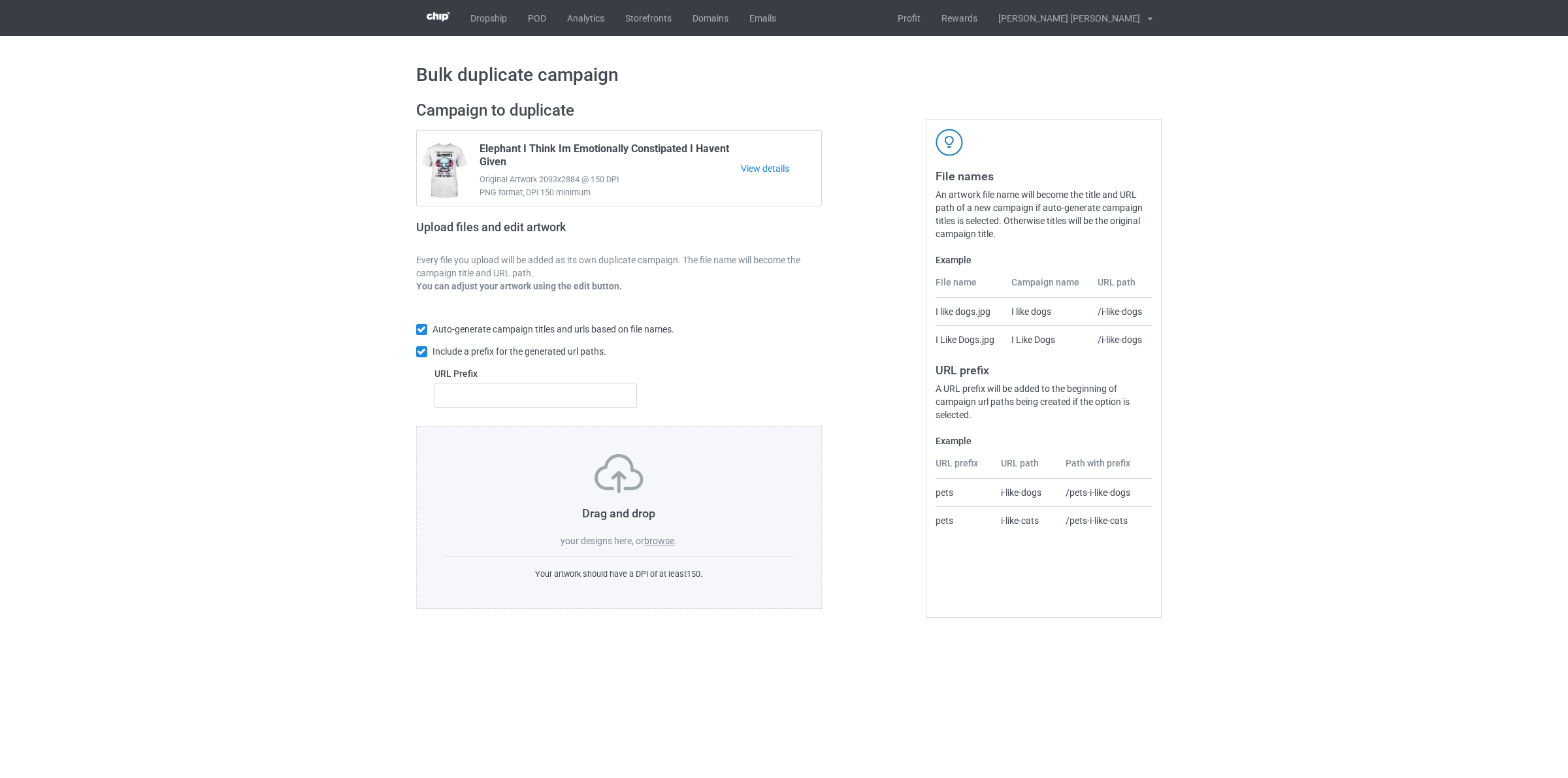
click at [670, 542] on label "browse" at bounding box center [659, 541] width 30 height 11
click at [0, 0] on input "browse" at bounding box center [0, 0] width 0 height 0
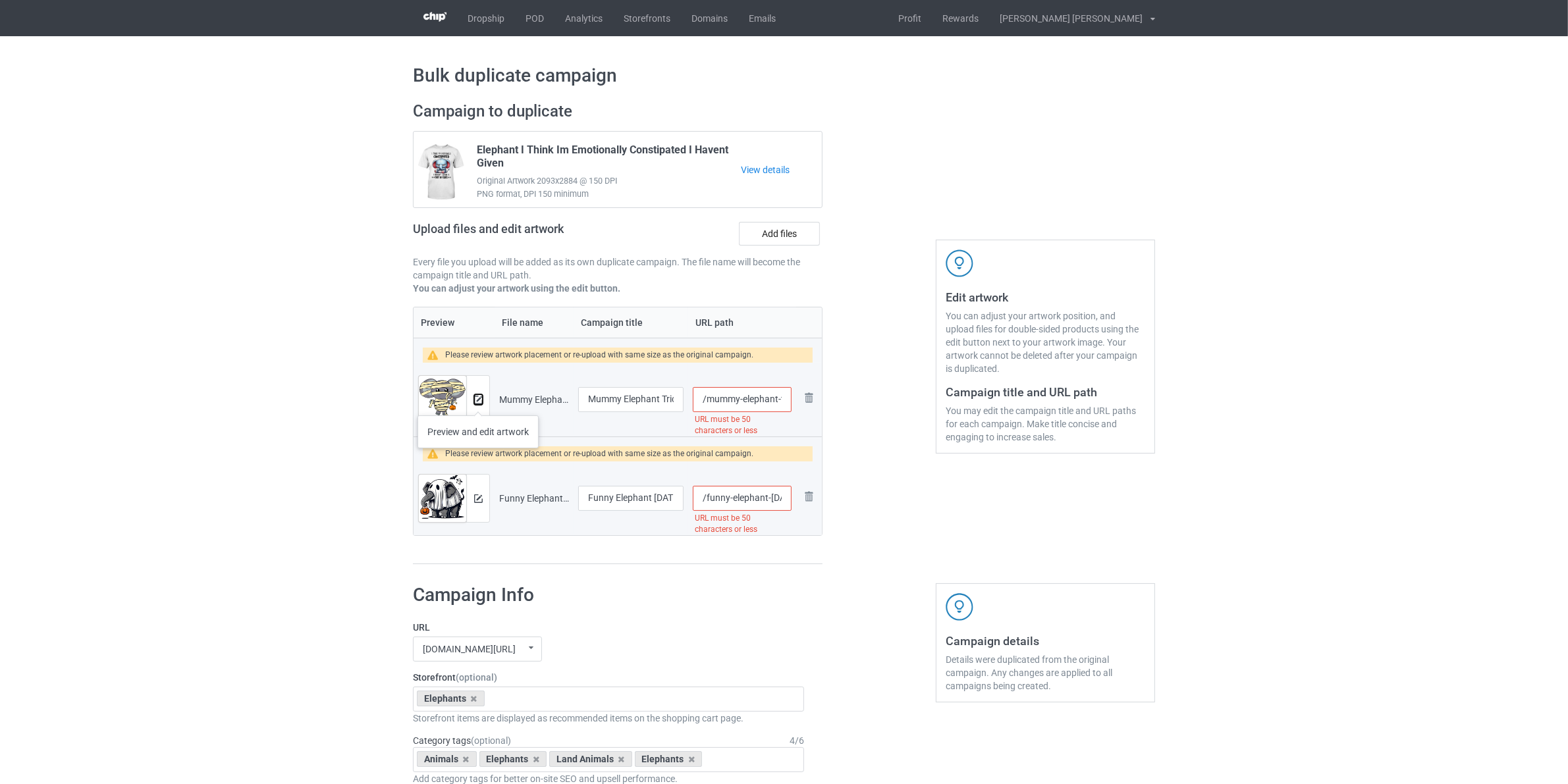
click at [479, 402] on img at bounding box center [478, 400] width 9 height 9
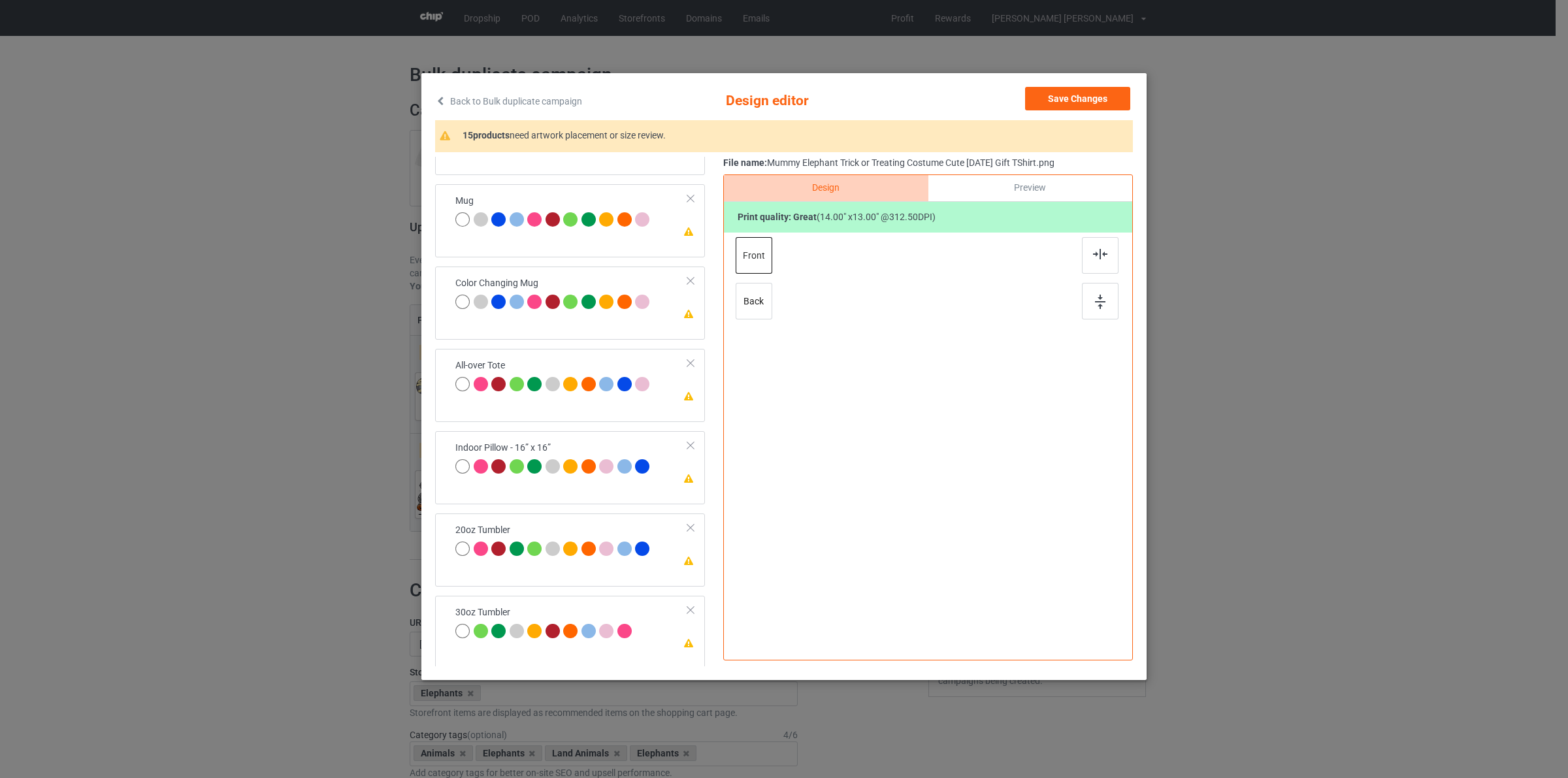
scroll to position [716, 0]
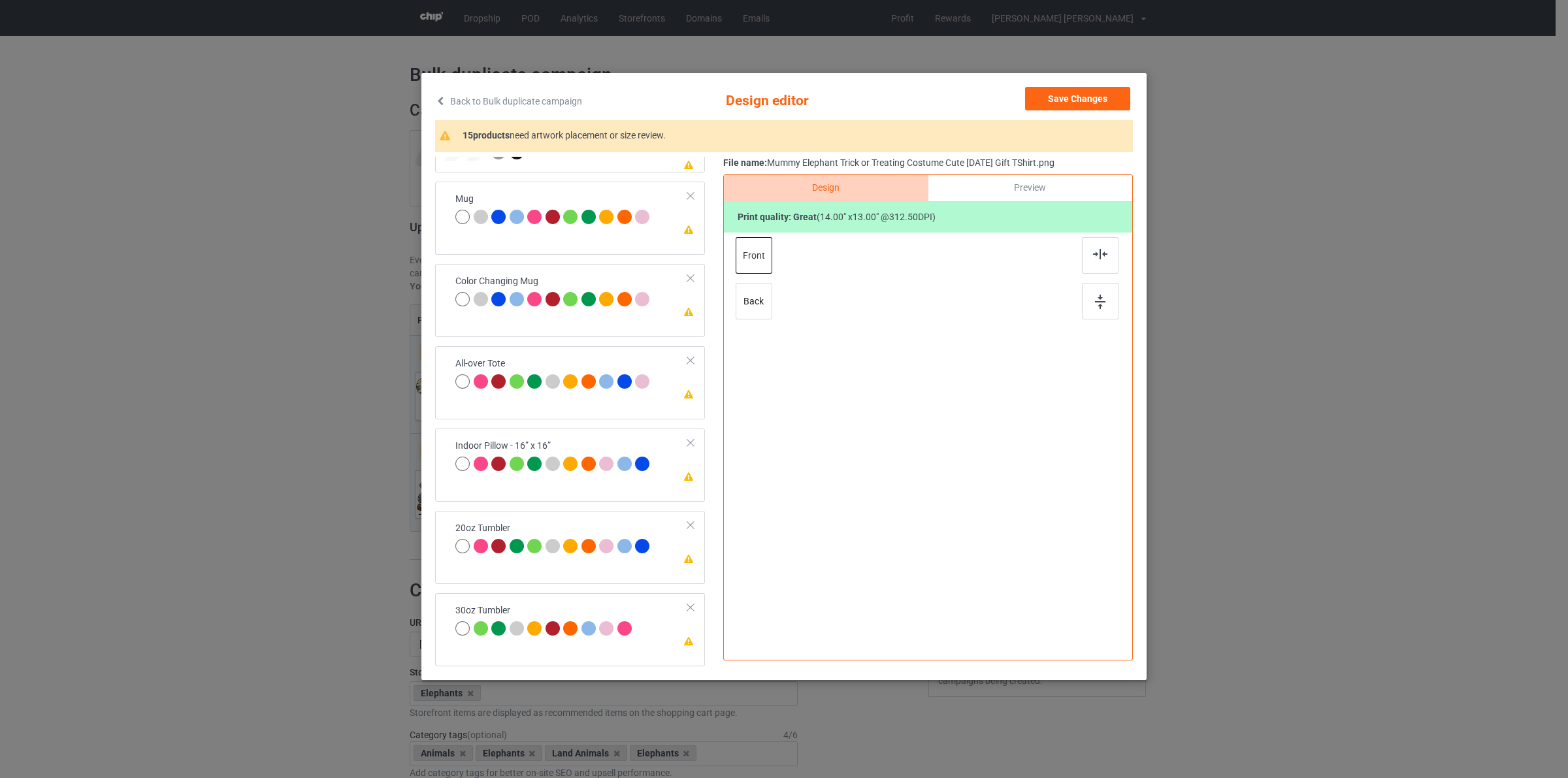
drag, startPoint x: 539, startPoint y: 540, endPoint x: 563, endPoint y: 510, distance: 38.4
click at [542, 540] on div at bounding box center [537, 548] width 18 height 18
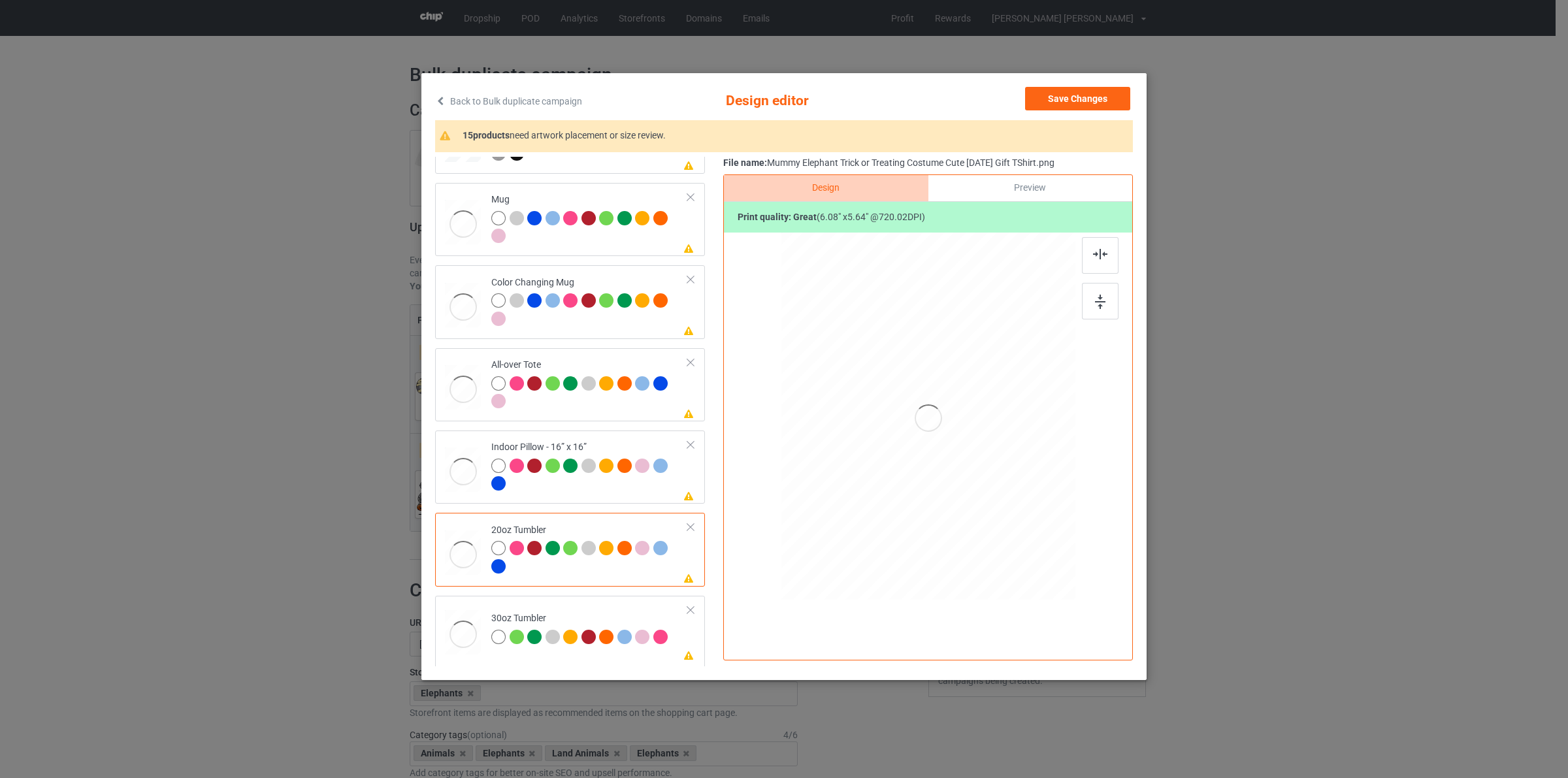
scroll to position [719, 0]
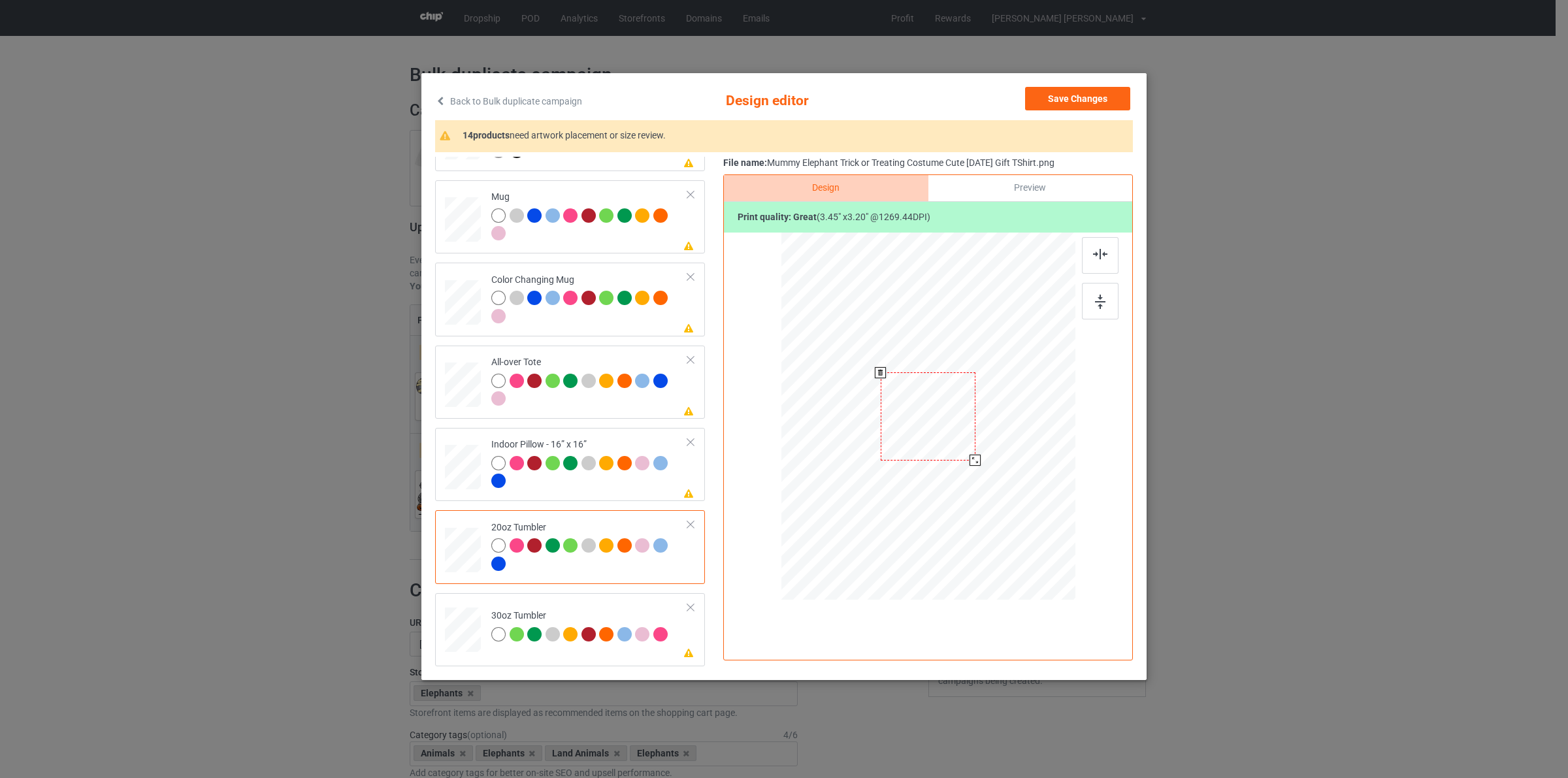
drag, startPoint x: 1010, startPoint y: 490, endPoint x: 970, endPoint y: 462, distance: 48.8
click at [970, 462] on div at bounding box center [975, 460] width 11 height 11
drag, startPoint x: 942, startPoint y: 426, endPoint x: 866, endPoint y: 429, distance: 76.1
click at [866, 429] on div at bounding box center [852, 418] width 95 height 88
click at [905, 455] on div at bounding box center [858, 417] width 95 height 88
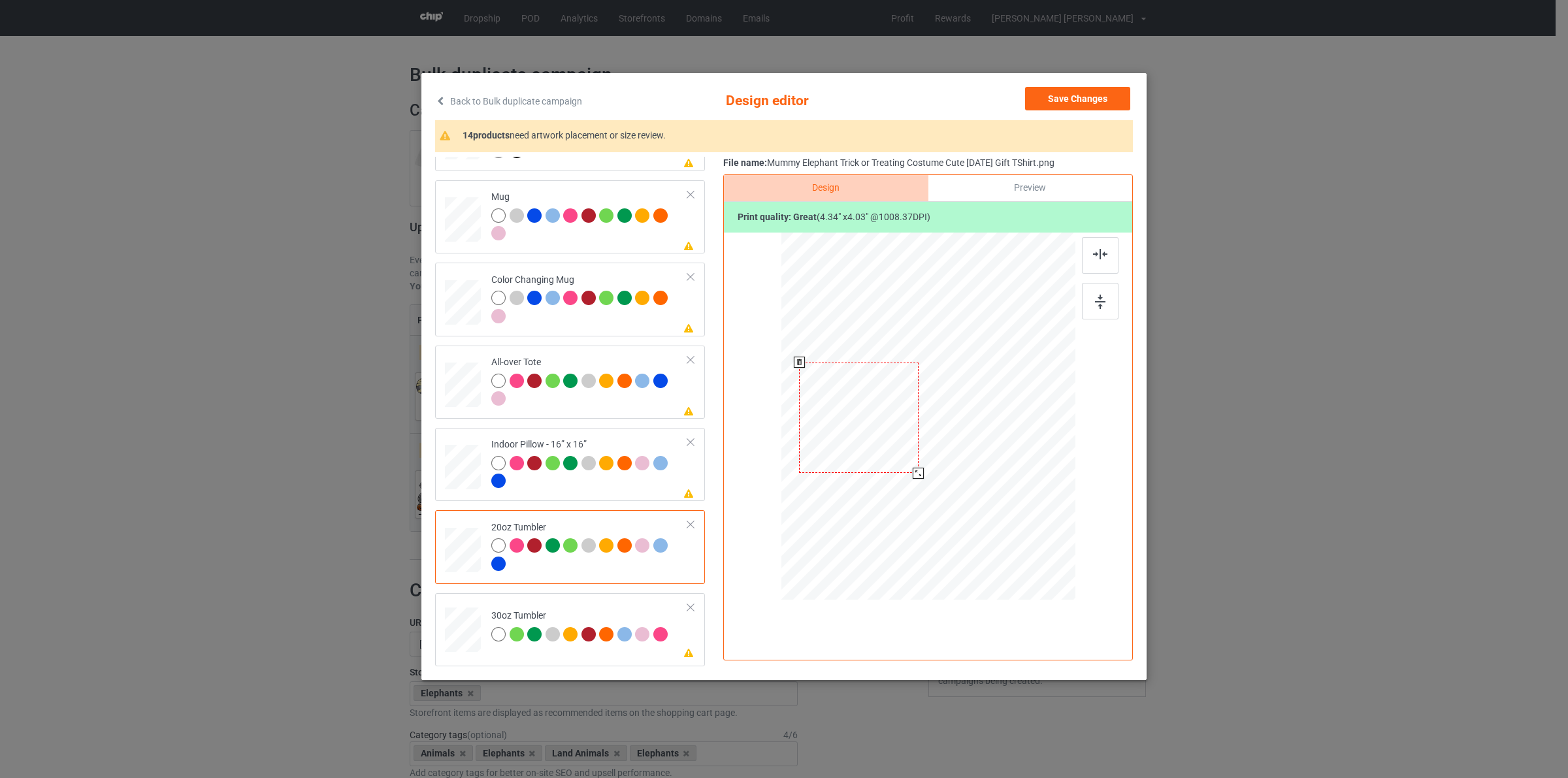
drag, startPoint x: 910, startPoint y: 460, endPoint x: 923, endPoint y: 472, distance: 17.7
click at [923, 472] on div at bounding box center [918, 474] width 11 height 11
click at [898, 451] on div at bounding box center [861, 418] width 119 height 111
drag, startPoint x: 1017, startPoint y: 495, endPoint x: 974, endPoint y: 448, distance: 63.7
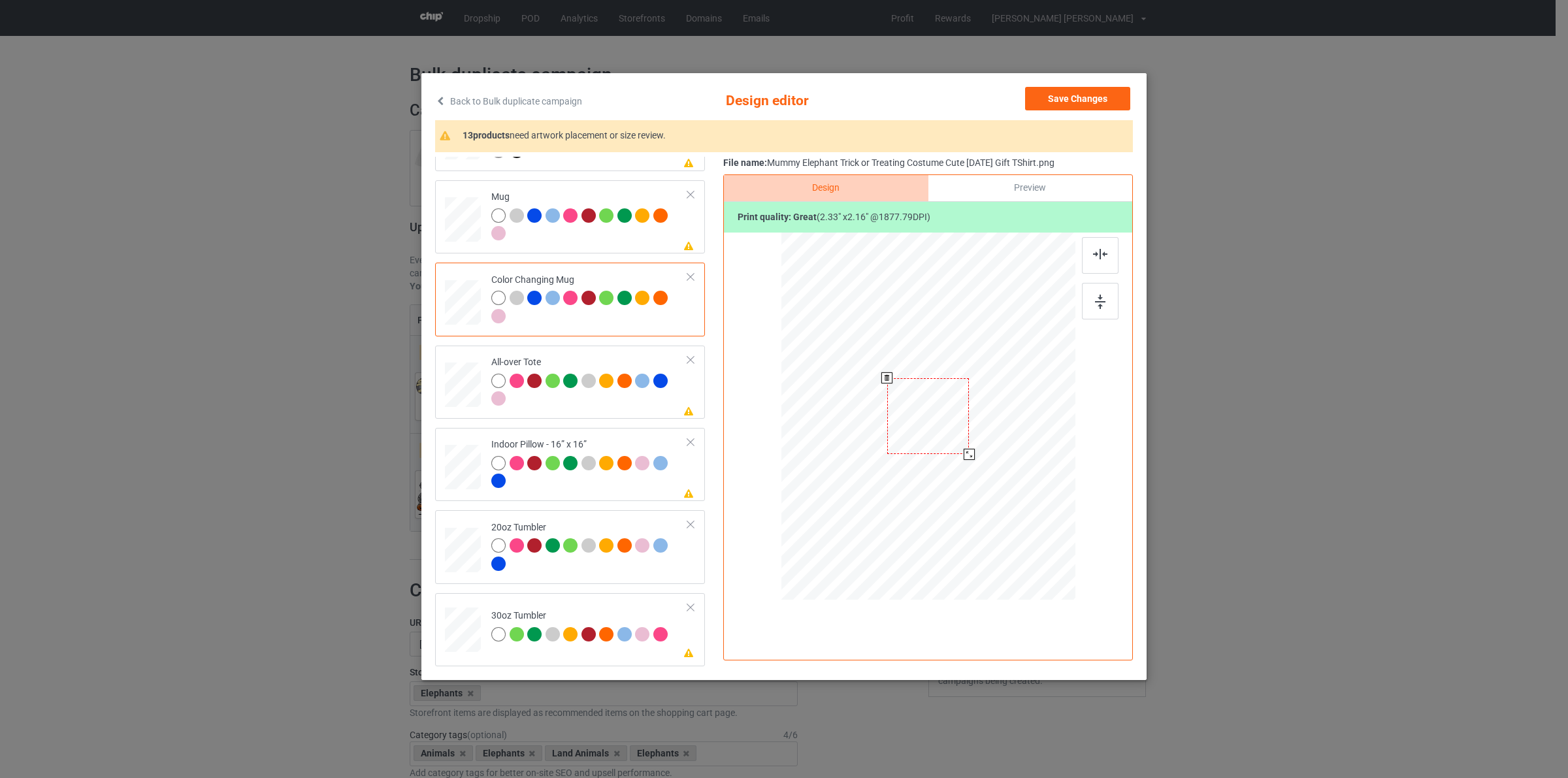
click at [974, 448] on div at bounding box center [928, 416] width 294 height 122
drag, startPoint x: 1005, startPoint y: 436, endPoint x: 1019, endPoint y: 448, distance: 18.4
click at [1019, 448] on div at bounding box center [1011, 426] width 82 height 76
click at [1046, 465] on div at bounding box center [1051, 462] width 11 height 11
click at [1031, 436] on div at bounding box center [1008, 419] width 78 height 73
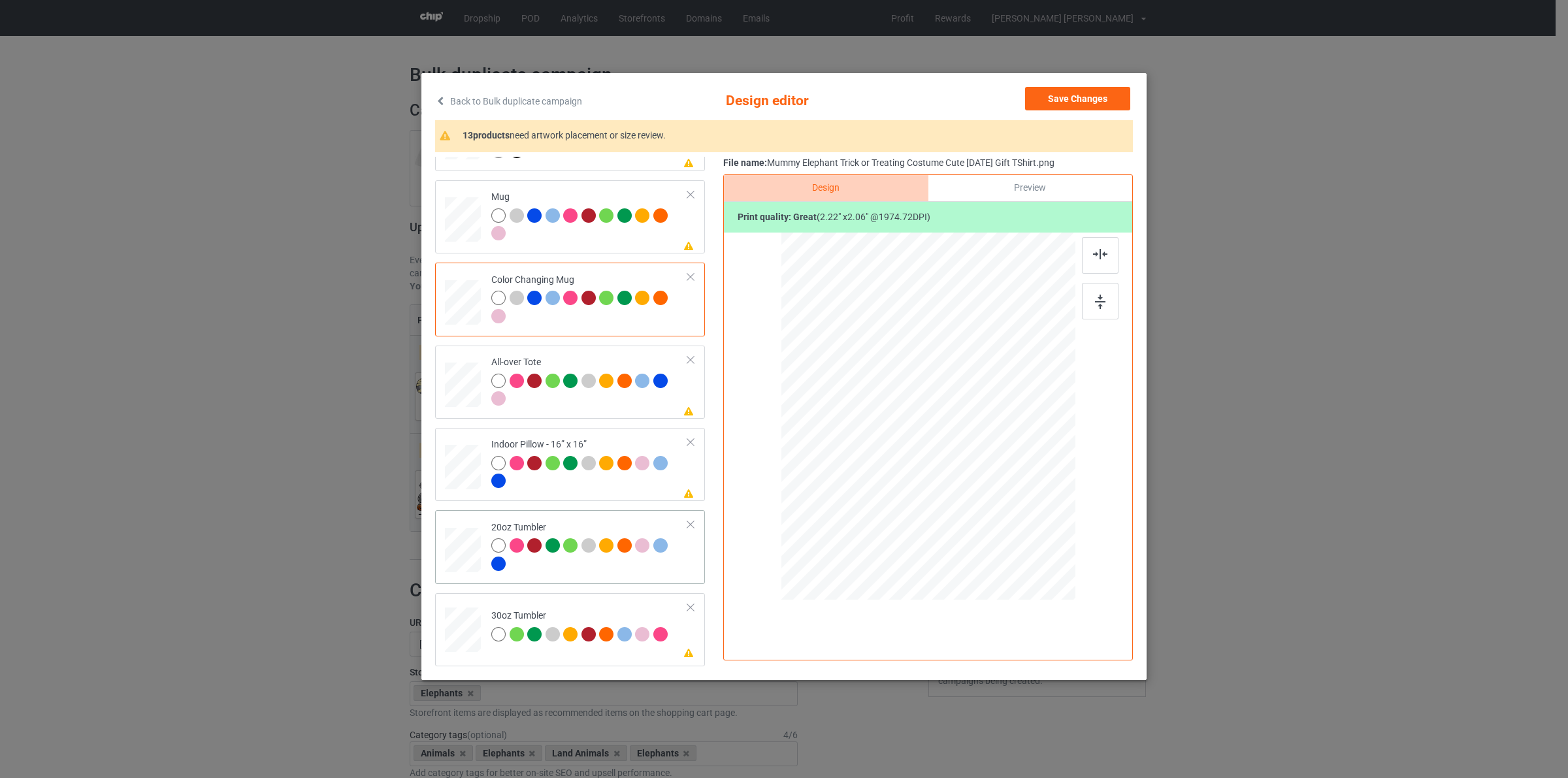
scroll to position [723, 0]
drag, startPoint x: 998, startPoint y: 481, endPoint x: 984, endPoint y: 475, distance: 15.2
click at [984, 475] on div at bounding box center [990, 474] width 11 height 11
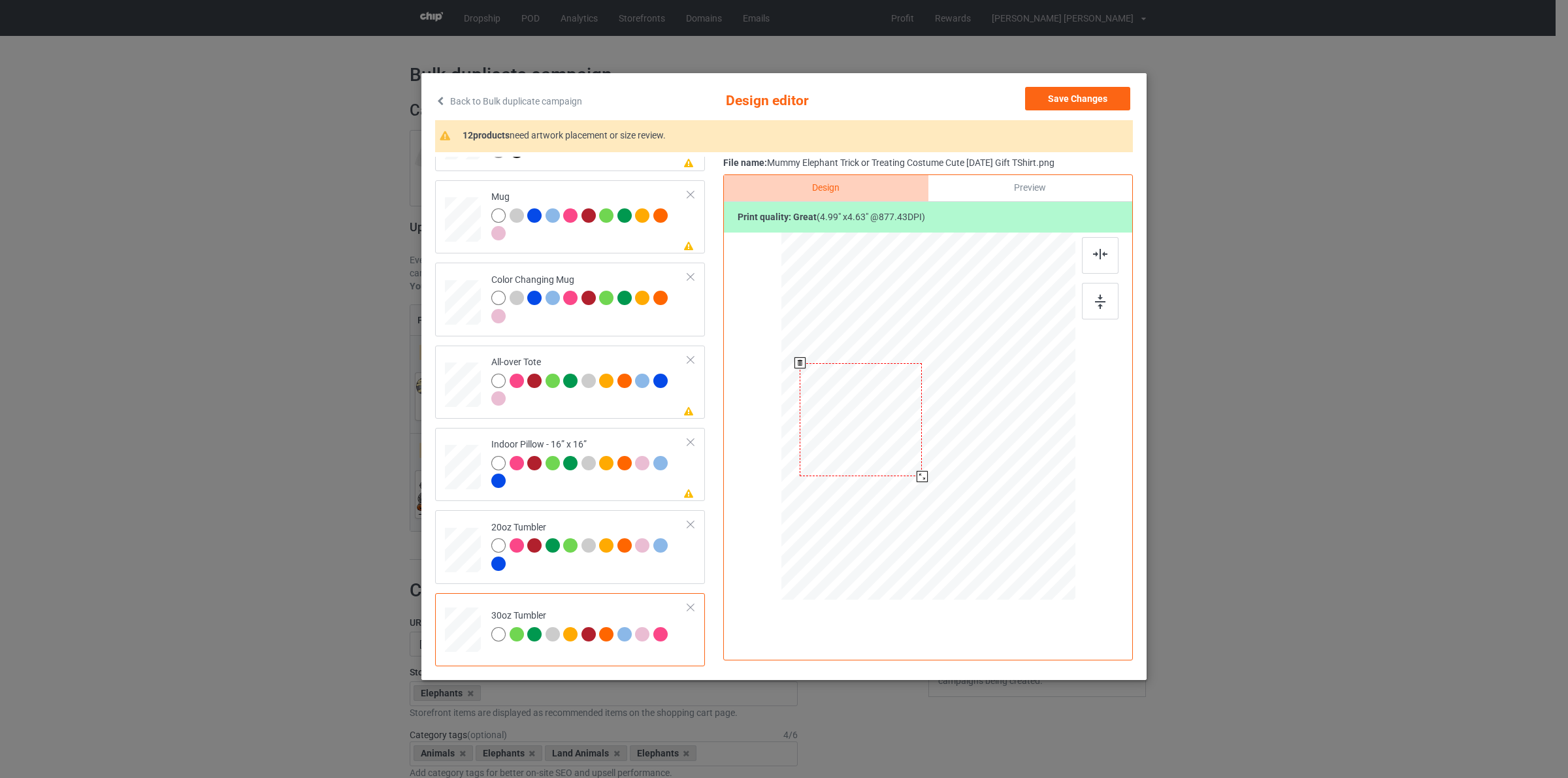
drag, startPoint x: 958, startPoint y: 415, endPoint x: 890, endPoint y: 418, distance: 68.1
click at [890, 418] on div at bounding box center [861, 420] width 122 height 114
click at [1075, 92] on button "Save Changes" at bounding box center [1077, 98] width 105 height 23
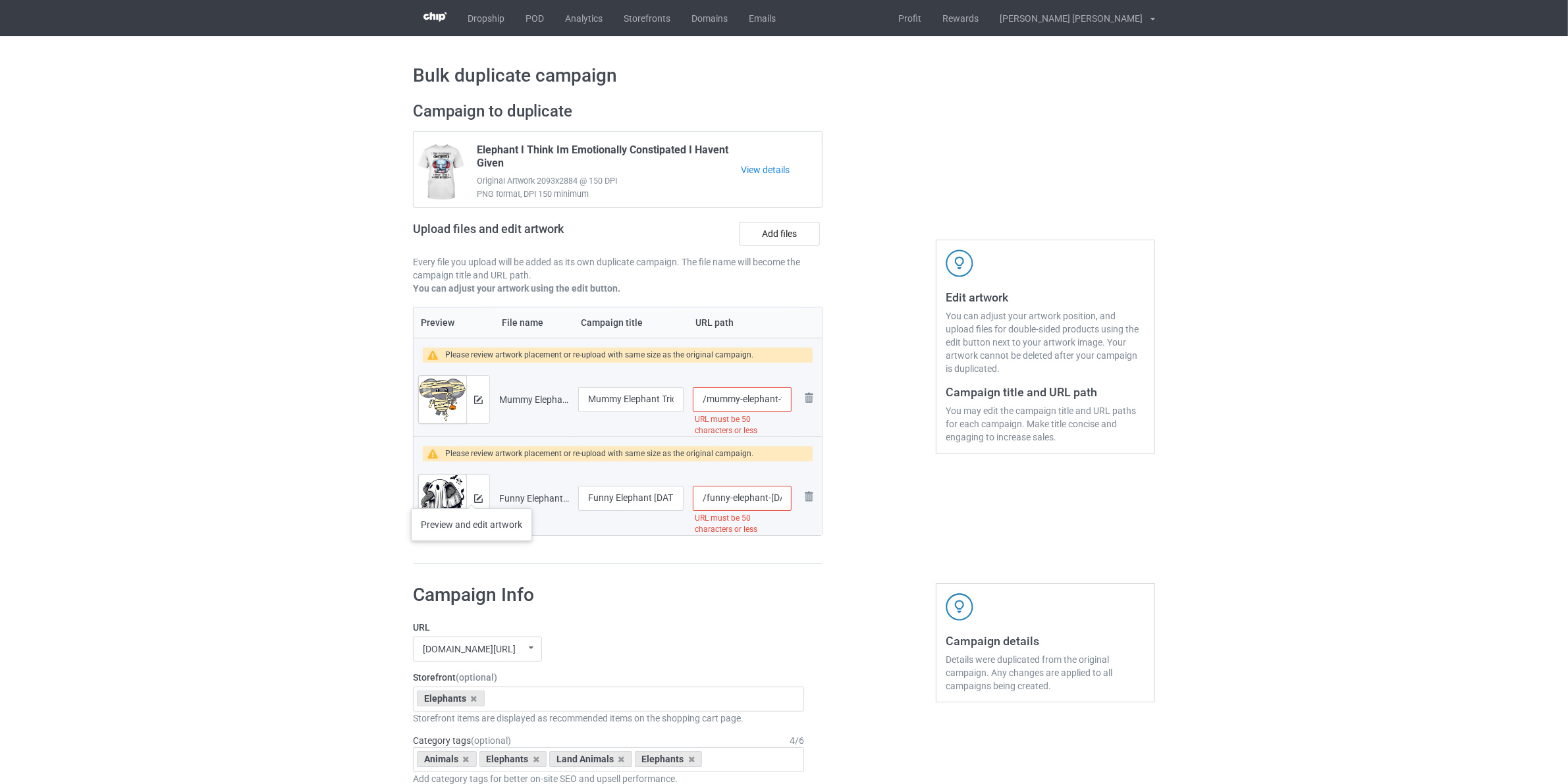
click at [472, 495] on div at bounding box center [478, 498] width 23 height 48
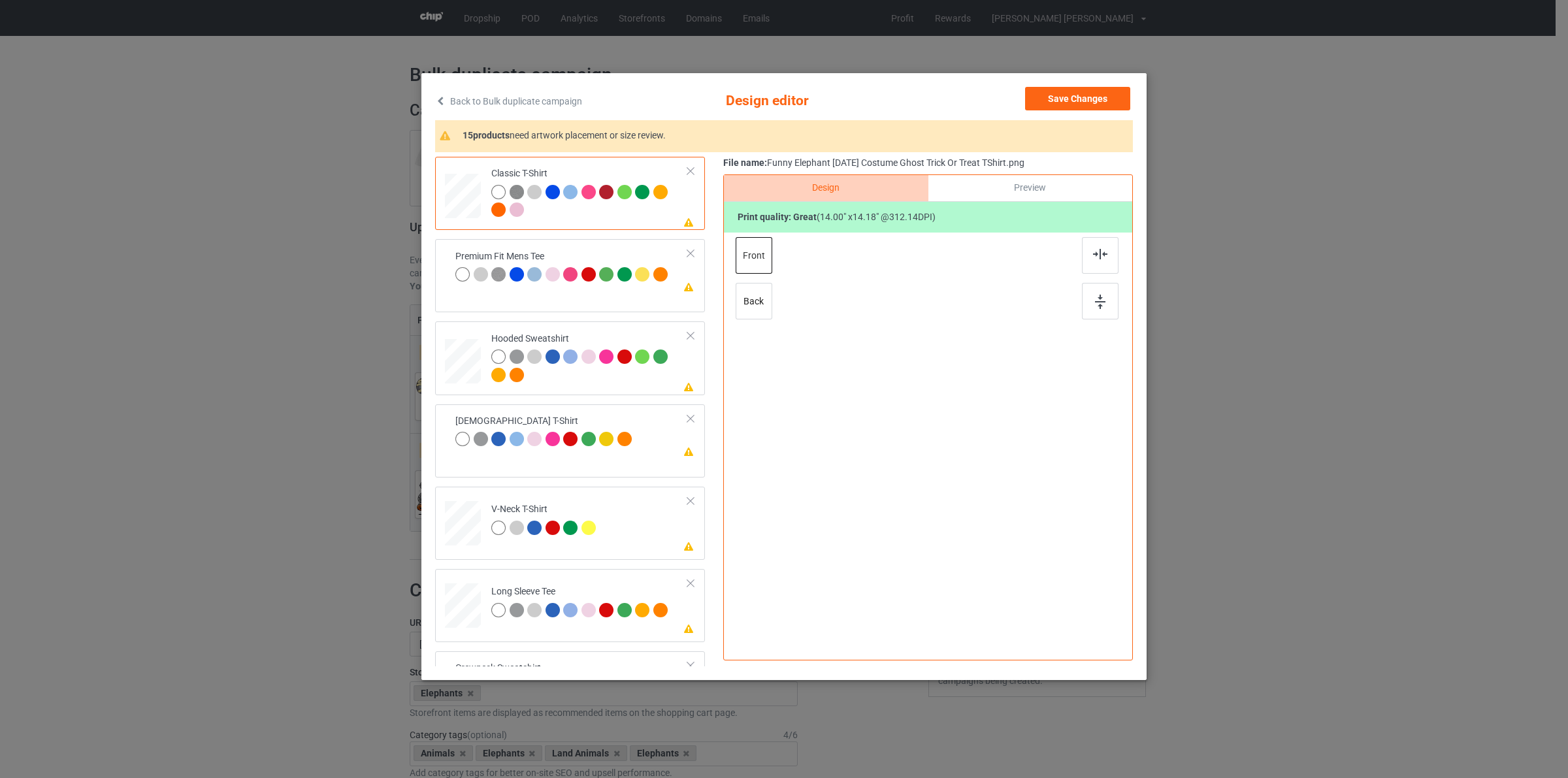
scroll to position [659, 0]
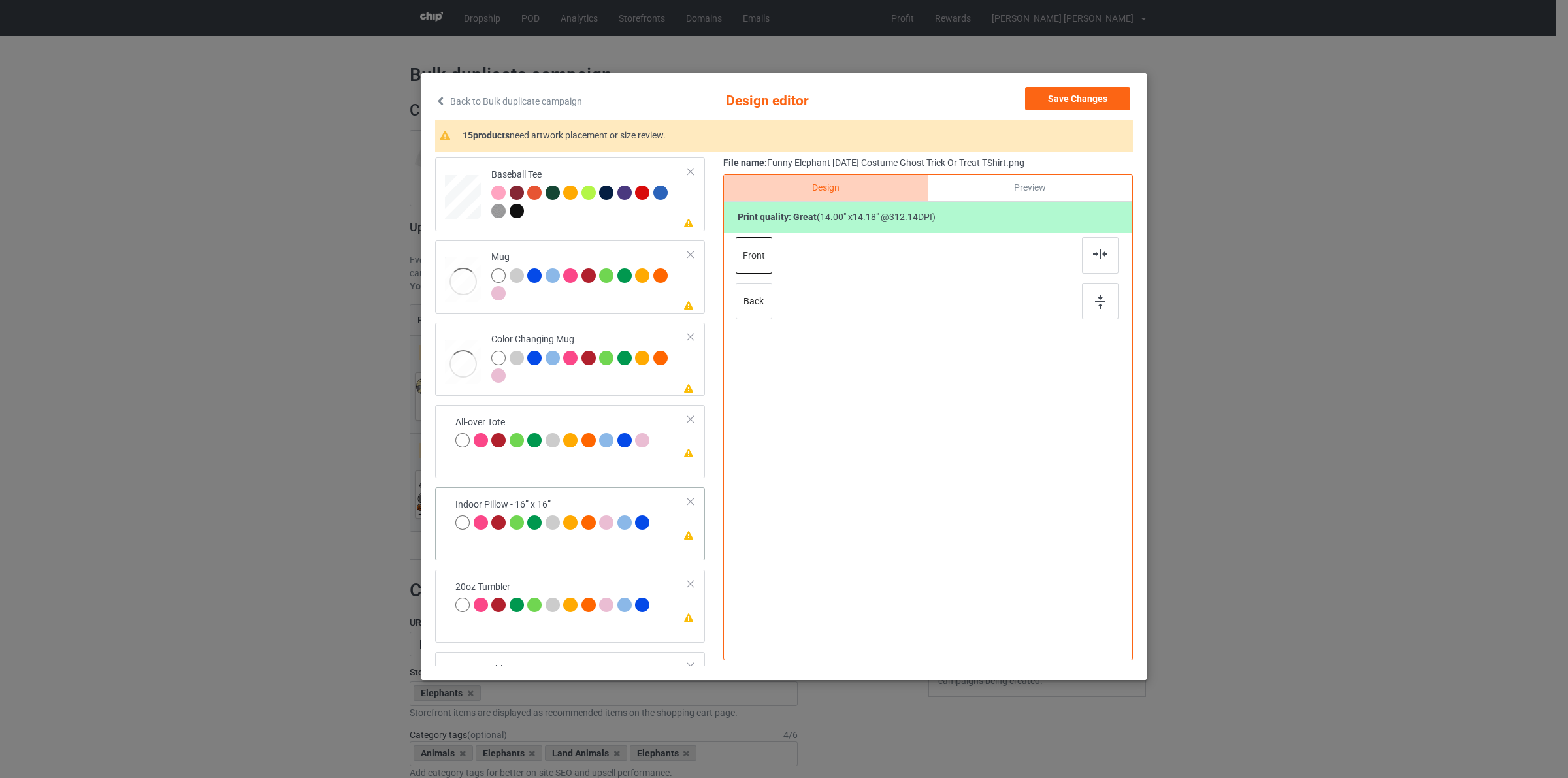
click at [544, 544] on div "Please review artwork placement Indoor Pillow - 16” x 16”" at bounding box center [570, 524] width 270 height 73
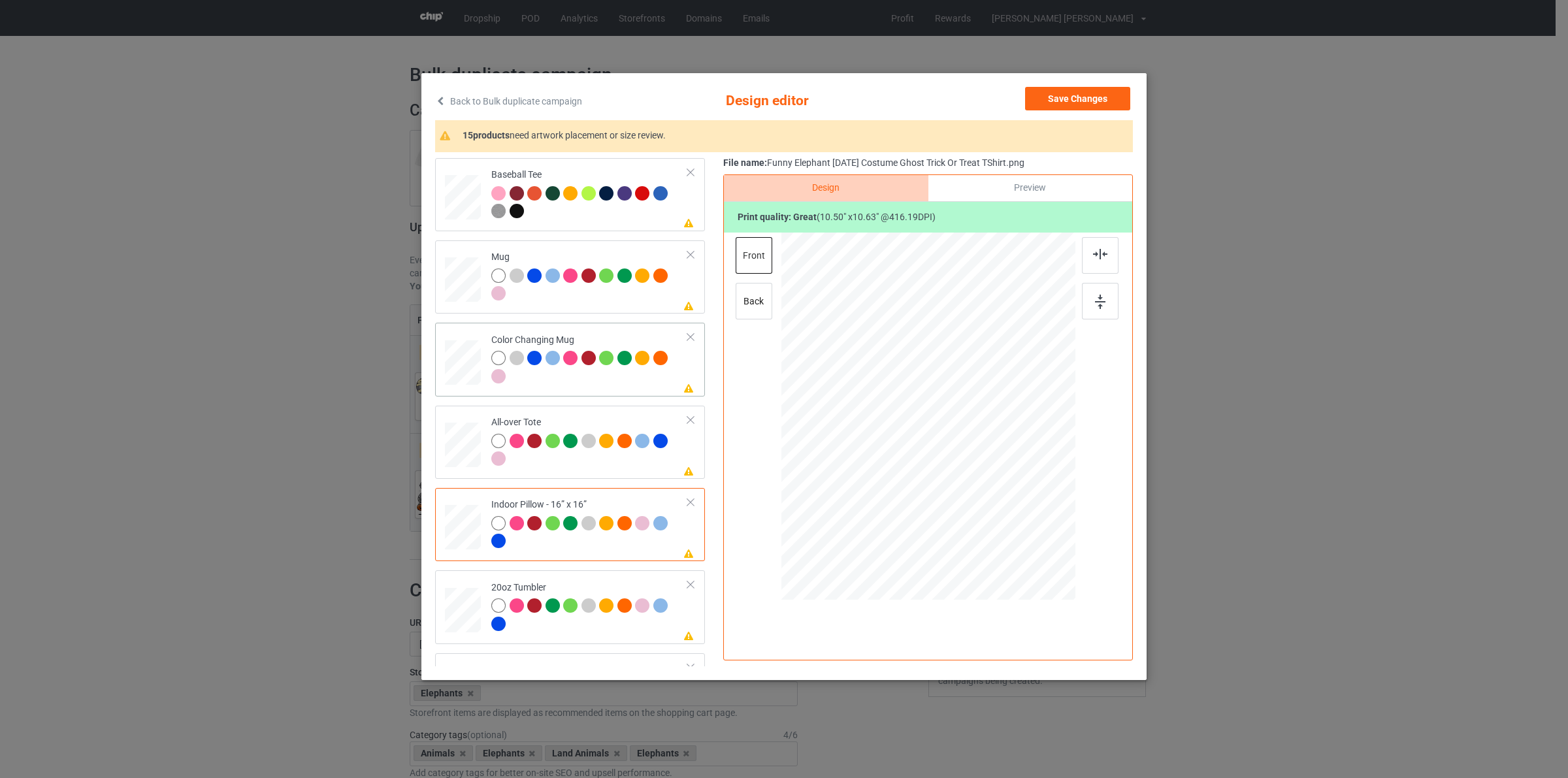
drag, startPoint x: 985, startPoint y: 456, endPoint x: 974, endPoint y: 453, distance: 11.4
click at [974, 453] on div at bounding box center [969, 457] width 11 height 11
drag, startPoint x: 939, startPoint y: 429, endPoint x: 1019, endPoint y: 431, distance: 80.0
click at [1019, 431] on div at bounding box center [1009, 419] width 83 height 83
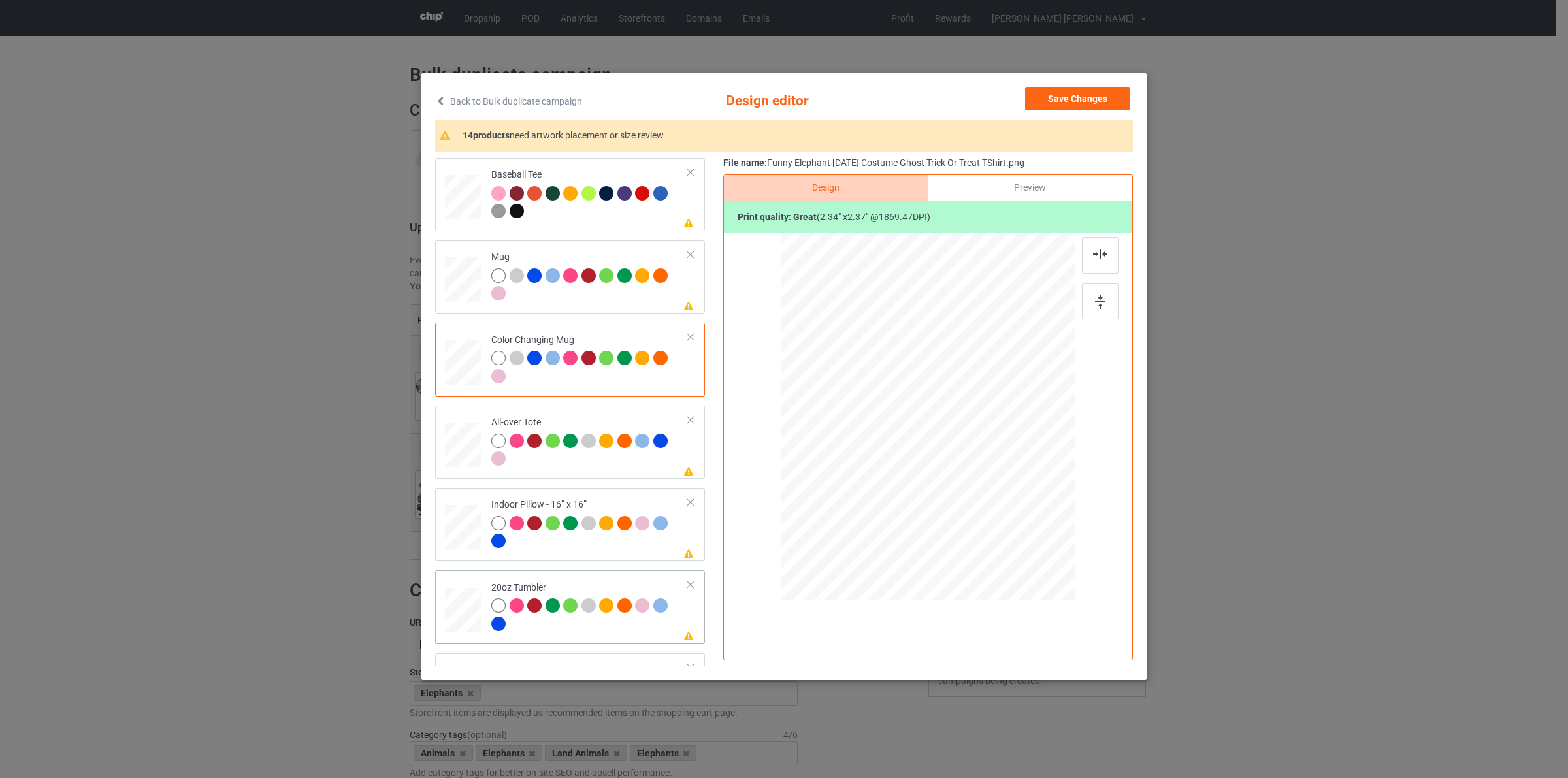
drag, startPoint x: 994, startPoint y: 472, endPoint x: 988, endPoint y: 471, distance: 6.1
click at [988, 471] on div at bounding box center [986, 475] width 11 height 11
drag, startPoint x: 912, startPoint y: 429, endPoint x: 899, endPoint y: 429, distance: 13.0
click at [899, 429] on div at bounding box center [861, 416] width 116 height 118
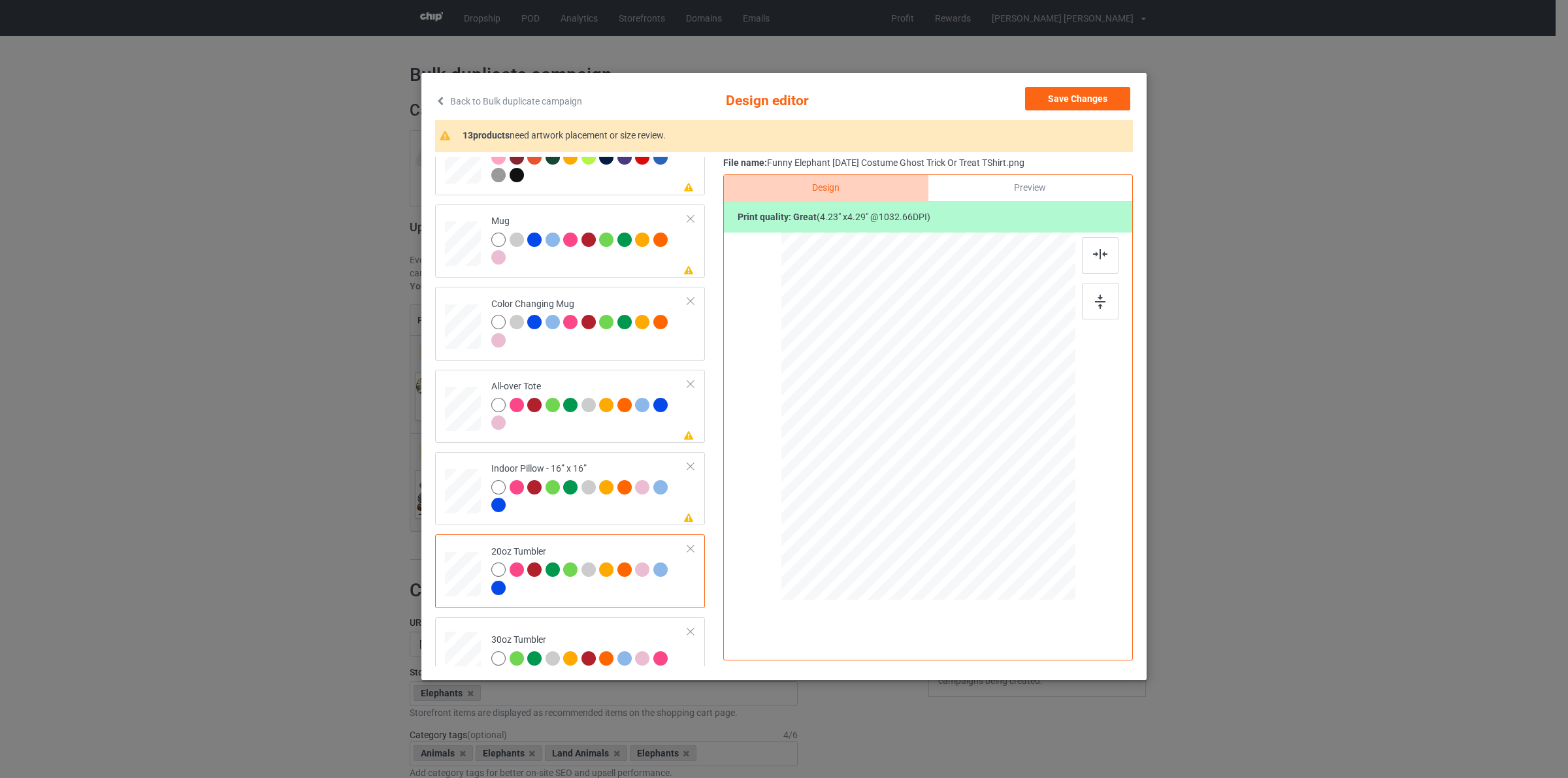
scroll to position [723, 0]
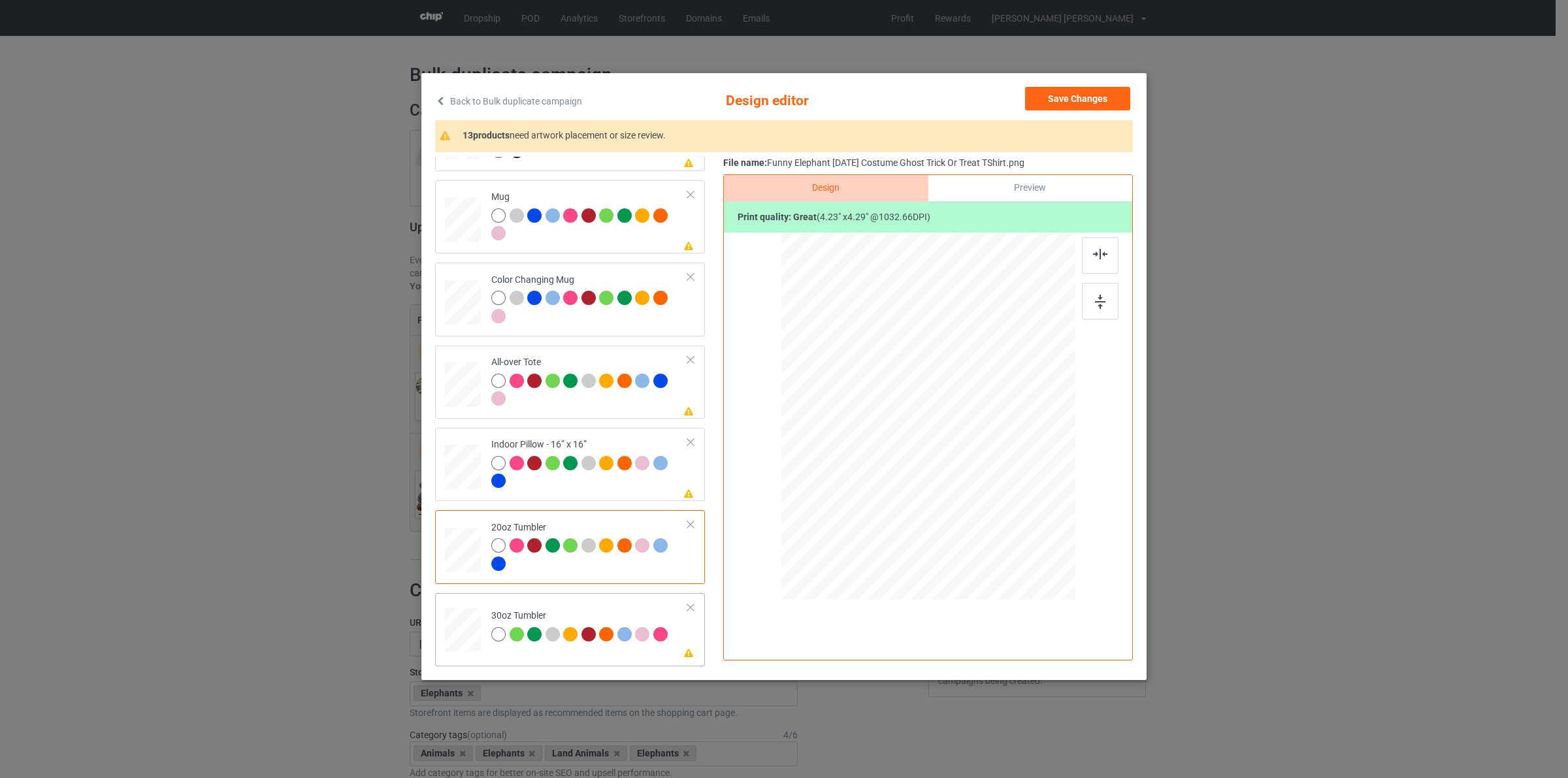
drag, startPoint x: 1010, startPoint y: 501, endPoint x: 991, endPoint y: 468, distance: 38.1
click at [991, 468] on div at bounding box center [928, 417] width 285 height 158
drag, startPoint x: 964, startPoint y: 442, endPoint x: 897, endPoint y: 444, distance: 67.0
click at [897, 444] on div at bounding box center [861, 419] width 119 height 120
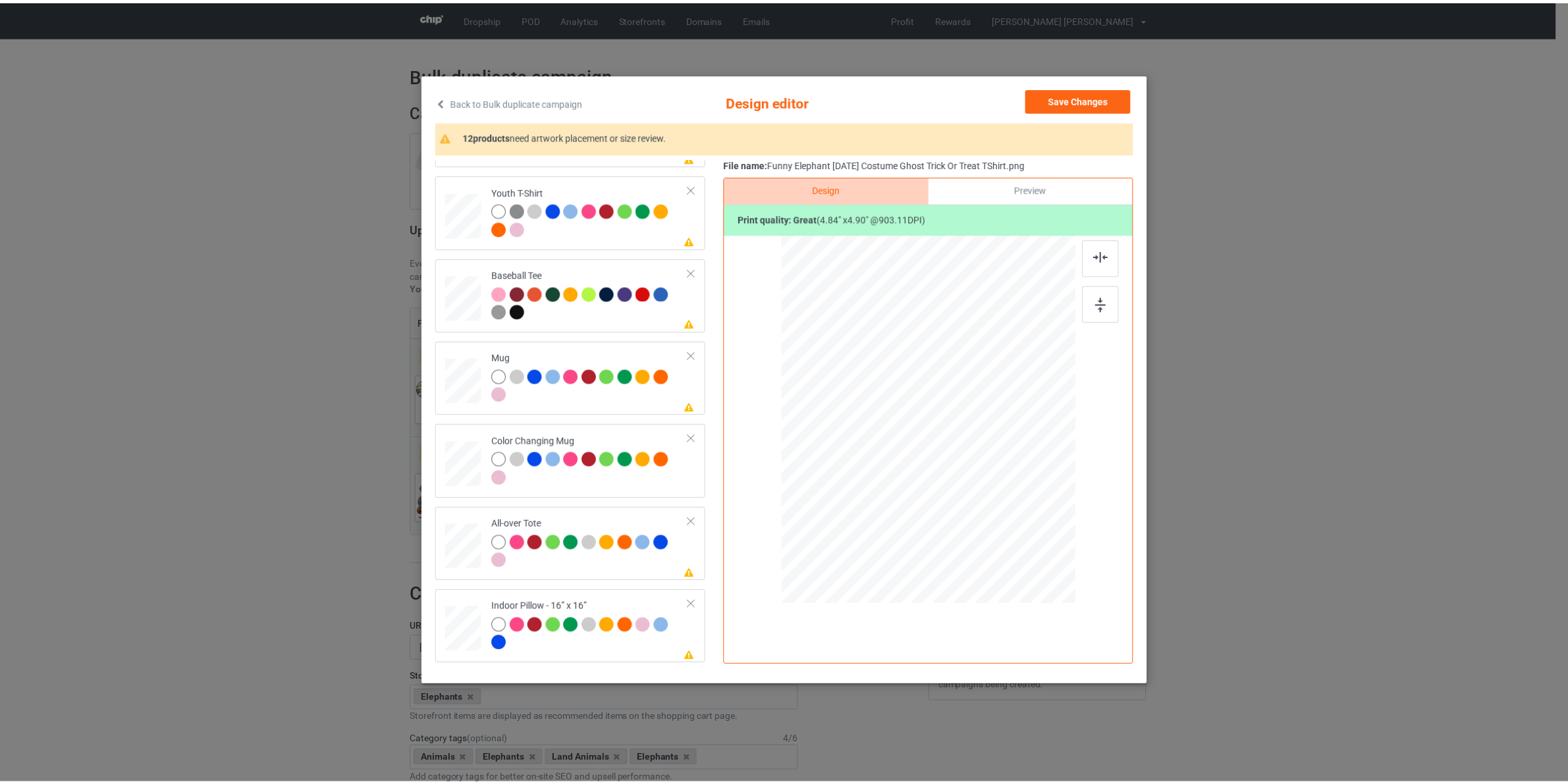
scroll to position [564, 0]
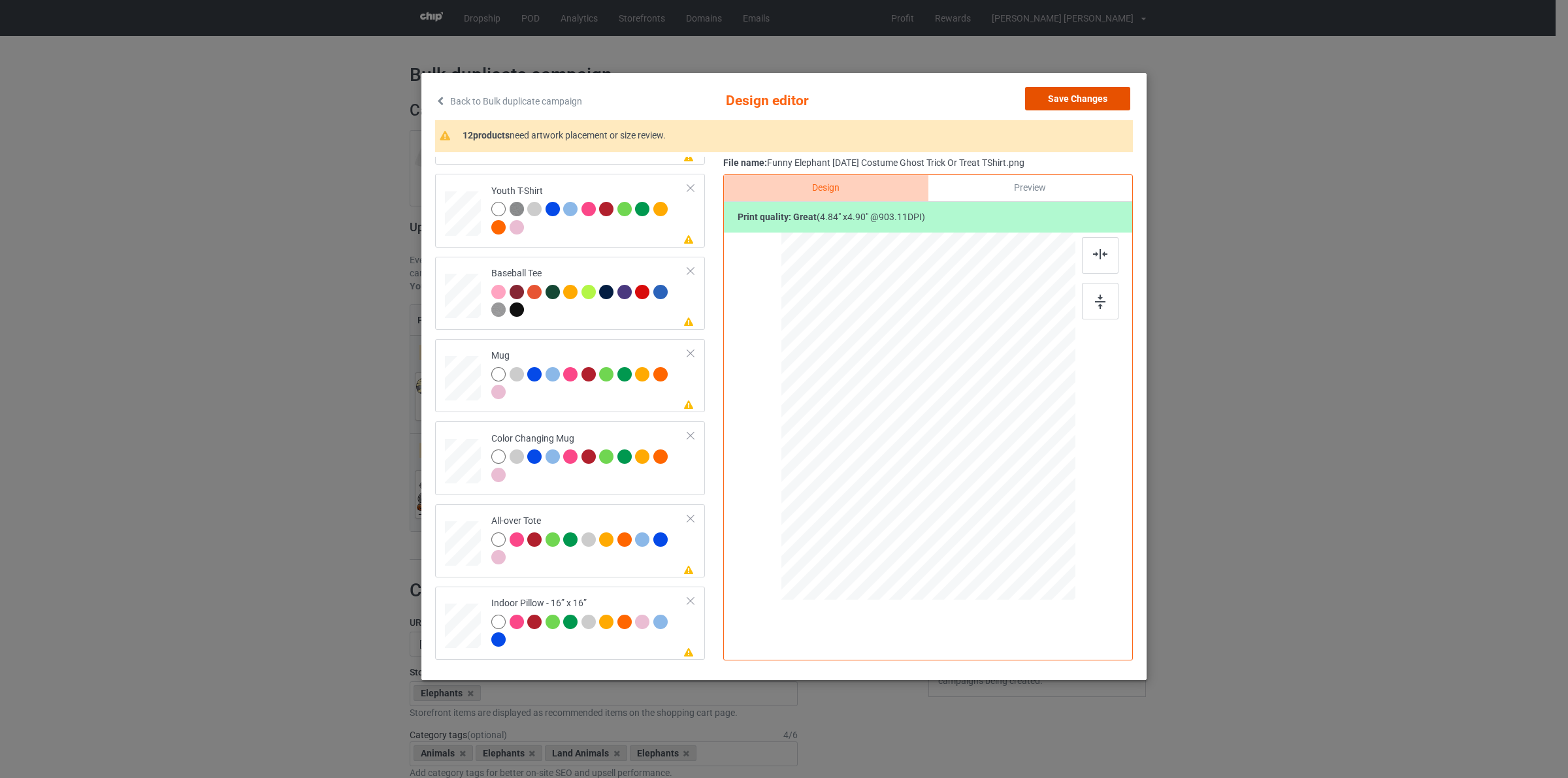
click at [1082, 100] on button "Save Changes" at bounding box center [1077, 98] width 105 height 23
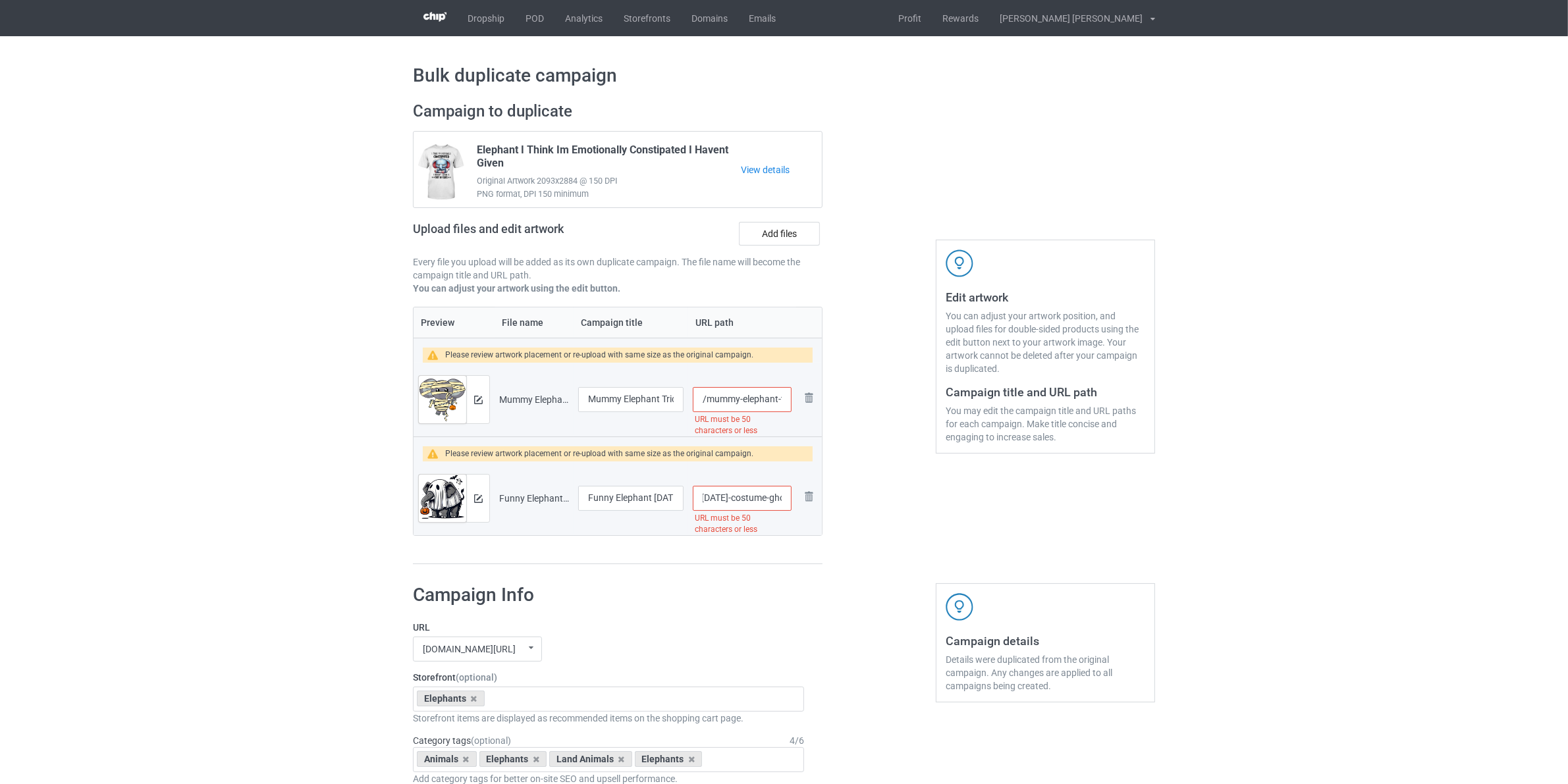
scroll to position [0, 27]
drag, startPoint x: 732, startPoint y: 499, endPoint x: 743, endPoint y: 494, distance: 12.1
click at [743, 494] on input "/funny-elephant-halloween-costume-ghost-trick-or-treat-tshirt" at bounding box center [742, 498] width 99 height 25
click at [707, 400] on input "/mummy-elephant-trick-or-treating-costume-cute-halloween-gift-tshirt" at bounding box center [742, 399] width 99 height 25
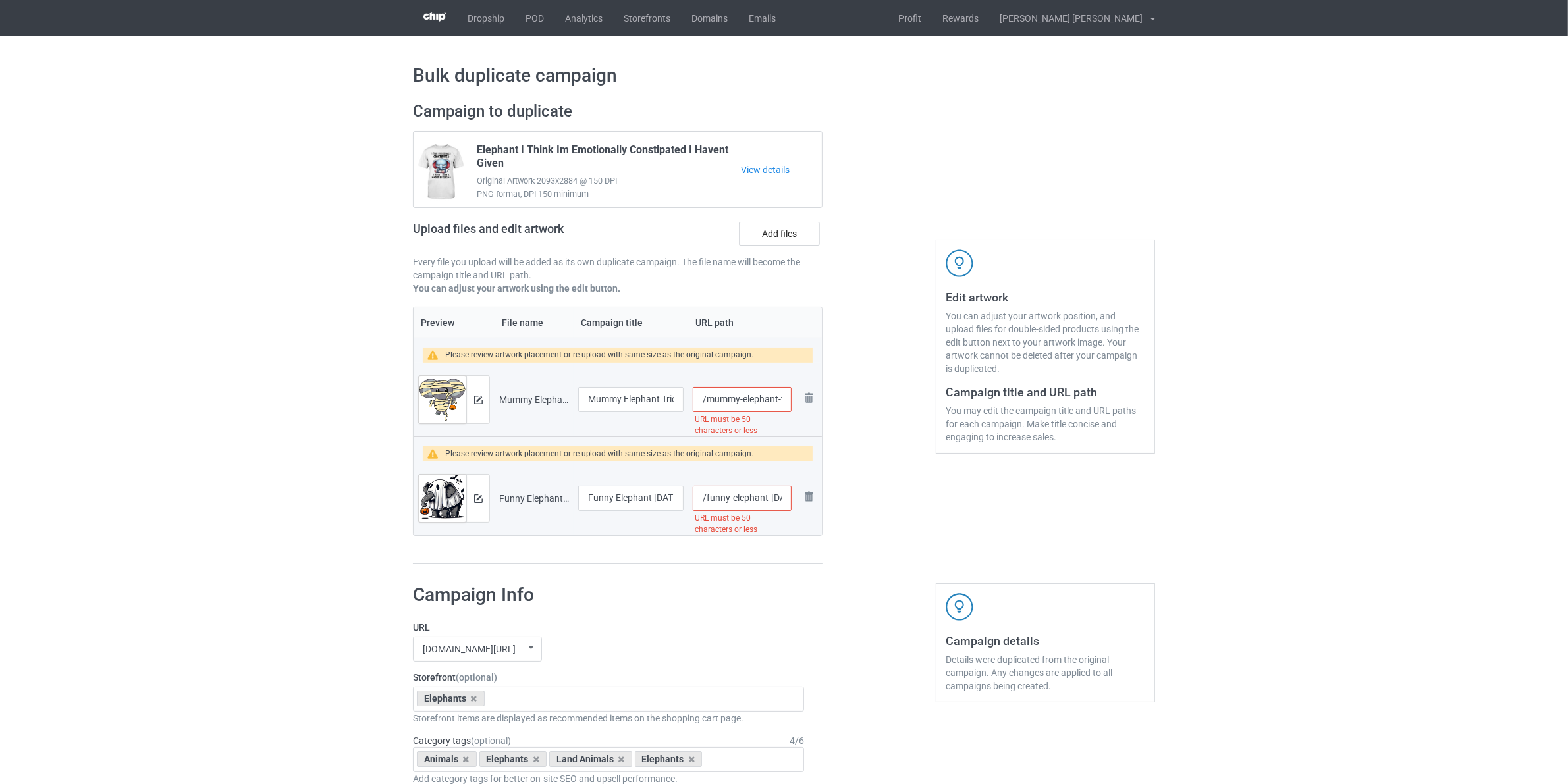
paste input "elephant-"
type input "/elephant-mummy-elephant-trick-or-treating-costume-cute-halloween-gift-tshirt"
click at [718, 505] on input "/funny-elephant-halloween-costume-ghost-trick-or-treat-tshirt" at bounding box center [742, 498] width 99 height 25
click at [718, 504] on input "/funny-elephant-halloween-costume-ghost-trick-or-treat-tshirt" at bounding box center [742, 498] width 99 height 25
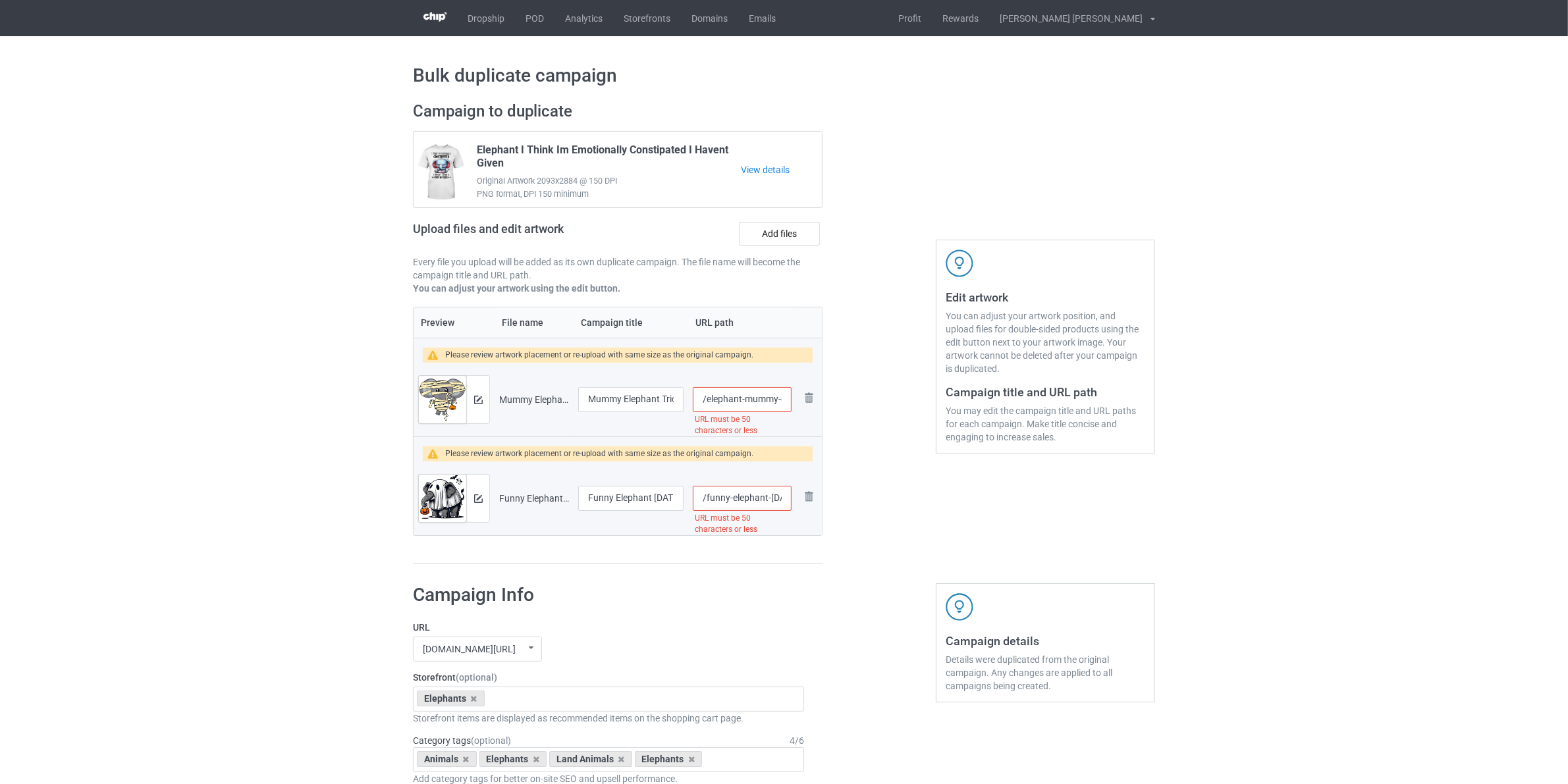
click at [718, 504] on input "/funny-elephant-halloween-costume-ghost-trick-or-treat-tshirt" at bounding box center [742, 498] width 99 height 25
type input "/elephant-halloween-costume-ghost-trick-or-treat-tshirt"
drag, startPoint x: 784, startPoint y: 399, endPoint x: 851, endPoint y: 419, distance: 69.9
click at [851, 418] on div "Campaign to duplicate Elephant I Think Im Emotionally Constipated I Havent Give…" at bounding box center [784, 333] width 761 height 482
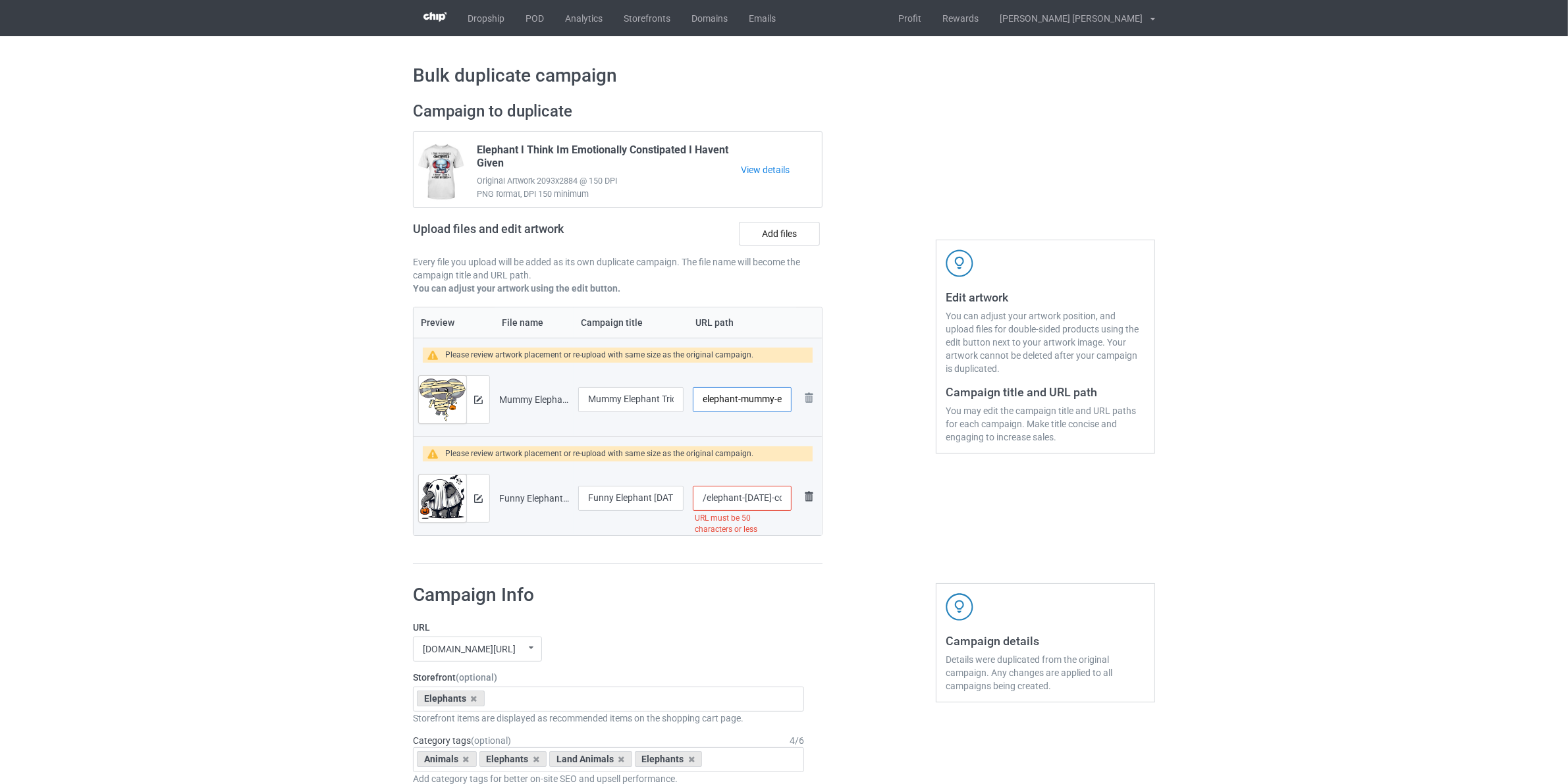
type input "/elephant-mummy-e"
drag, startPoint x: 806, startPoint y: 504, endPoint x: 896, endPoint y: 552, distance: 102.0
click at [877, 542] on div "Campaign to duplicate Elephant I Think Im Emotionally Constipated I Havent Give…" at bounding box center [784, 333] width 761 height 482
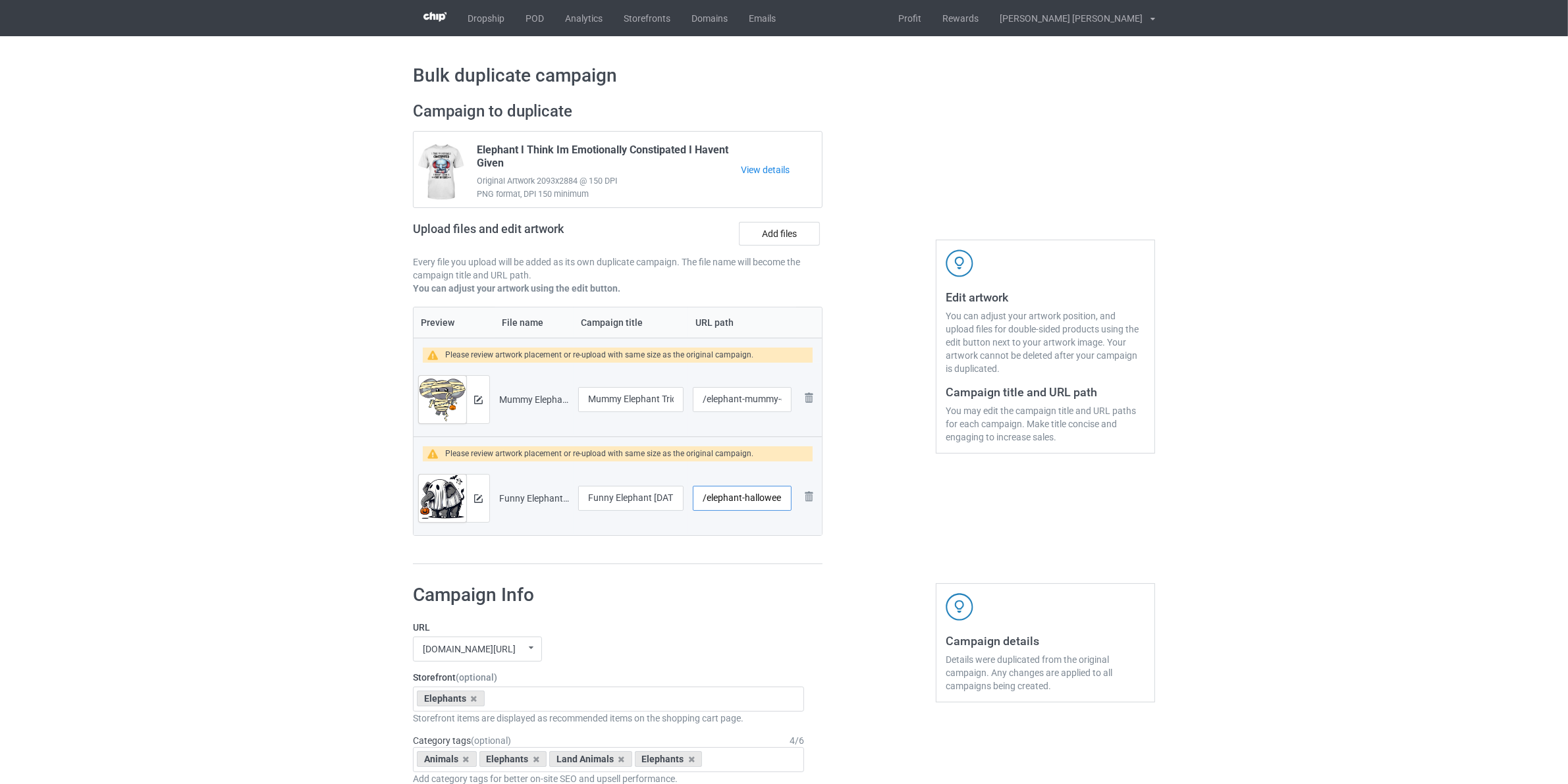
type input "/elephant-hallowee"
click at [1025, 501] on div "Edit artwork You can adjust your artwork position, and upload files for double-…" at bounding box center [1046, 333] width 238 height 482
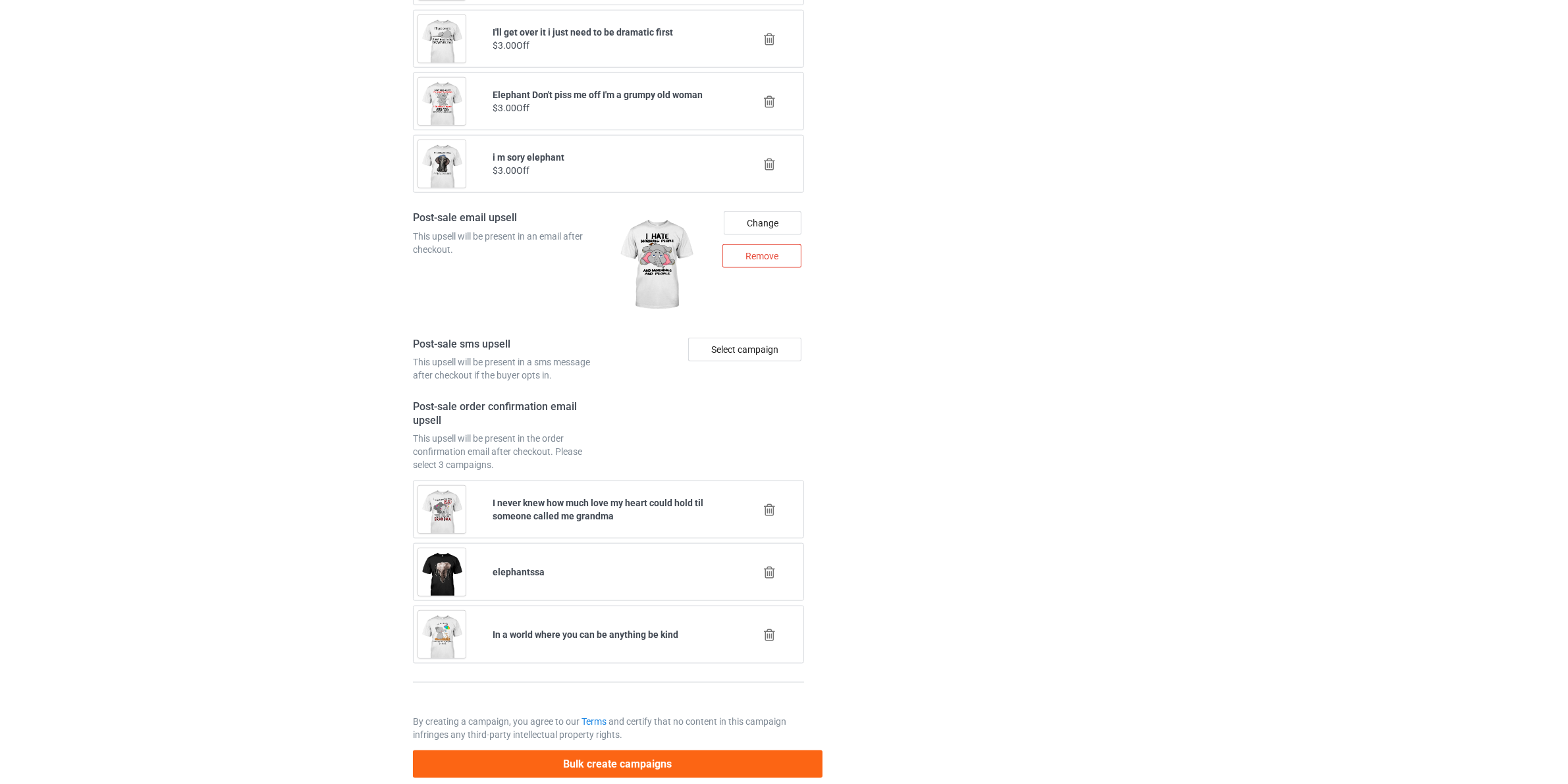
scroll to position [1726, 0]
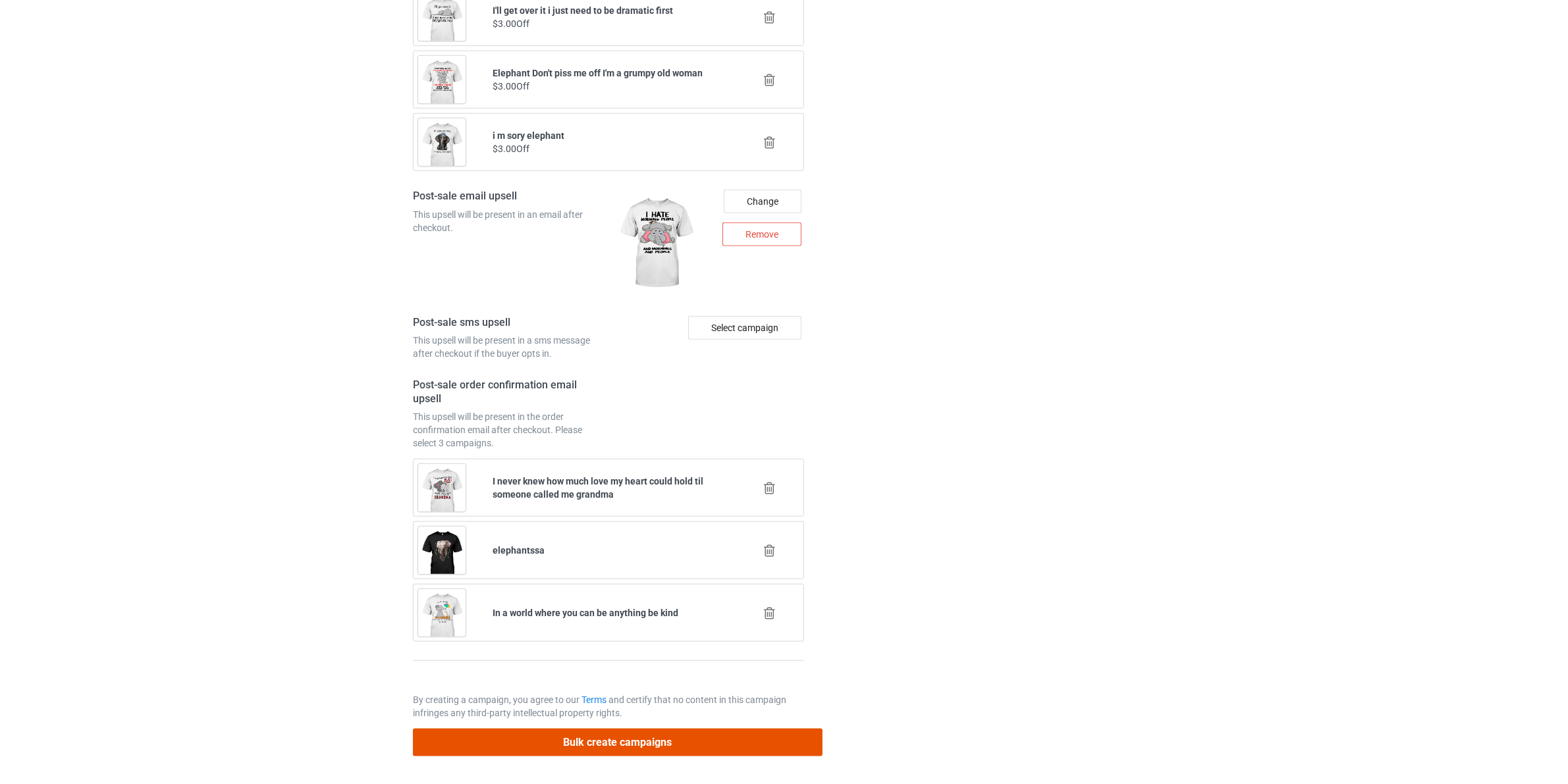
click at [604, 747] on button "Bulk create campaigns" at bounding box center [618, 742] width 410 height 27
